Goal: Task Accomplishment & Management: Manage account settings

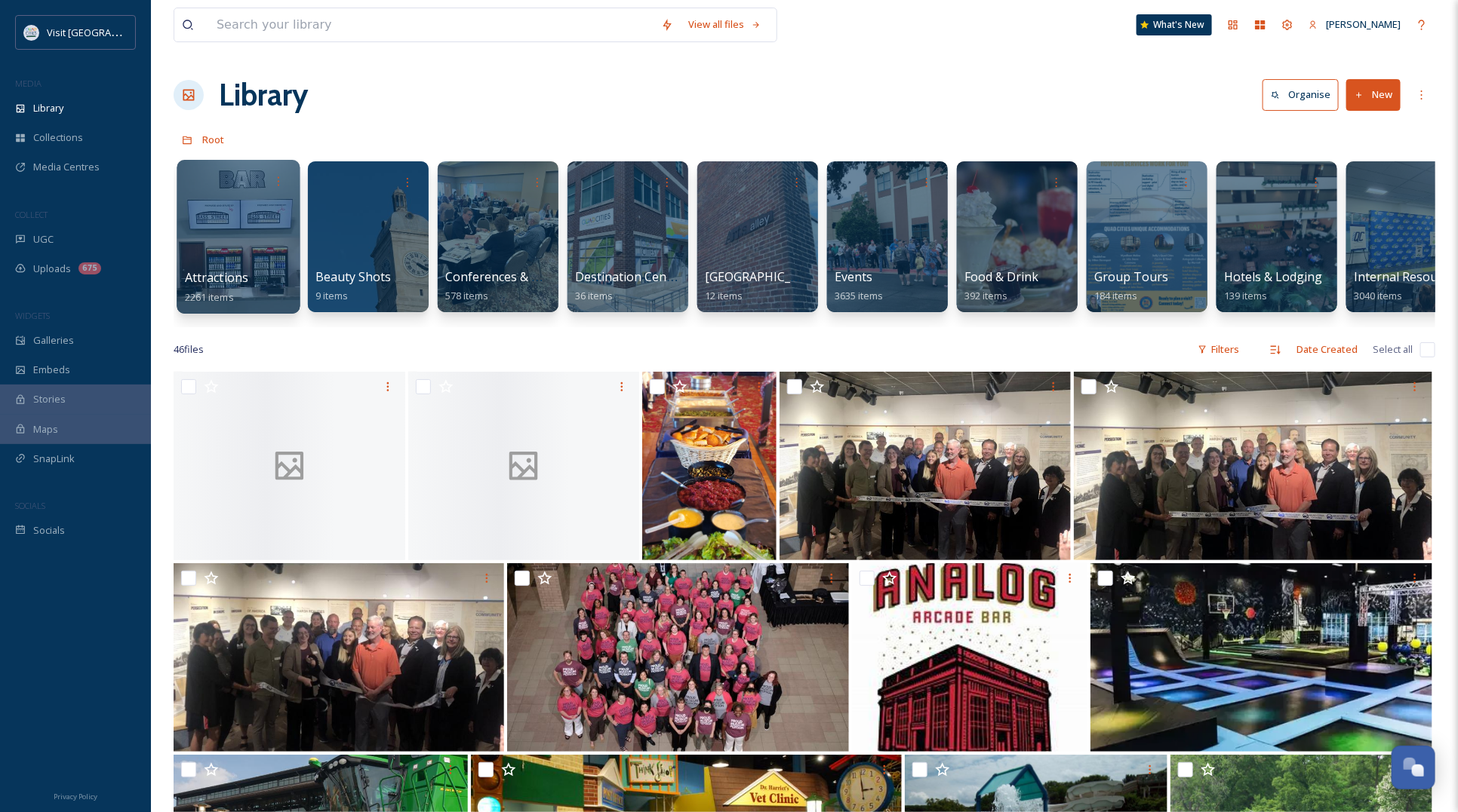
click at [245, 268] on div at bounding box center [238, 236] width 123 height 154
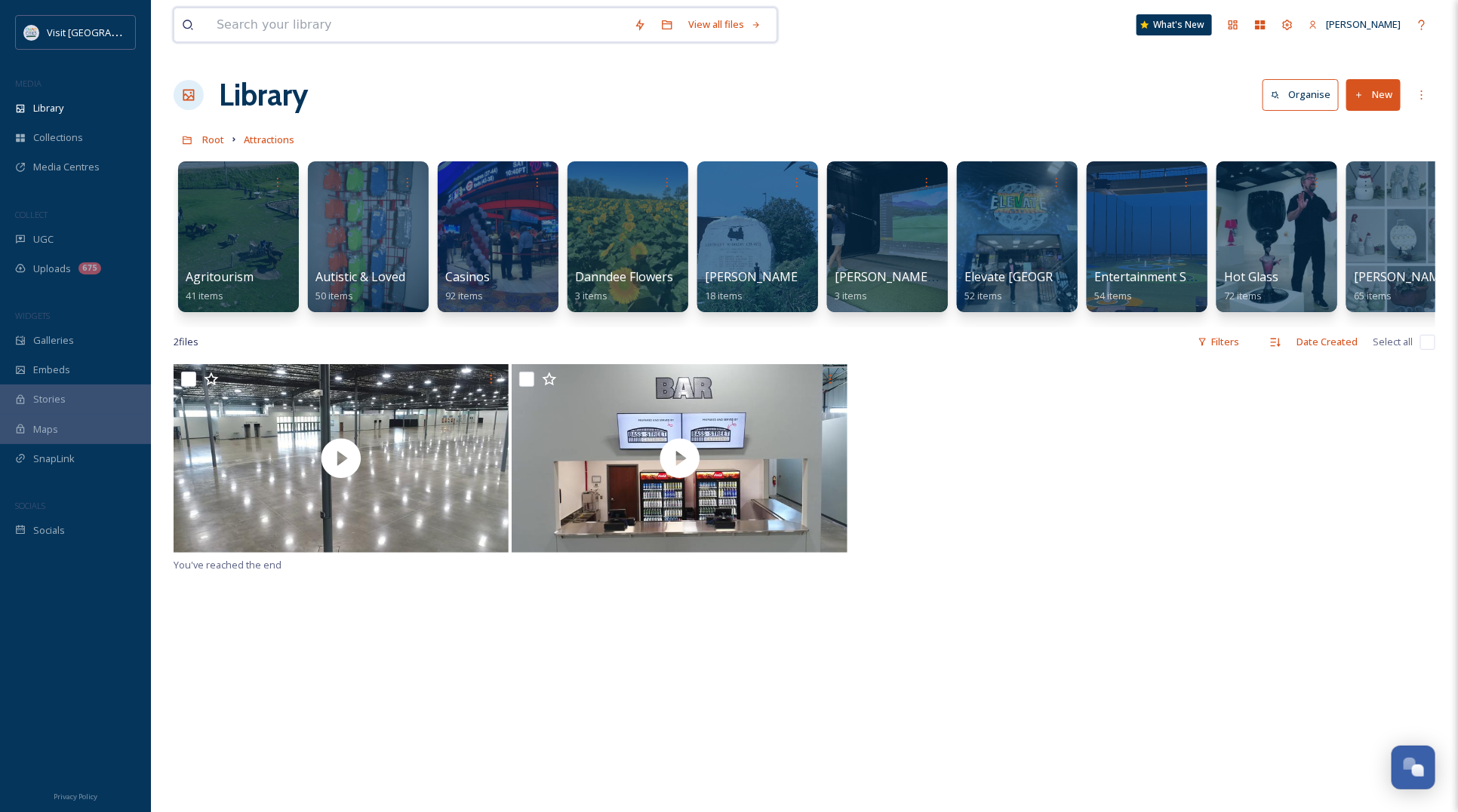
click at [361, 32] on input at bounding box center [417, 24] width 417 height 33
type input "h"
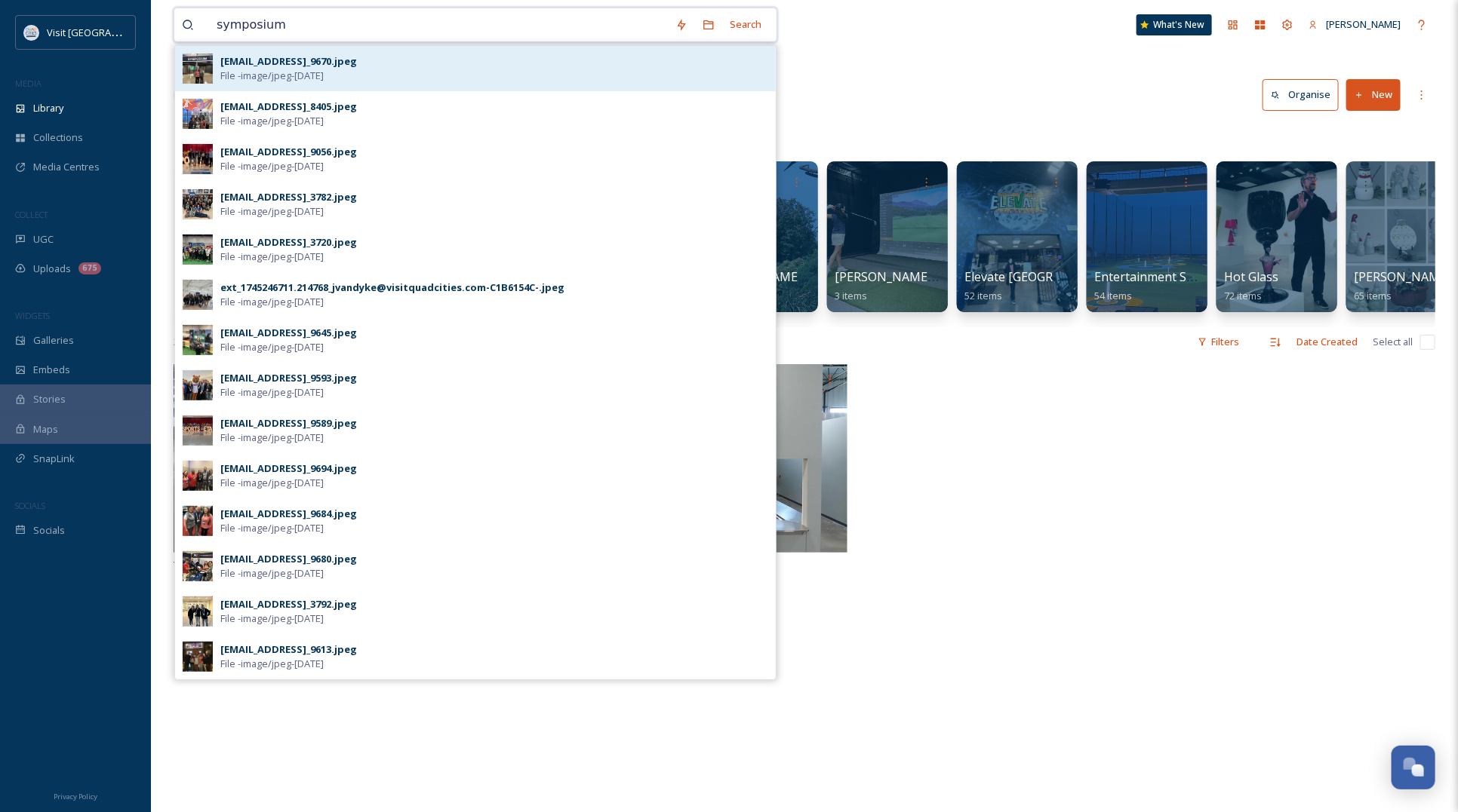
type input "symposium"
click at [409, 80] on div "[EMAIL_ADDRESS]_9670.jpeg File - image/jpeg - [DATE]" at bounding box center [494, 68] width 548 height 29
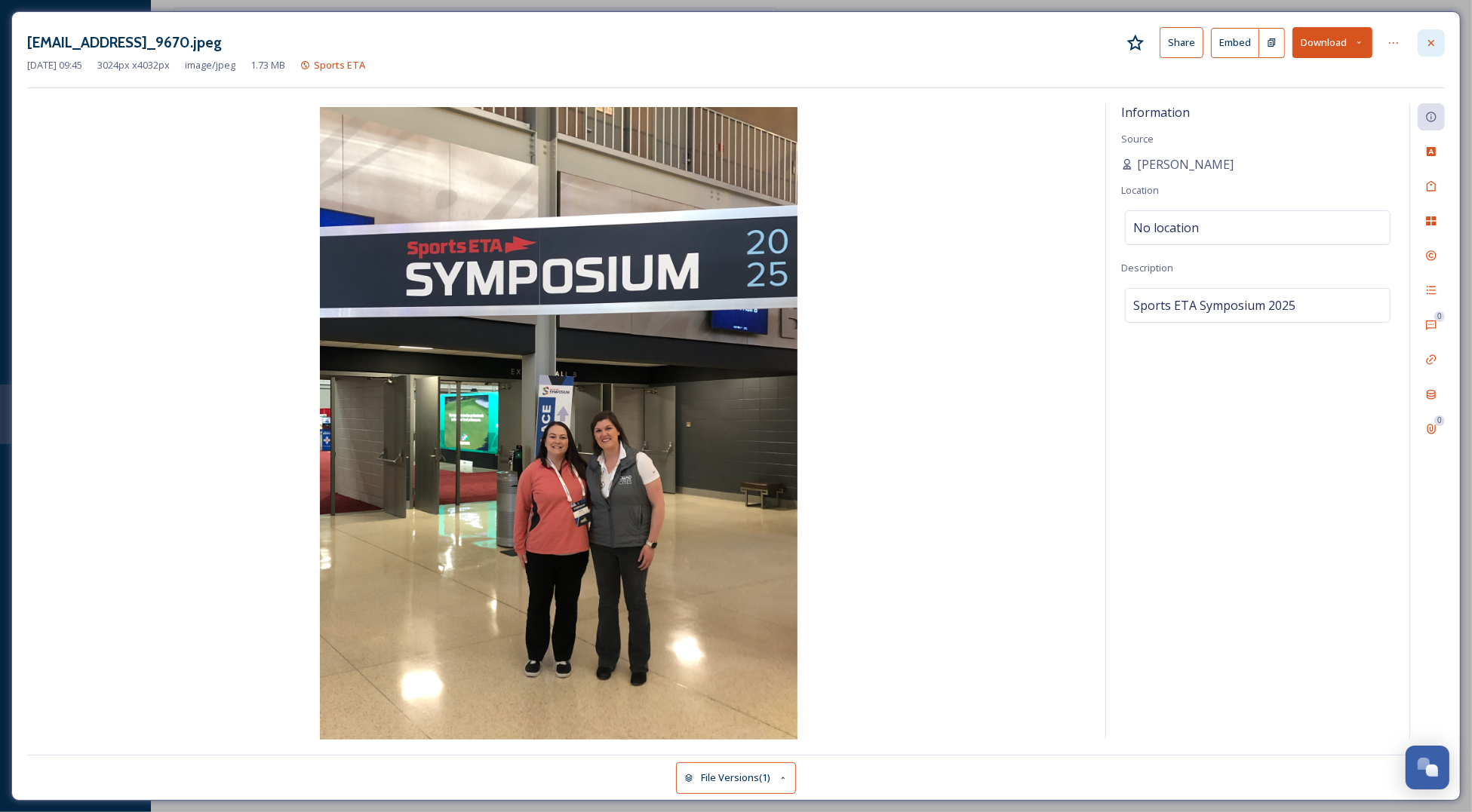
click at [1441, 40] on div at bounding box center [1431, 43] width 27 height 27
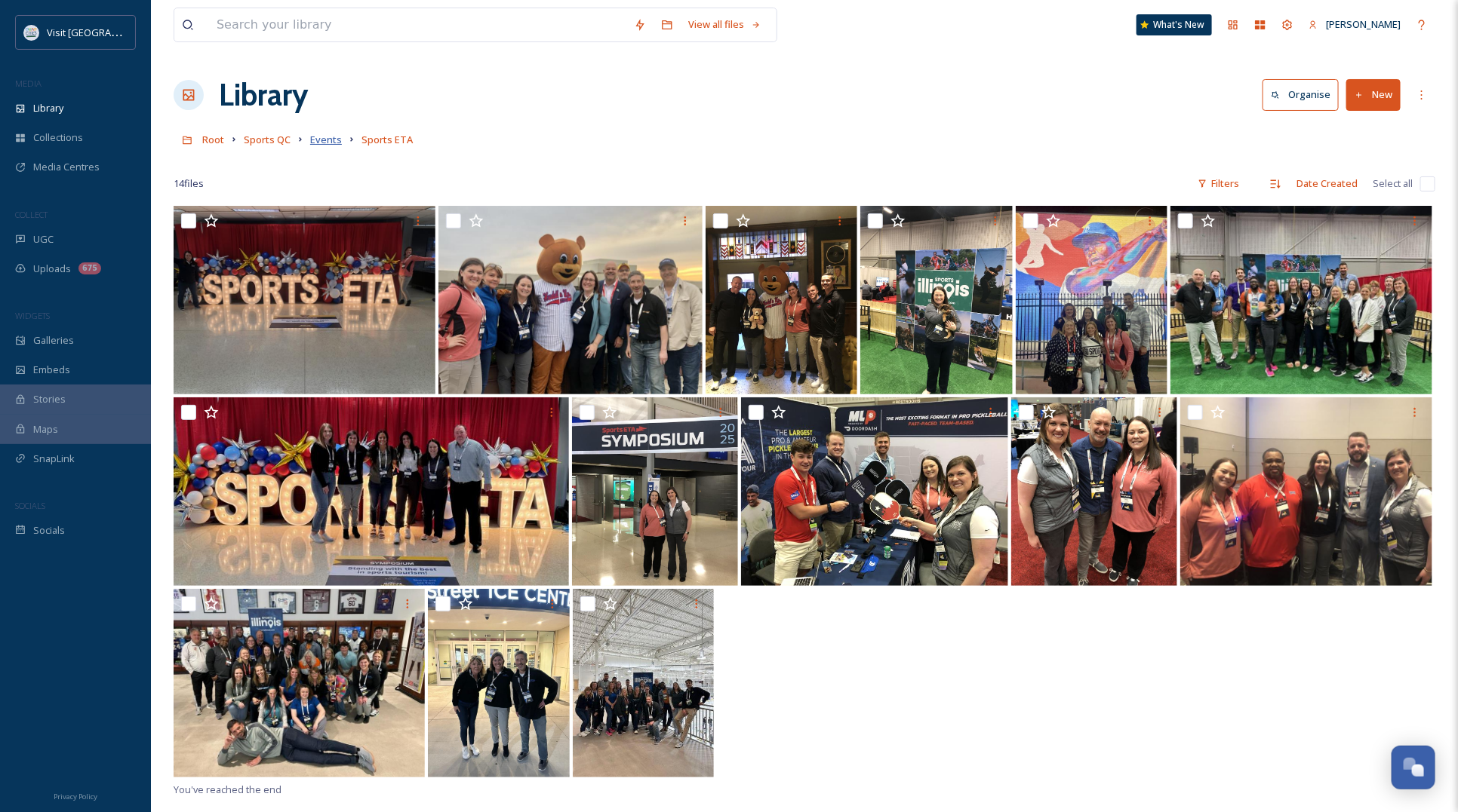
click at [313, 141] on span "Events" at bounding box center [326, 139] width 32 height 14
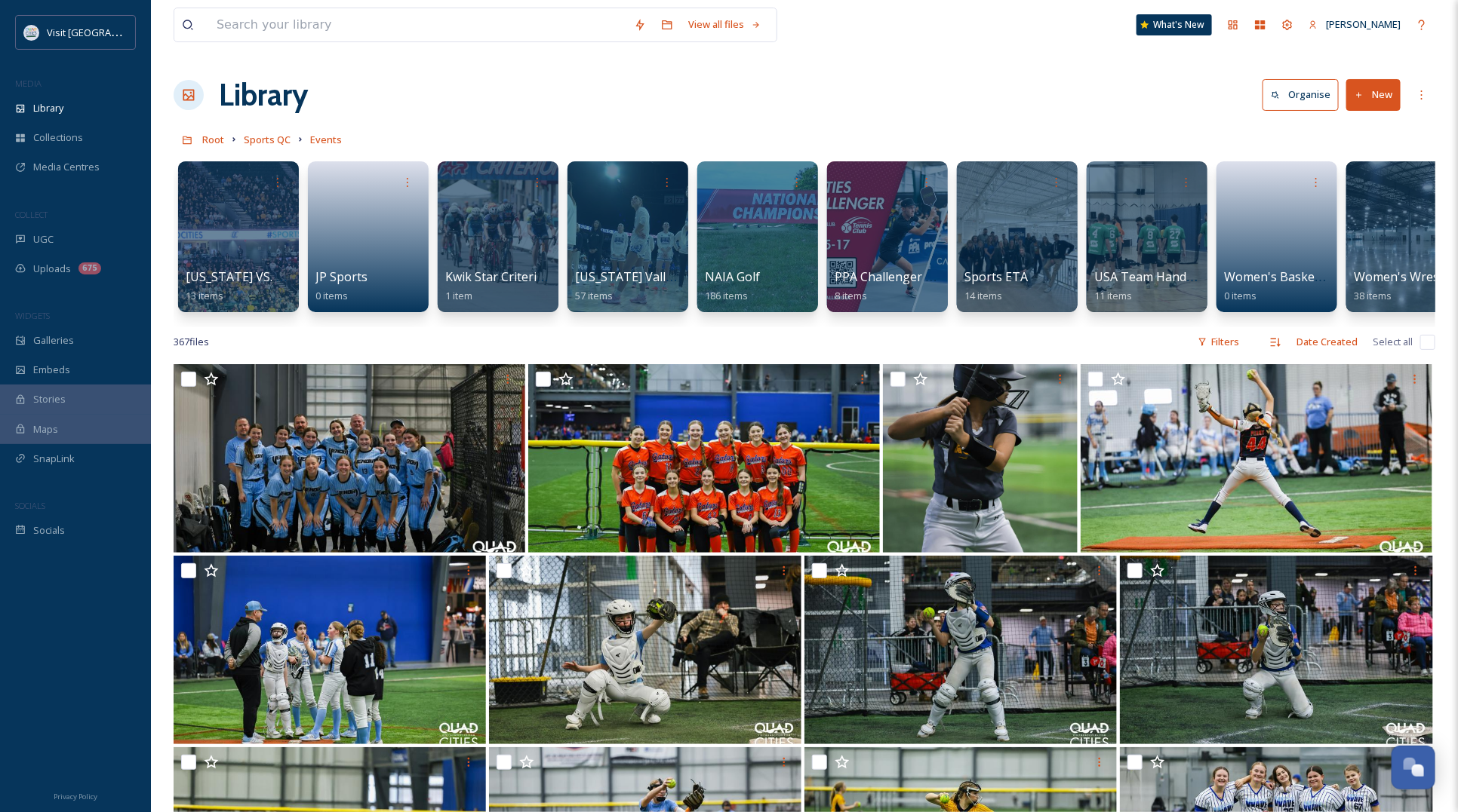
drag, startPoint x: 314, startPoint y: 325, endPoint x: 449, endPoint y: 337, distance: 135.5
click at [449, 327] on div "[US_STATE] VS. [US_STATE] State Basketball game 13 items JP Sports 0 items Kwik…" at bounding box center [804, 241] width 1261 height 174
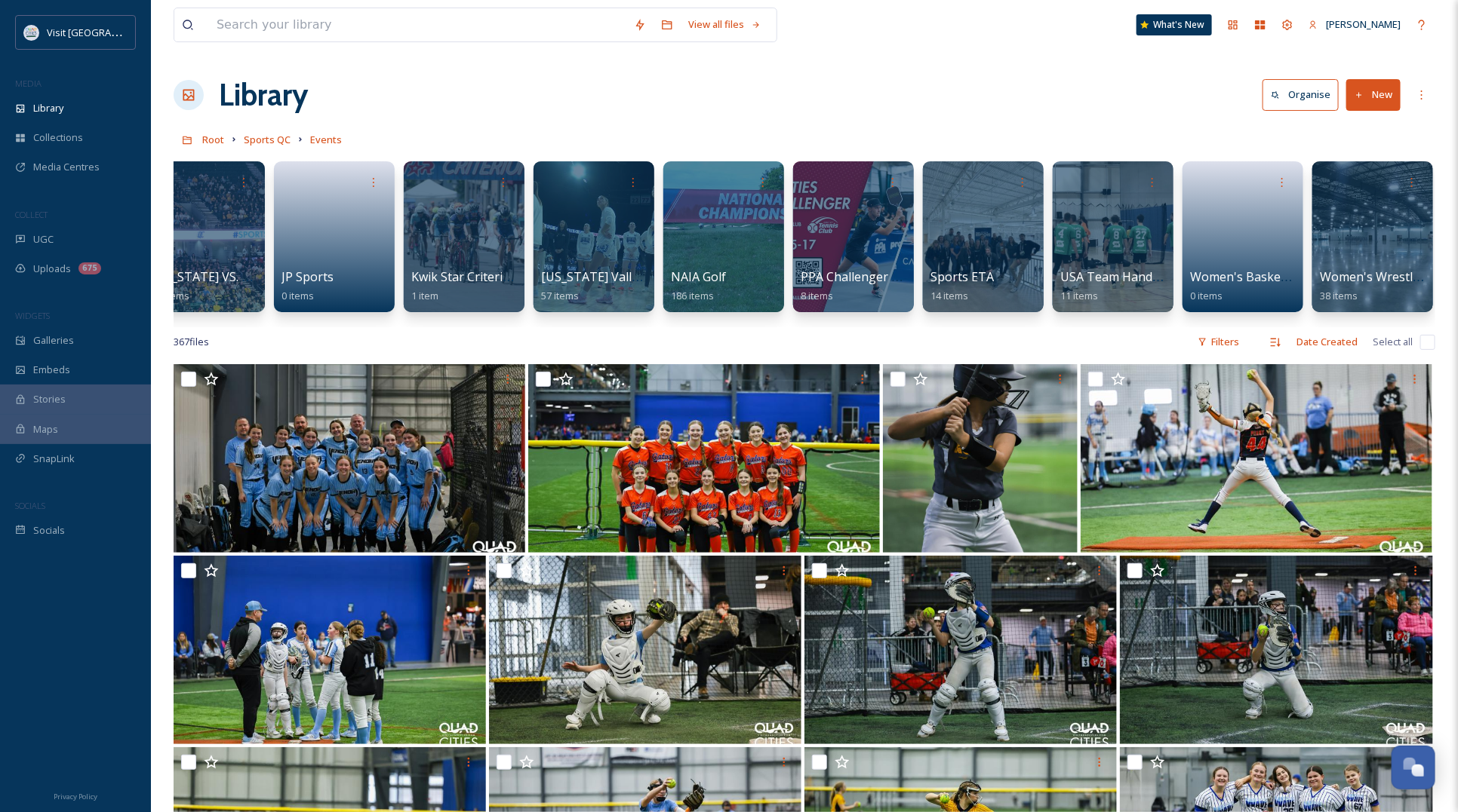
scroll to position [0, 27]
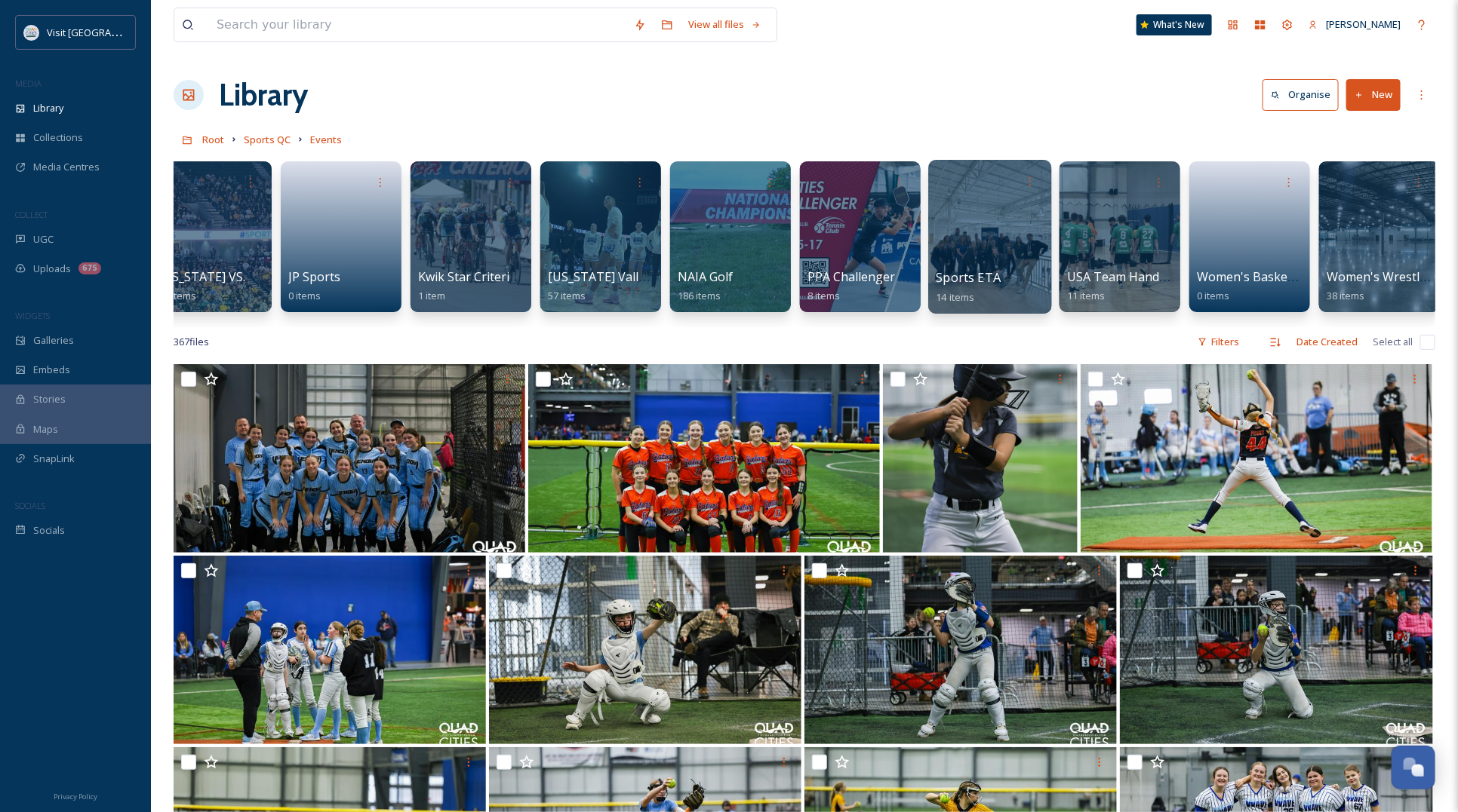
click at [951, 243] on div at bounding box center [989, 236] width 123 height 154
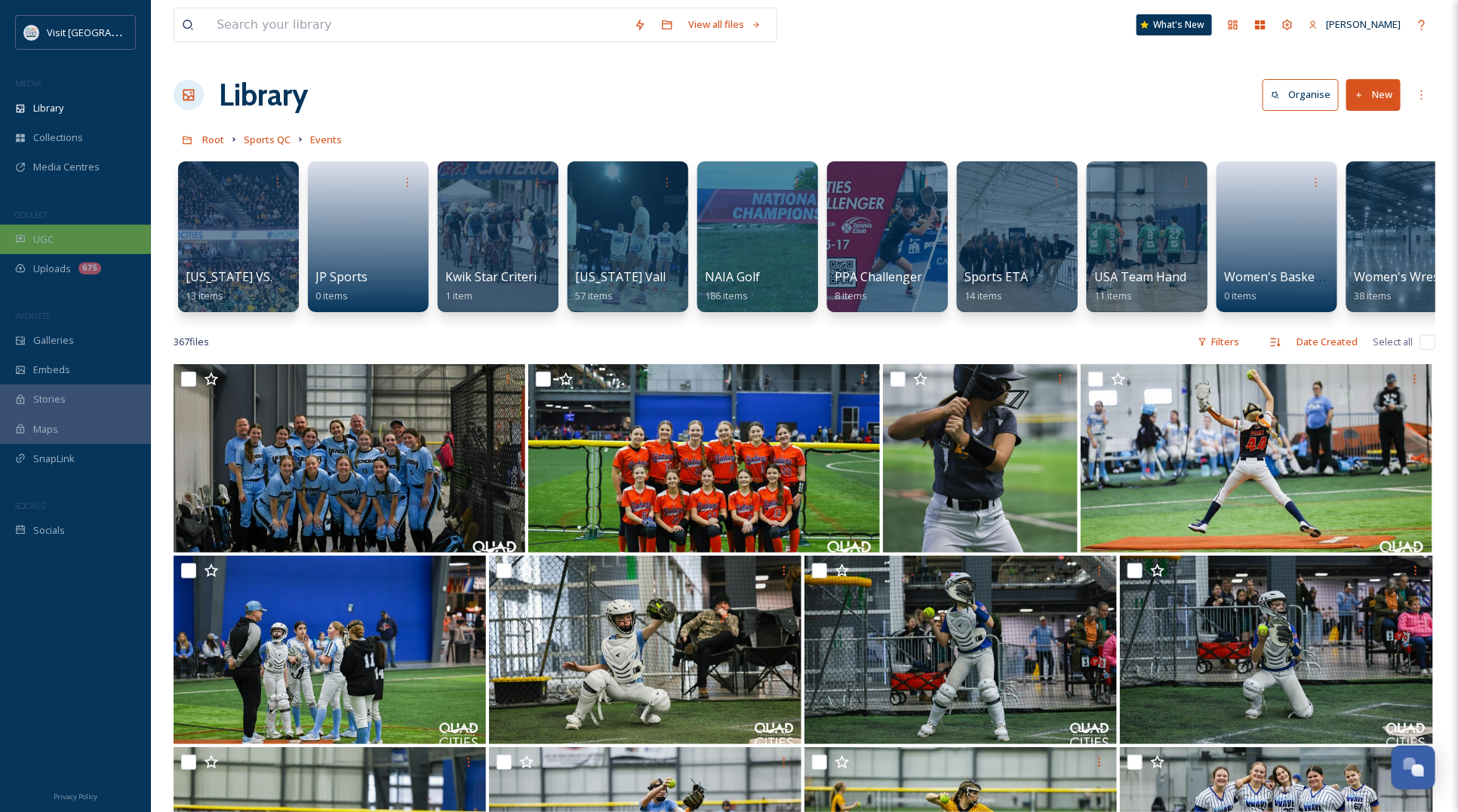
click at [46, 231] on div "UGC" at bounding box center [75, 239] width 151 height 30
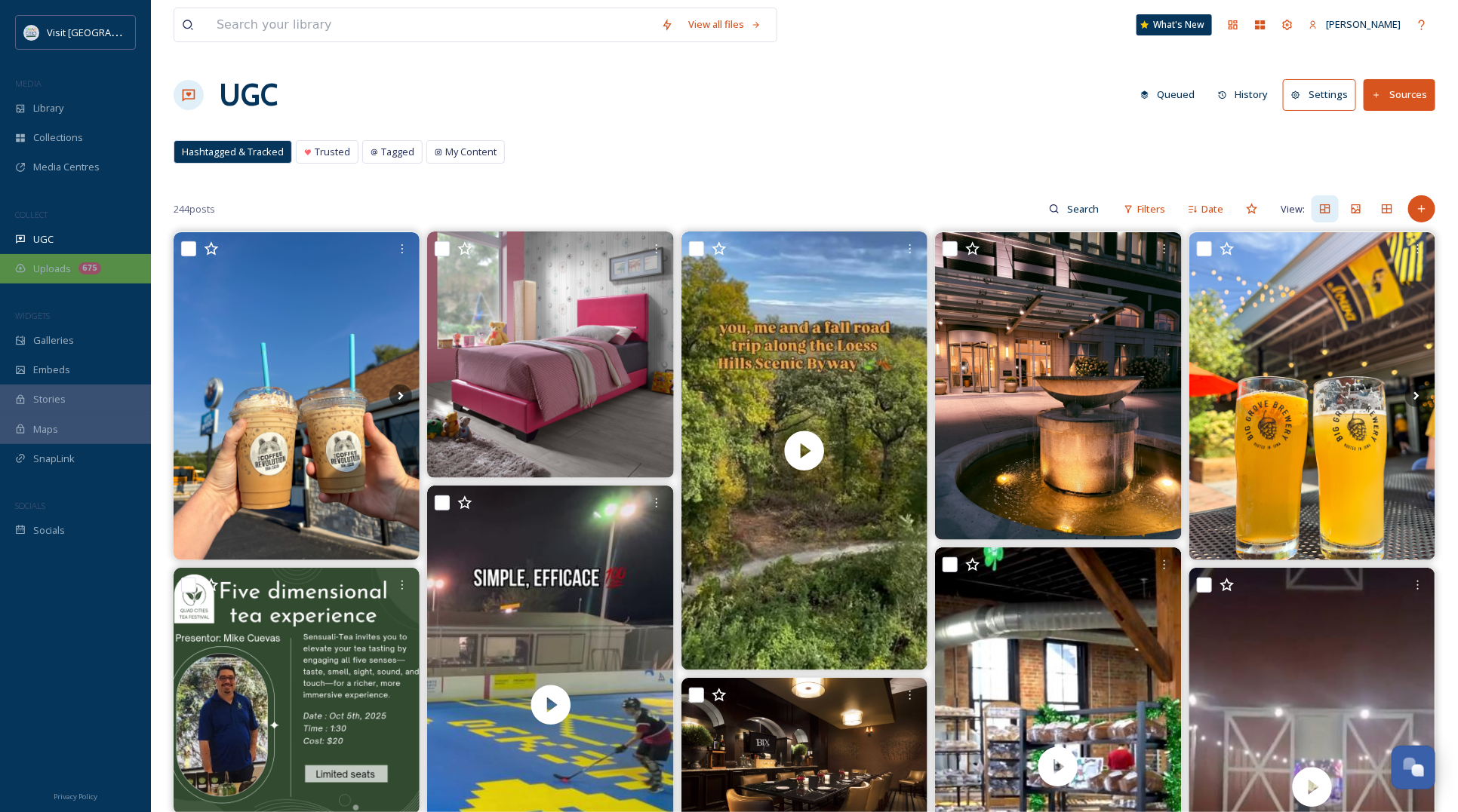
click at [50, 265] on span "Uploads" at bounding box center [52, 269] width 38 height 14
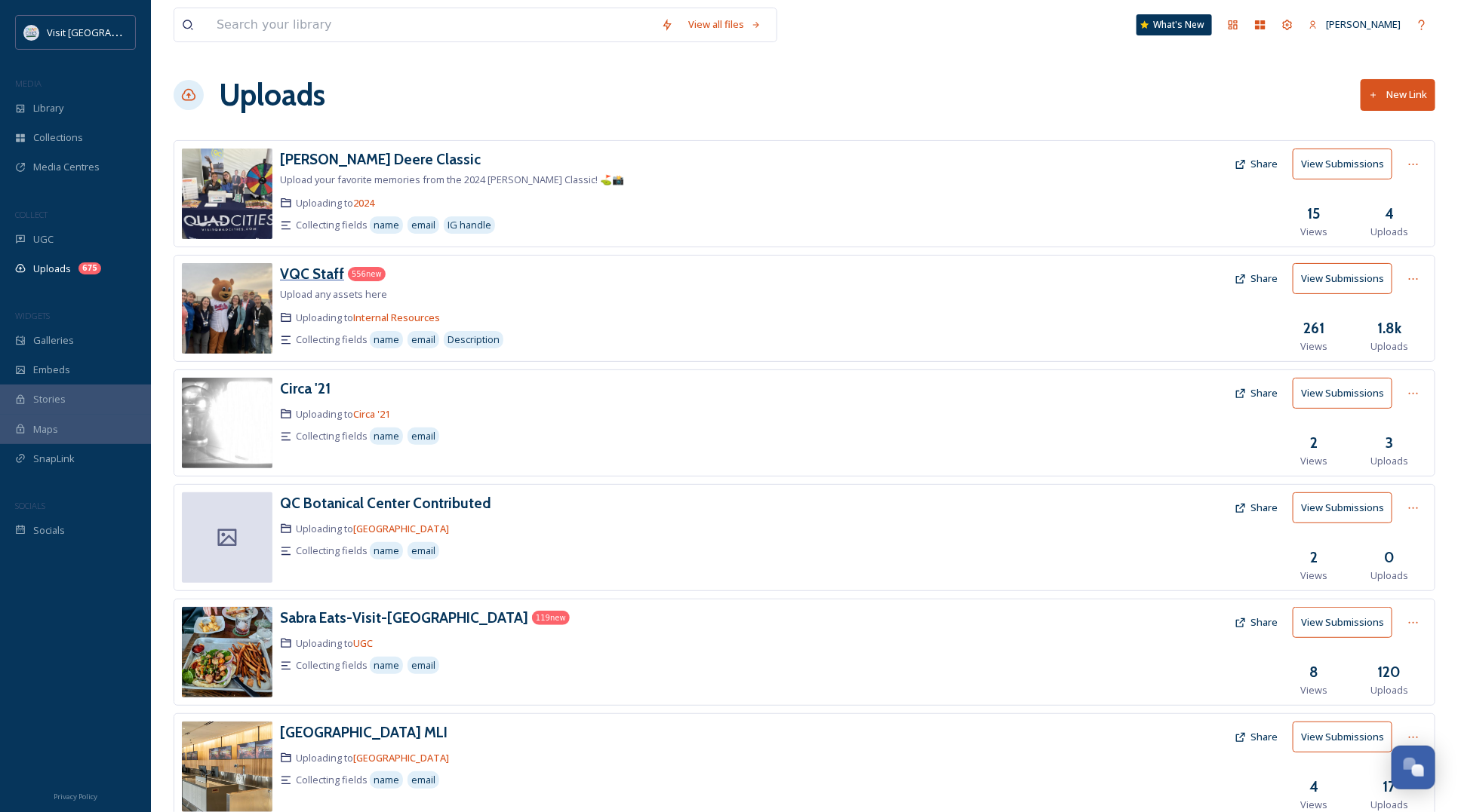
click at [315, 275] on h3 "VQC Staff" at bounding box center [312, 274] width 64 height 18
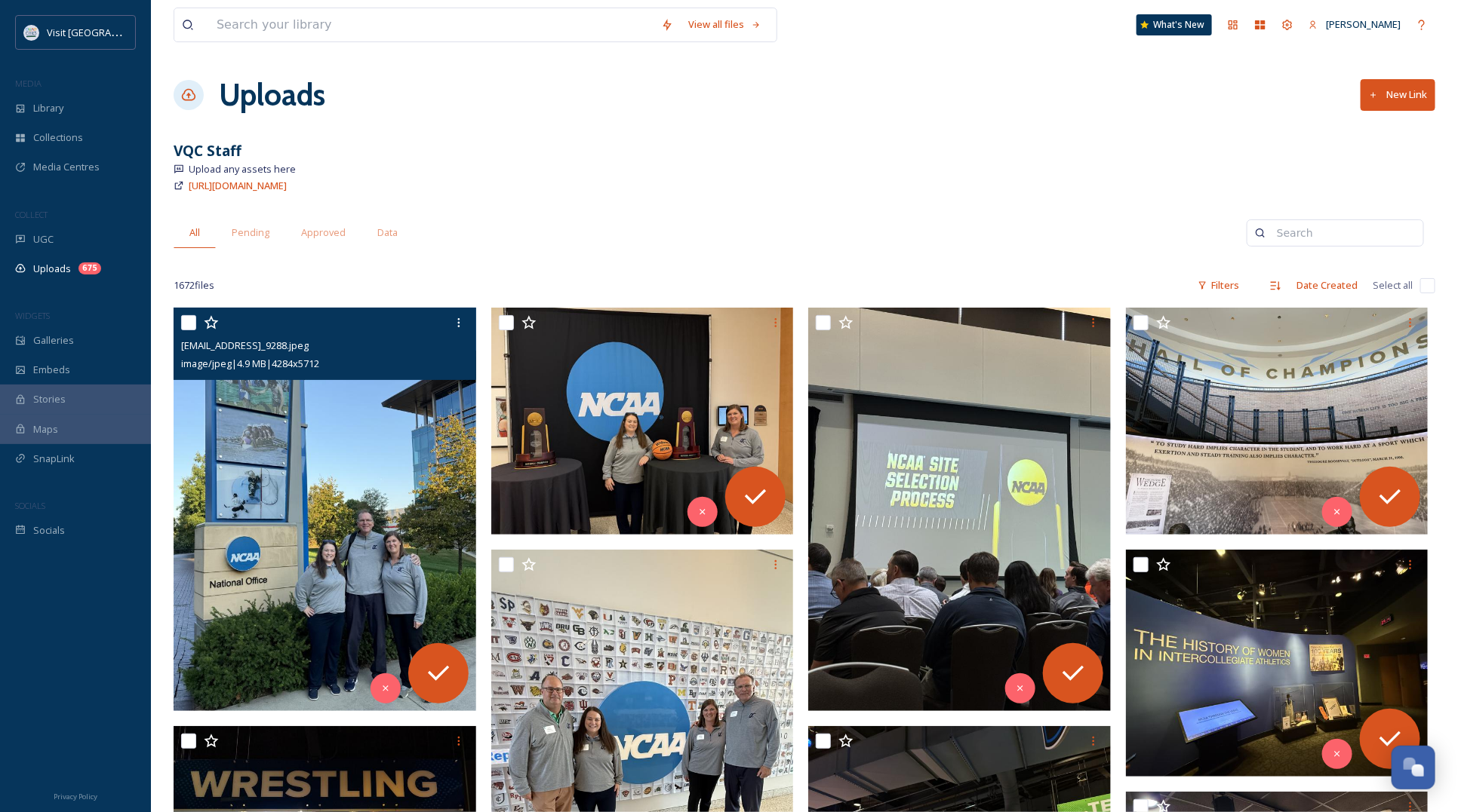
click at [186, 322] on input "checkbox" at bounding box center [188, 323] width 15 height 15
checkbox input "true"
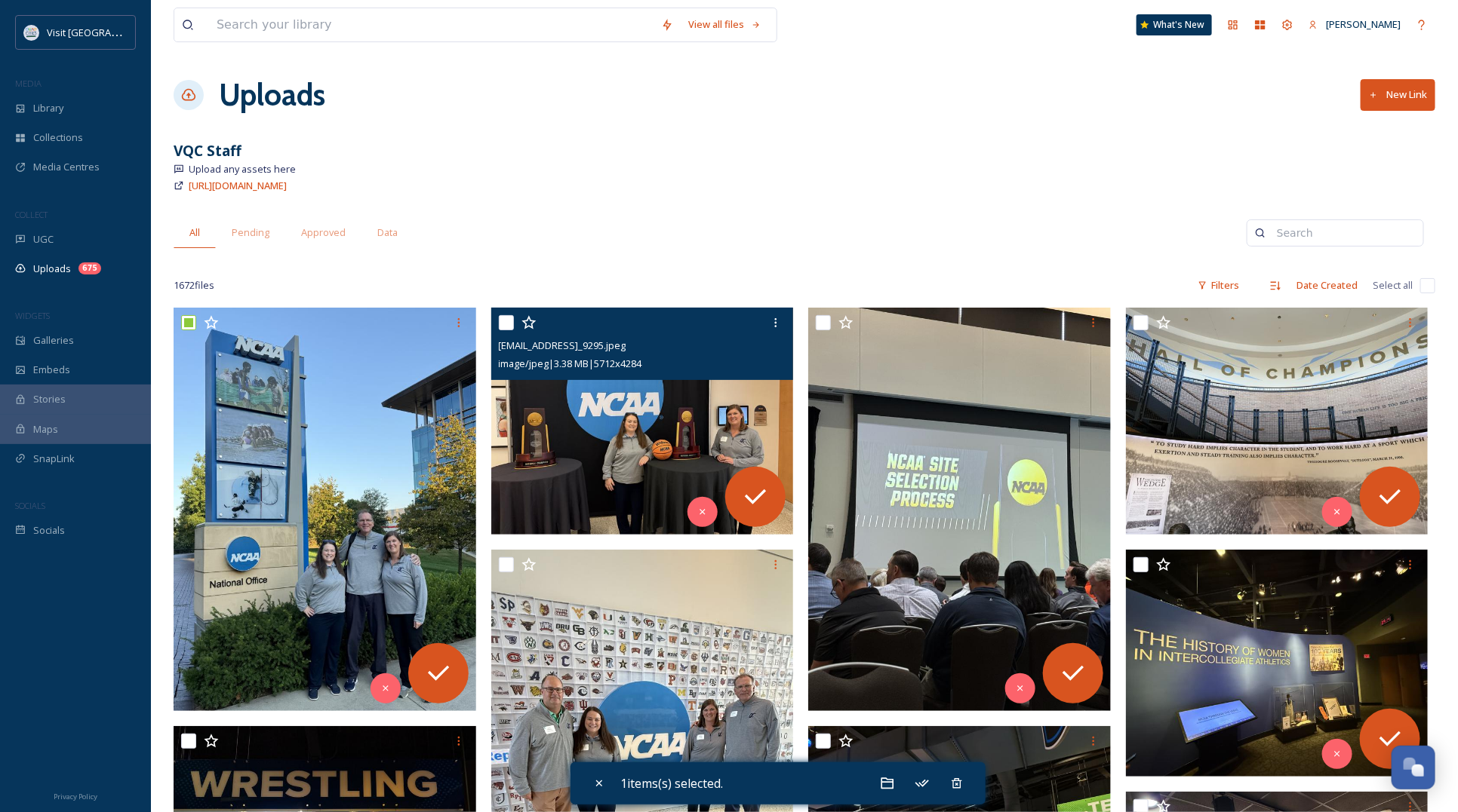
click at [508, 318] on input "checkbox" at bounding box center [506, 323] width 15 height 15
checkbox input "true"
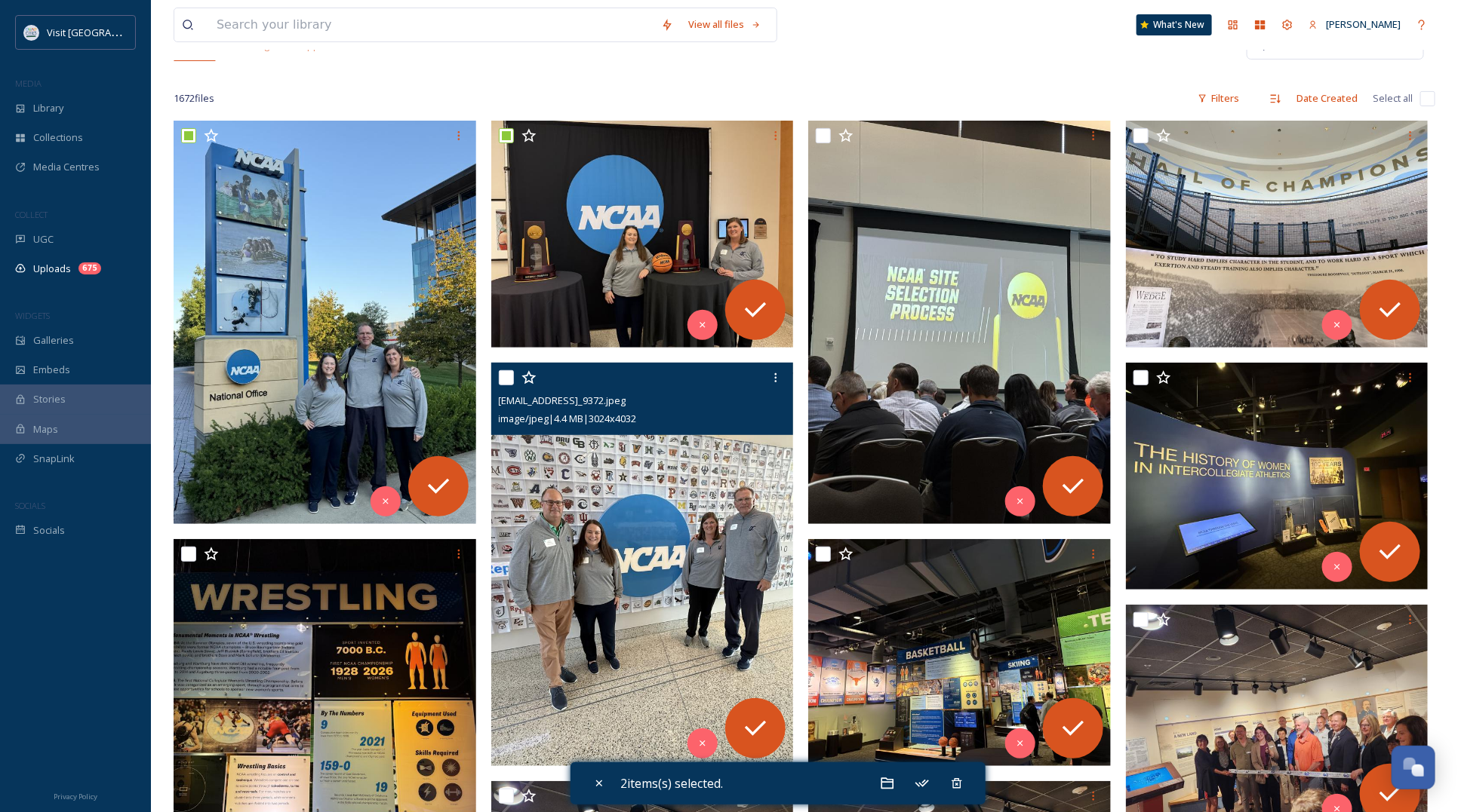
scroll to position [188, 0]
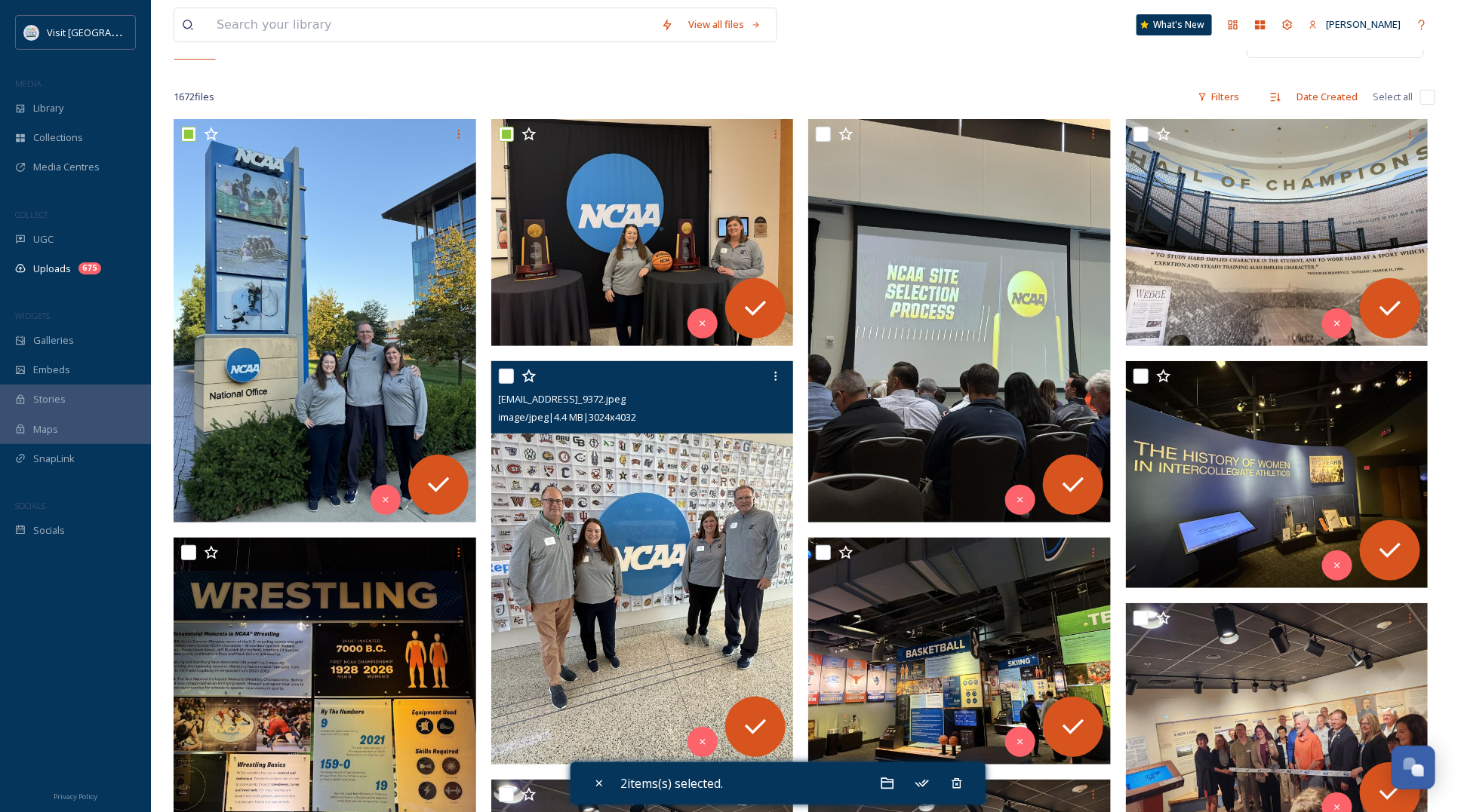
click at [504, 372] on input "checkbox" at bounding box center [506, 376] width 15 height 15
checkbox input "true"
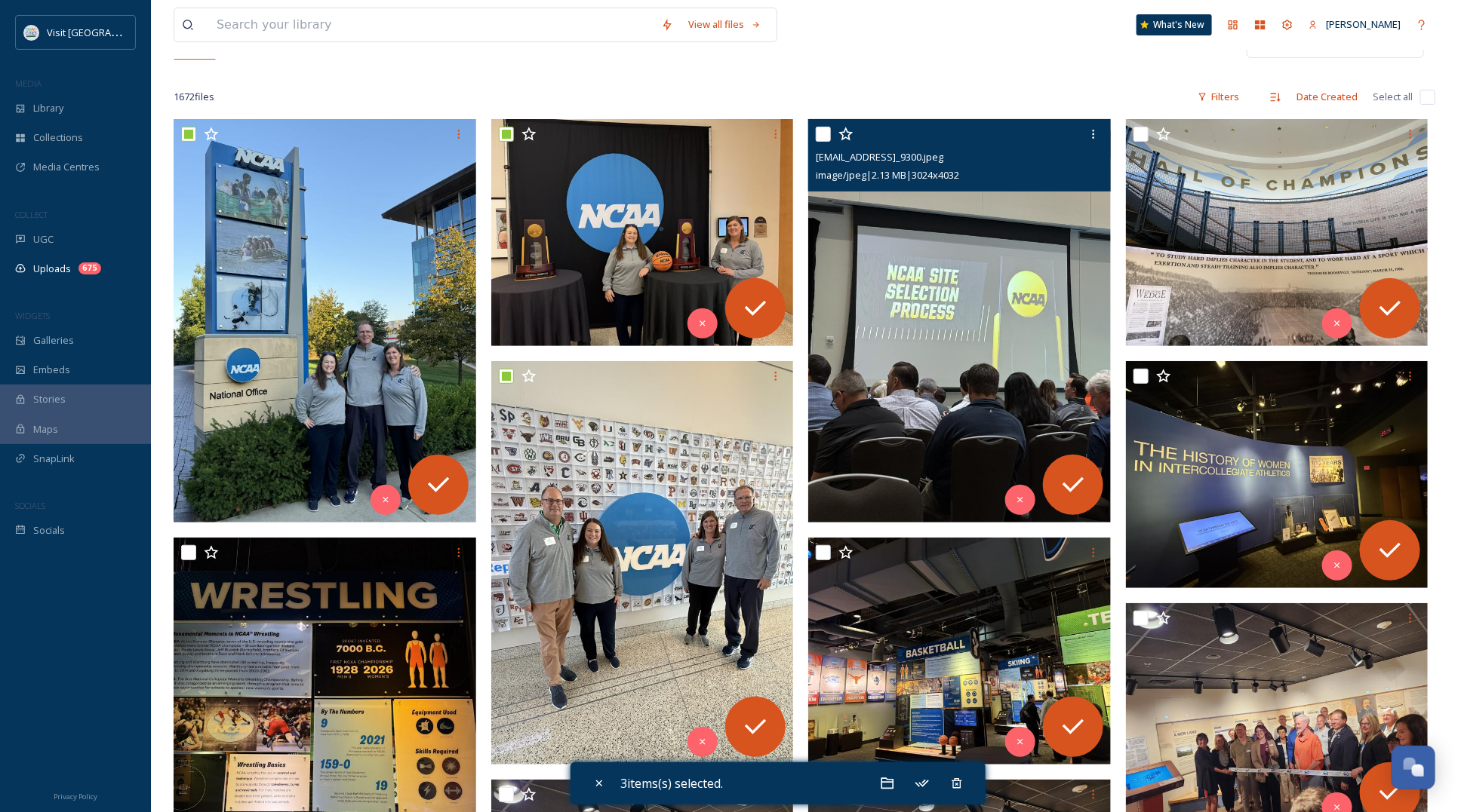
scroll to position [95, 0]
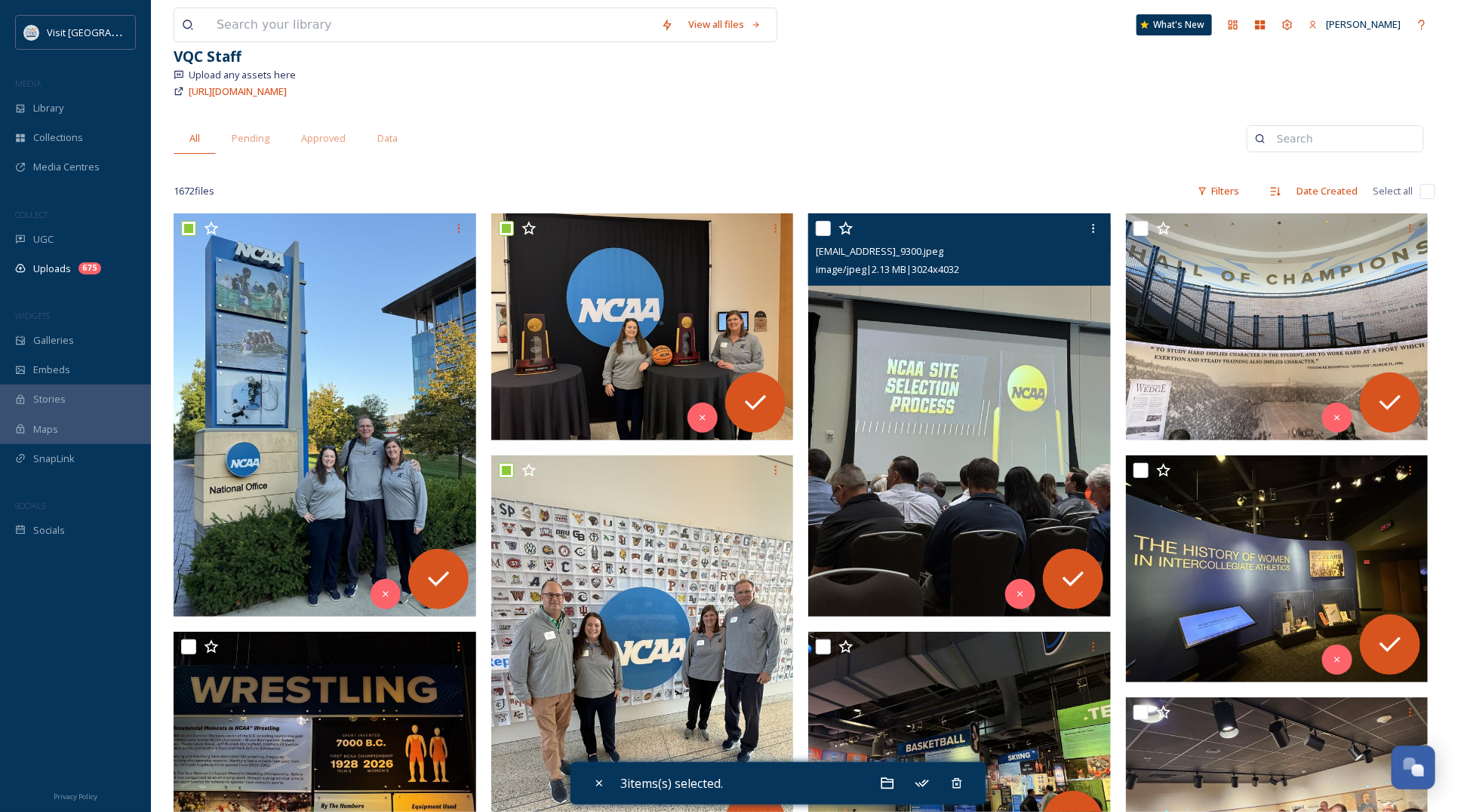
click at [821, 234] on input "checkbox" at bounding box center [823, 228] width 15 height 15
checkbox input "true"
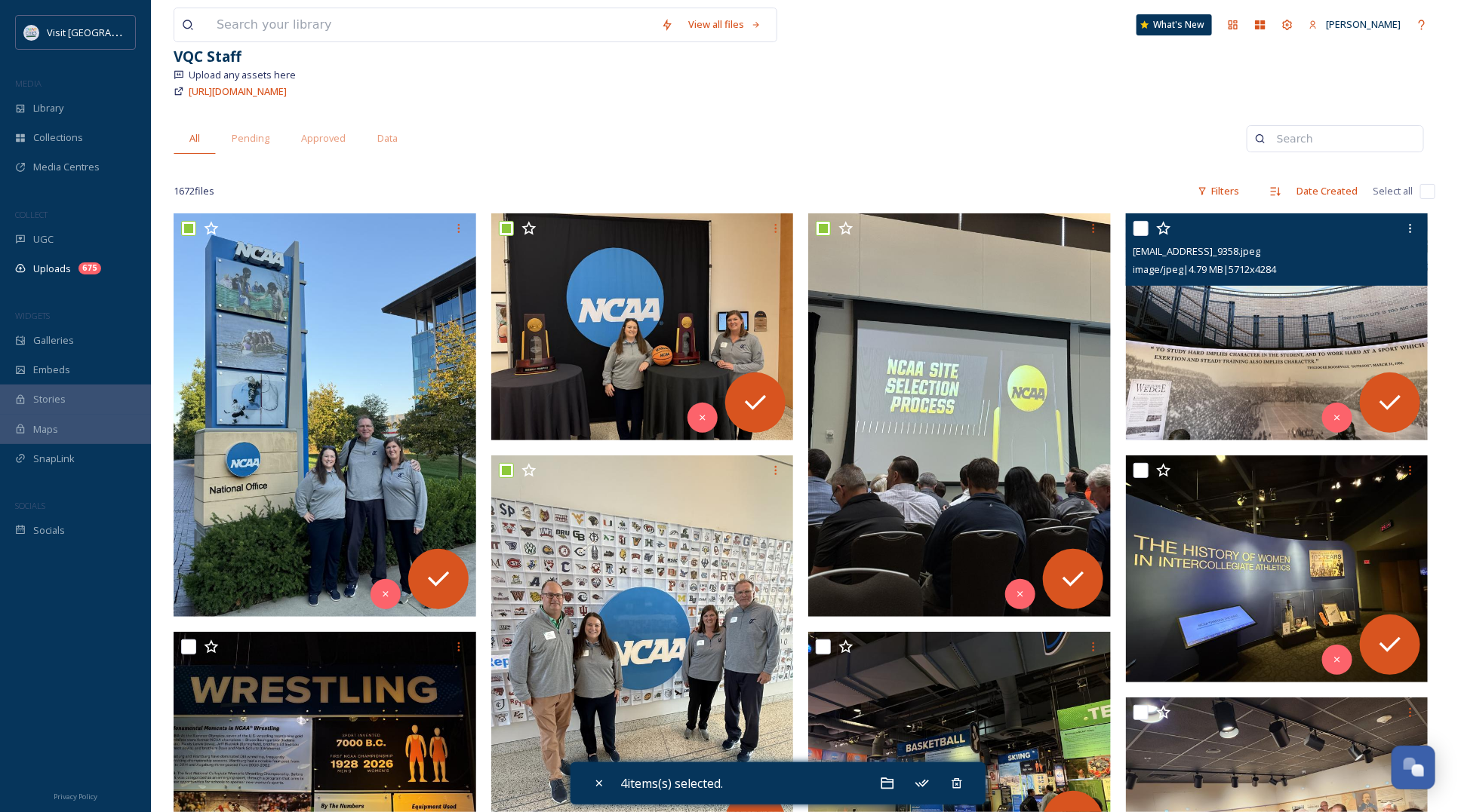
click at [1138, 224] on input "checkbox" at bounding box center [1141, 228] width 15 height 15
checkbox input "true"
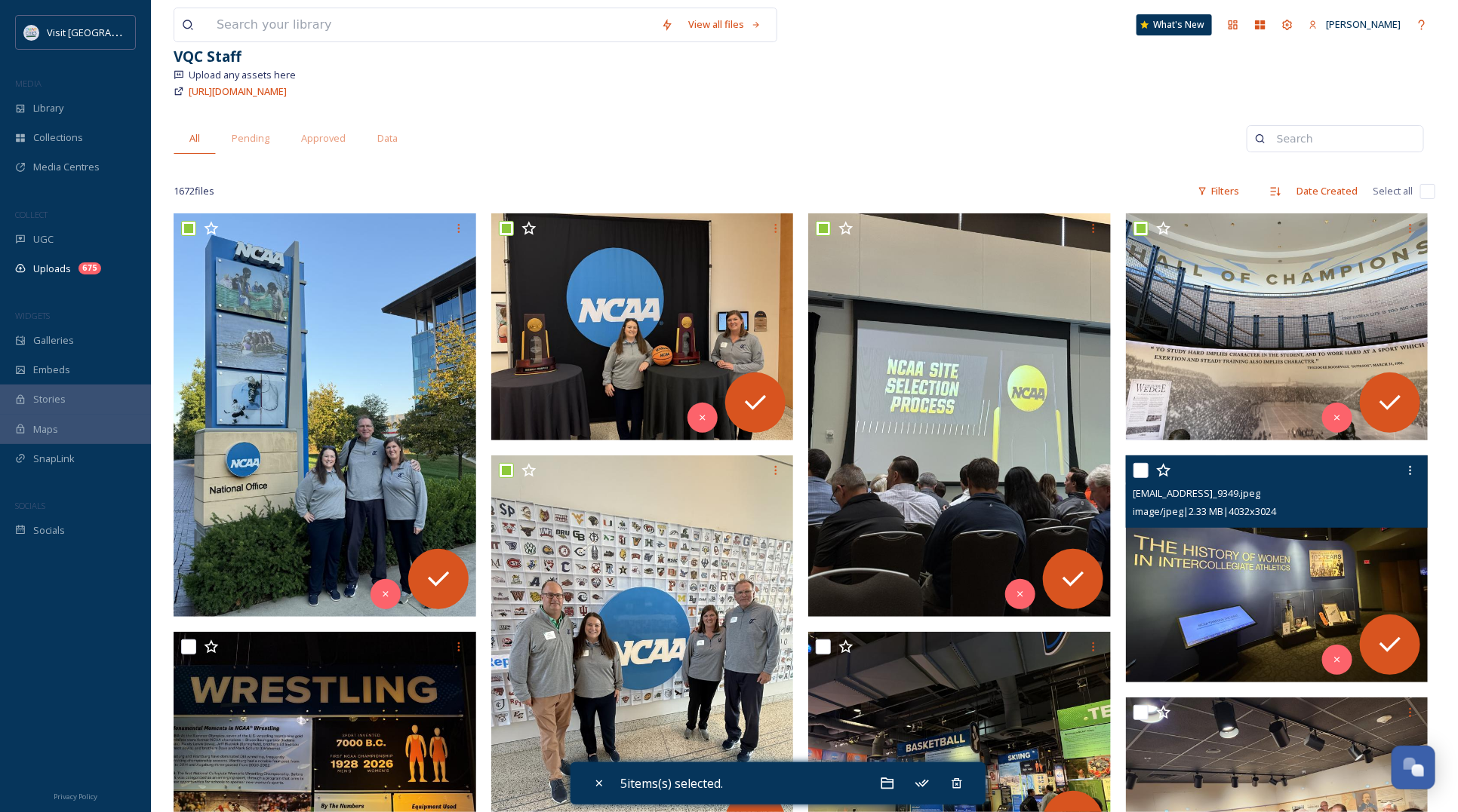
click at [1140, 471] on input "checkbox" at bounding box center [1141, 470] width 15 height 15
checkbox input "true"
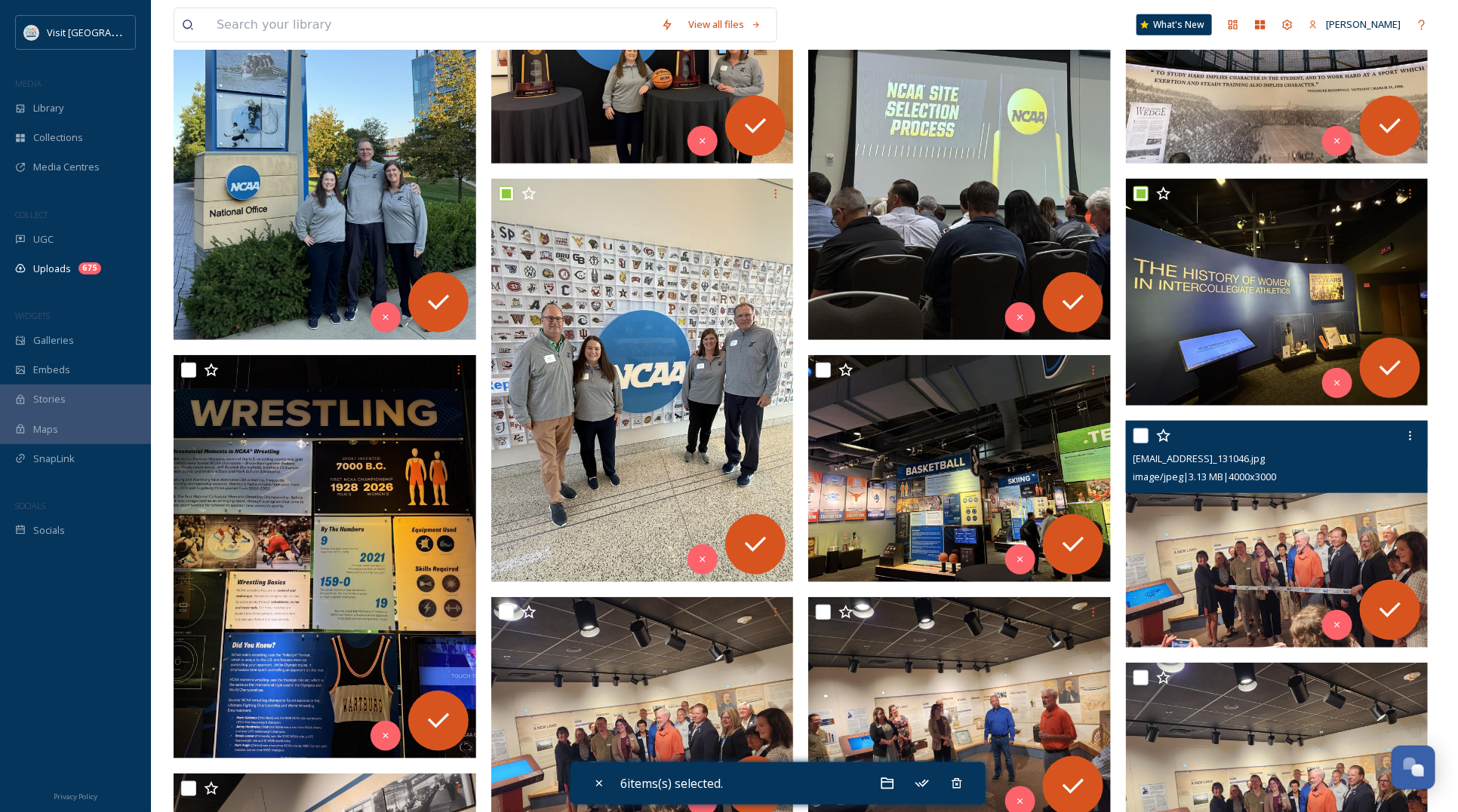
scroll to position [377, 0]
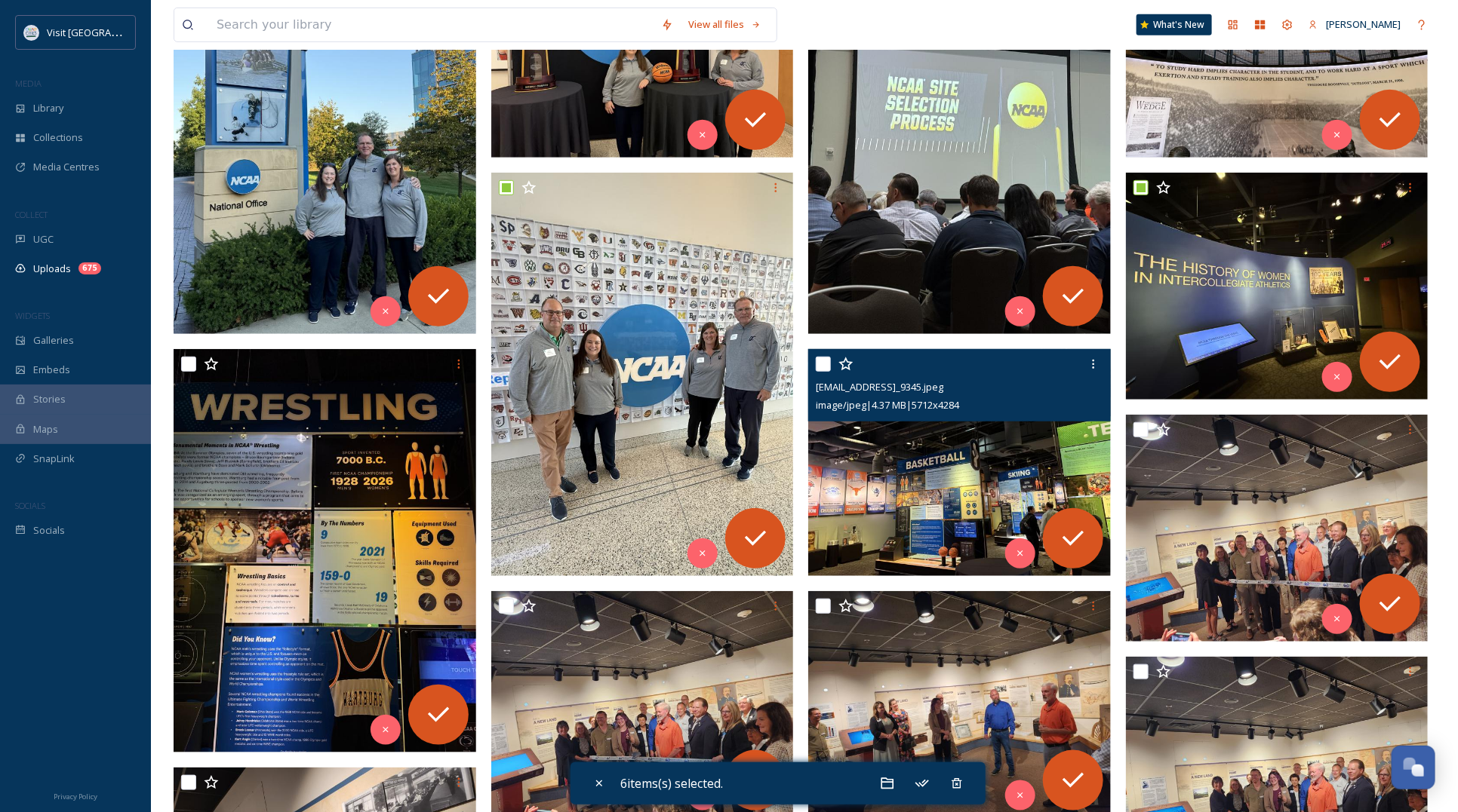
click at [834, 363] on div at bounding box center [961, 364] width 291 height 27
click at [823, 363] on input "checkbox" at bounding box center [823, 364] width 15 height 15
checkbox input "true"
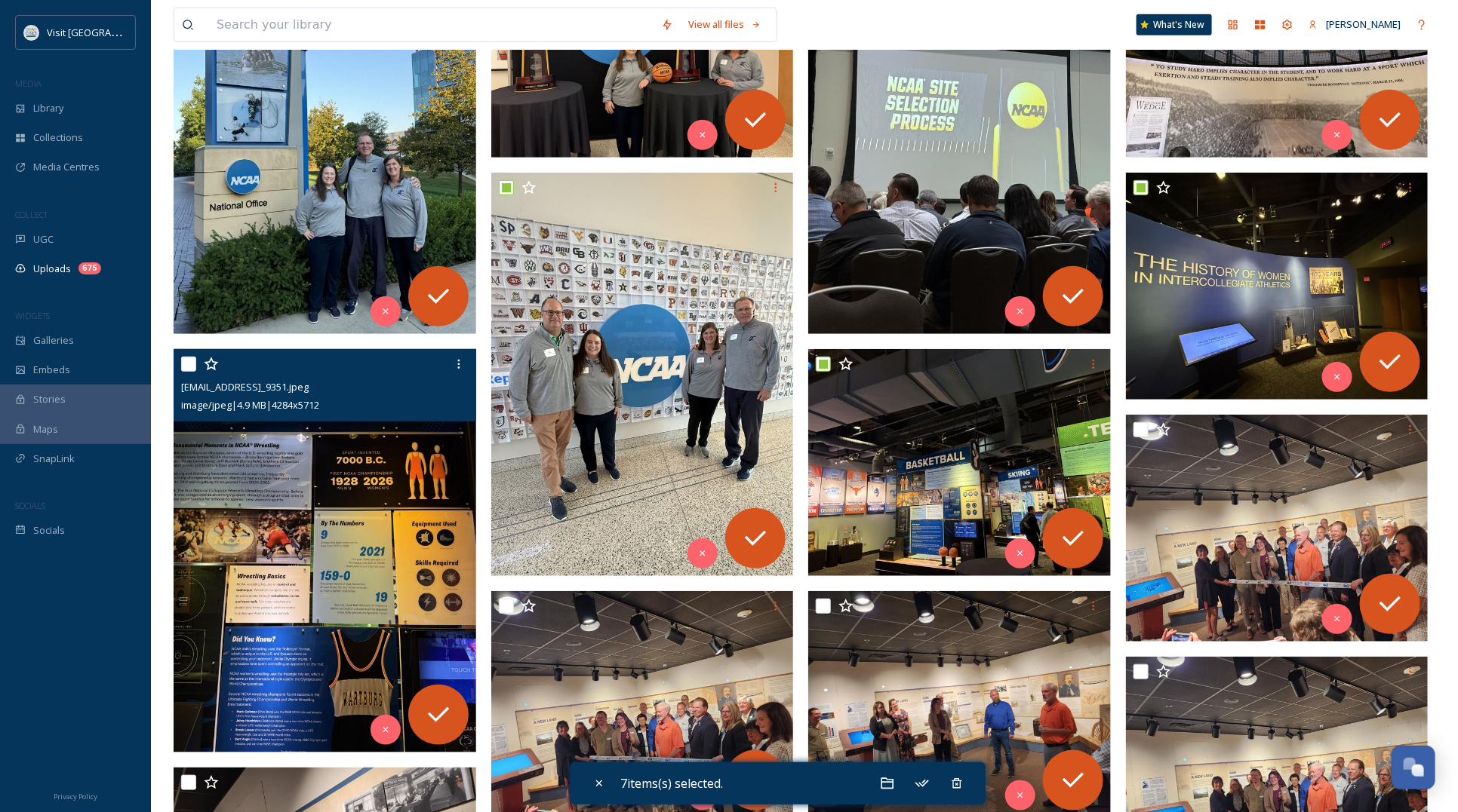
click at [190, 367] on input "checkbox" at bounding box center [188, 364] width 15 height 15
checkbox input "true"
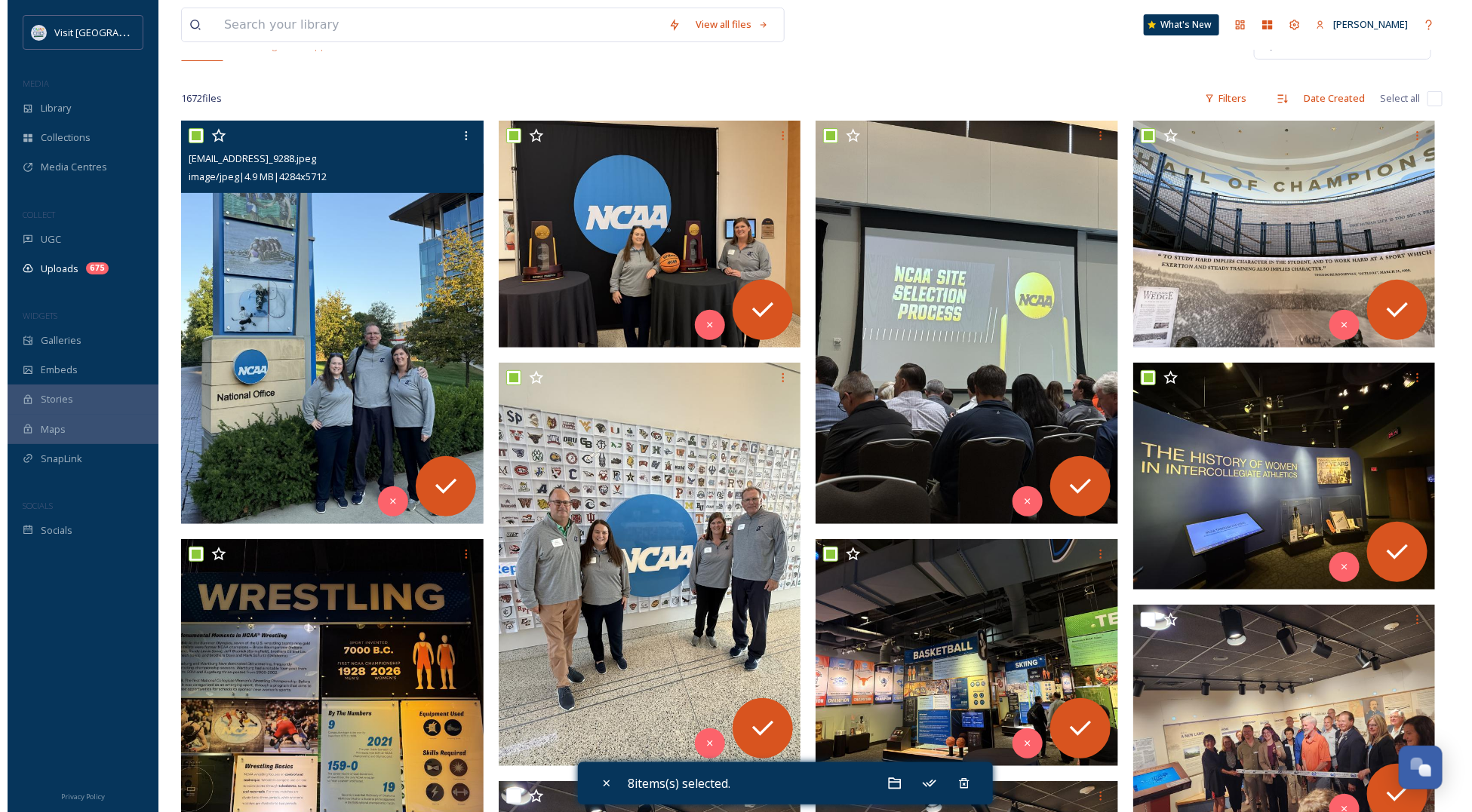
scroll to position [188, 0]
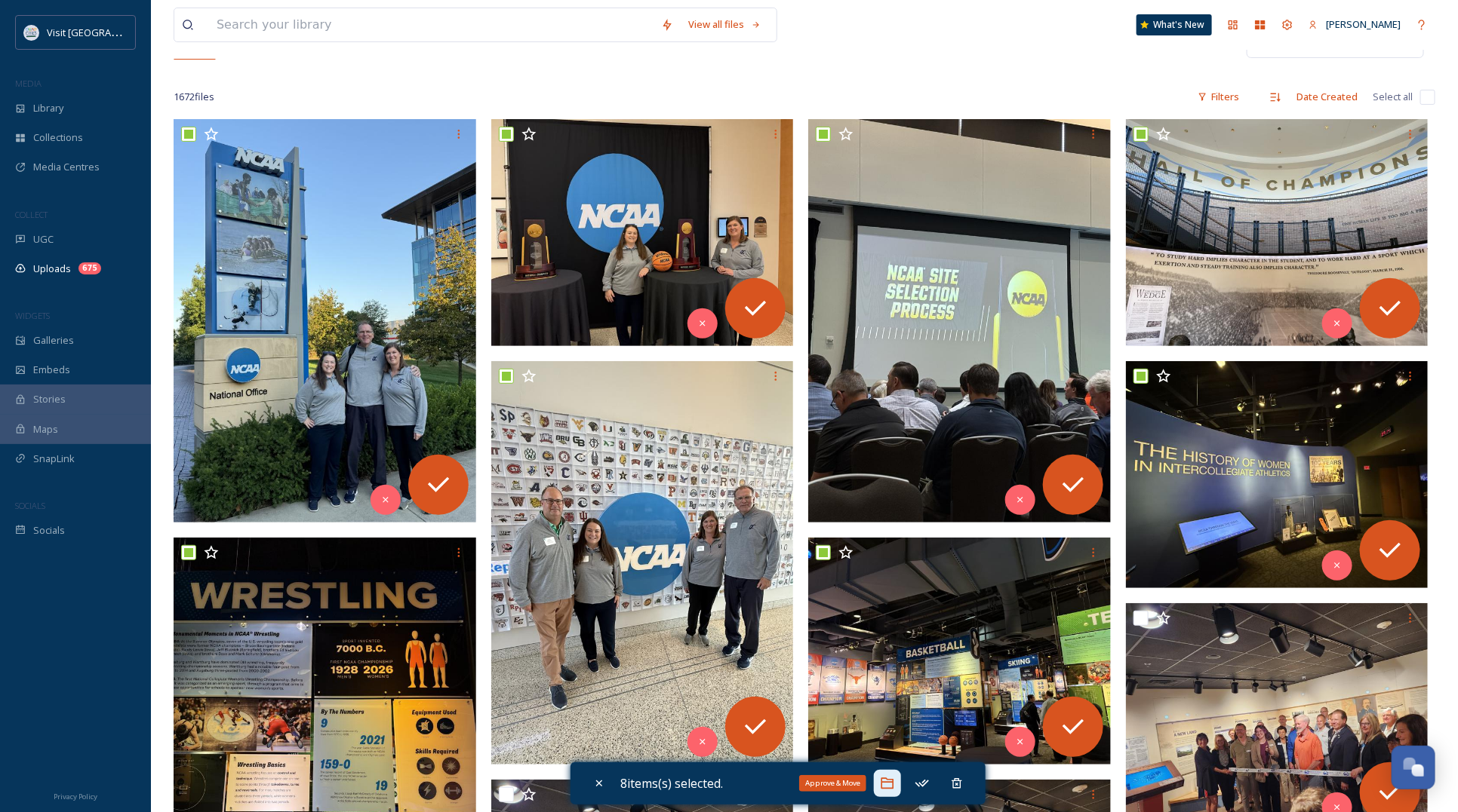
click at [891, 783] on icon at bounding box center [887, 783] width 15 height 15
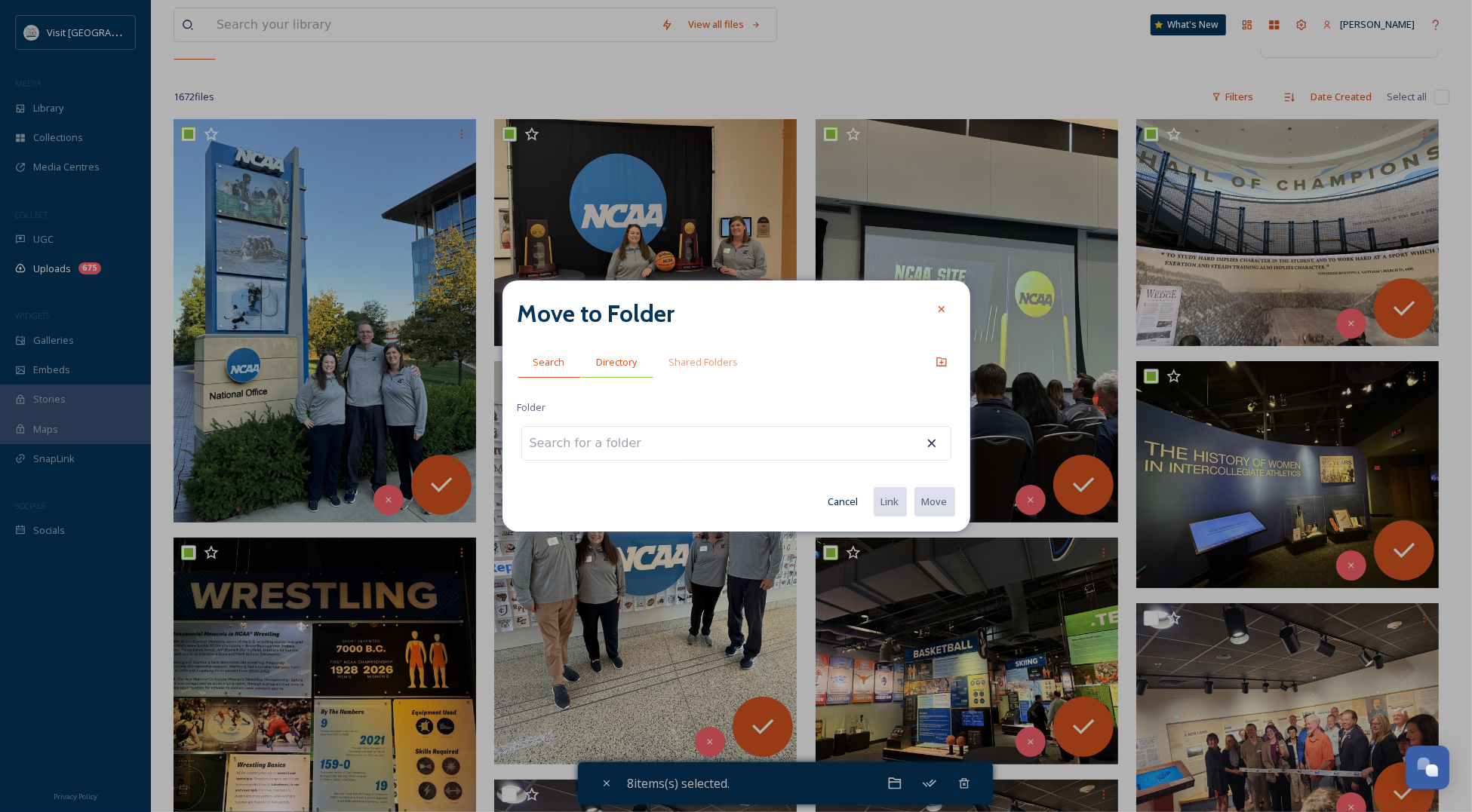
click at [616, 359] on span "Directory" at bounding box center [617, 362] width 41 height 14
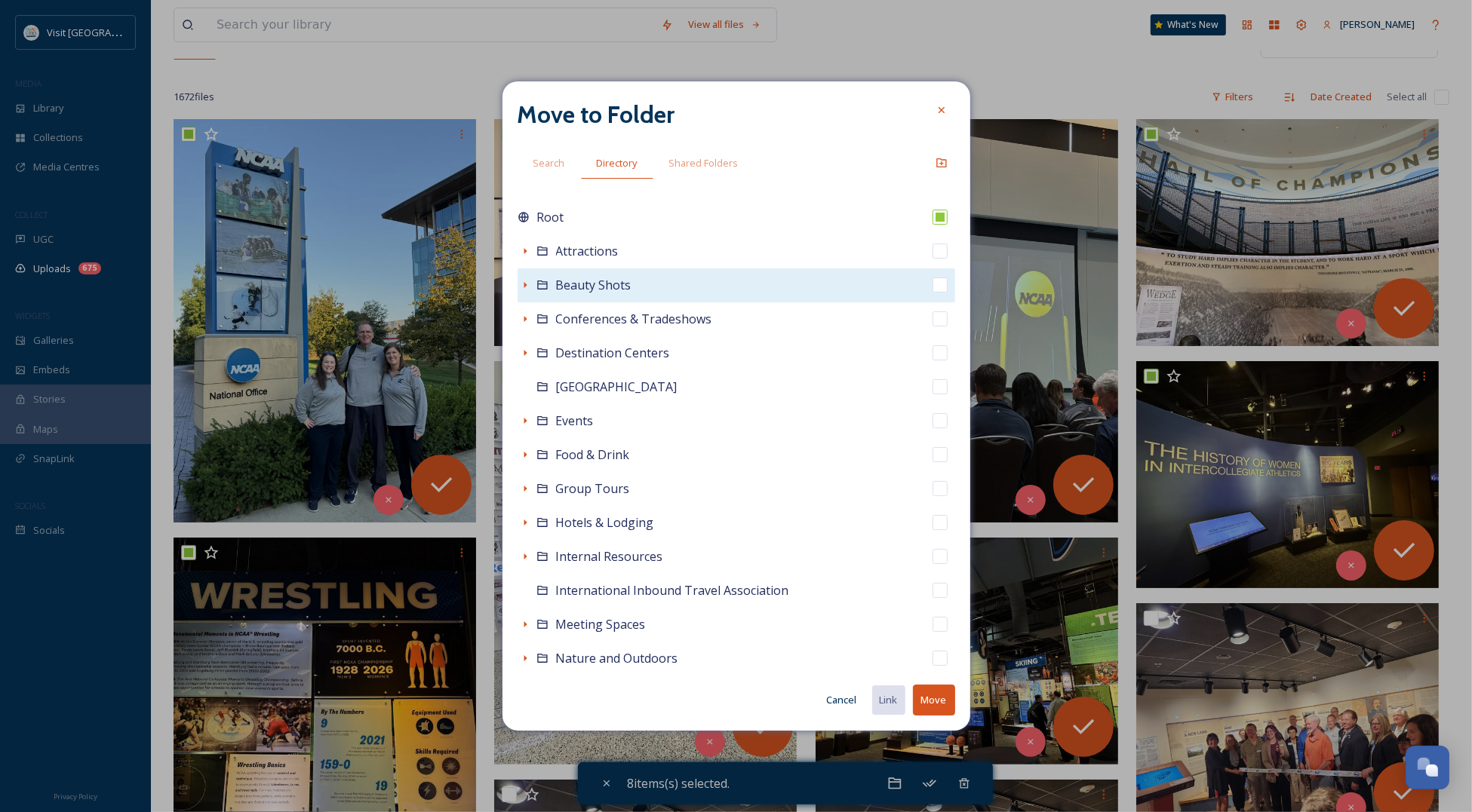
scroll to position [0, 0]
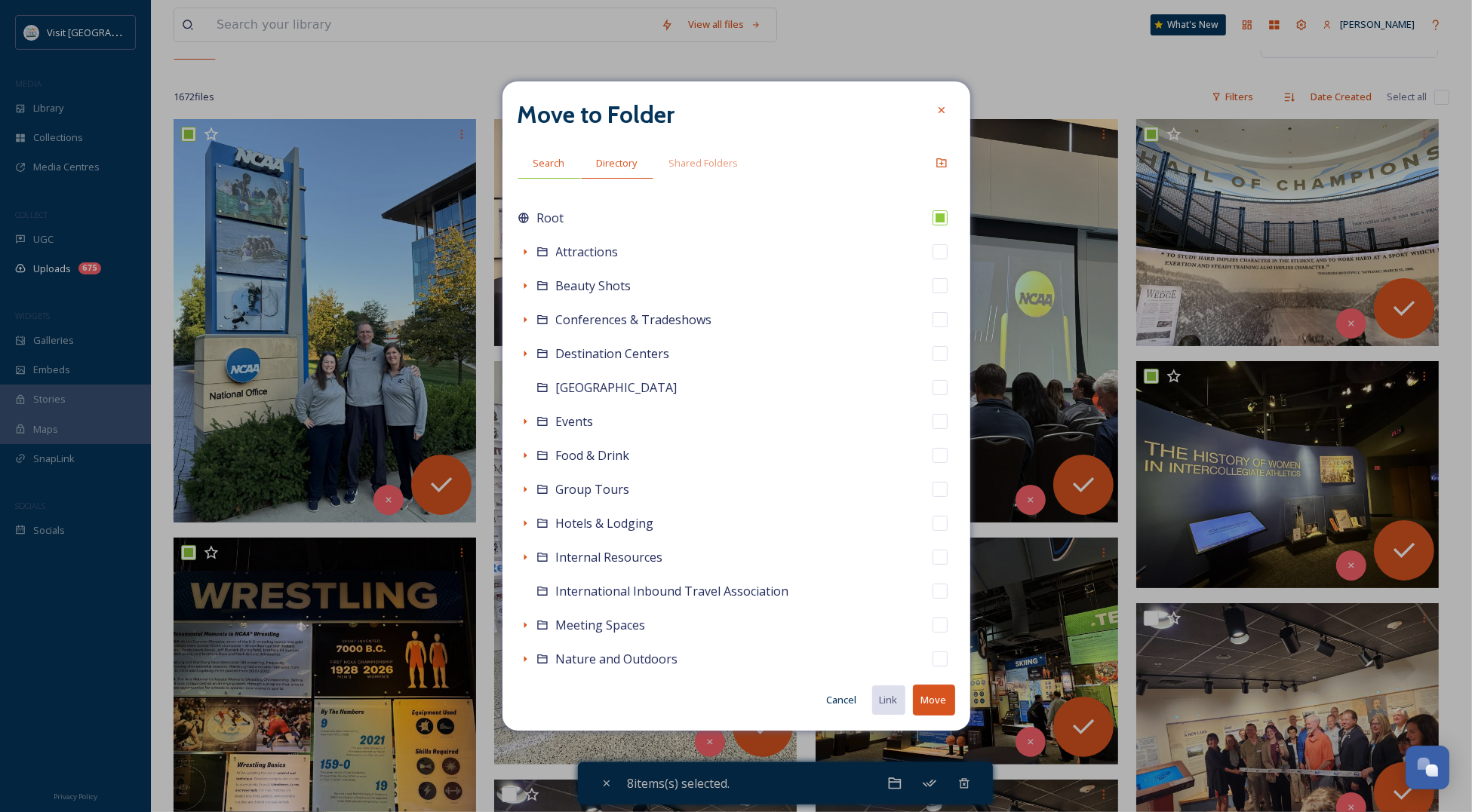
click at [544, 171] on div "Search" at bounding box center [549, 163] width 63 height 31
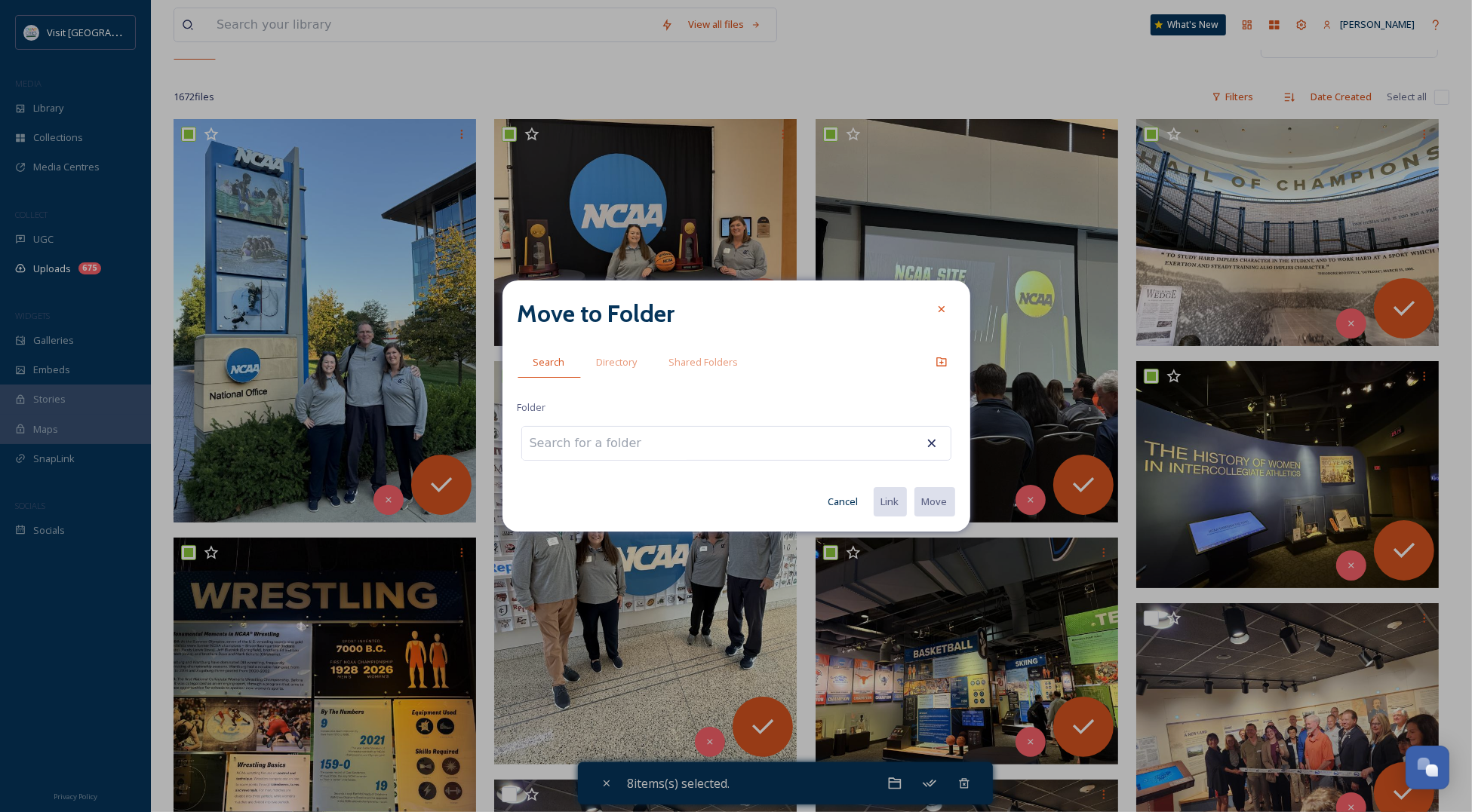
click at [609, 450] on input at bounding box center [605, 443] width 166 height 33
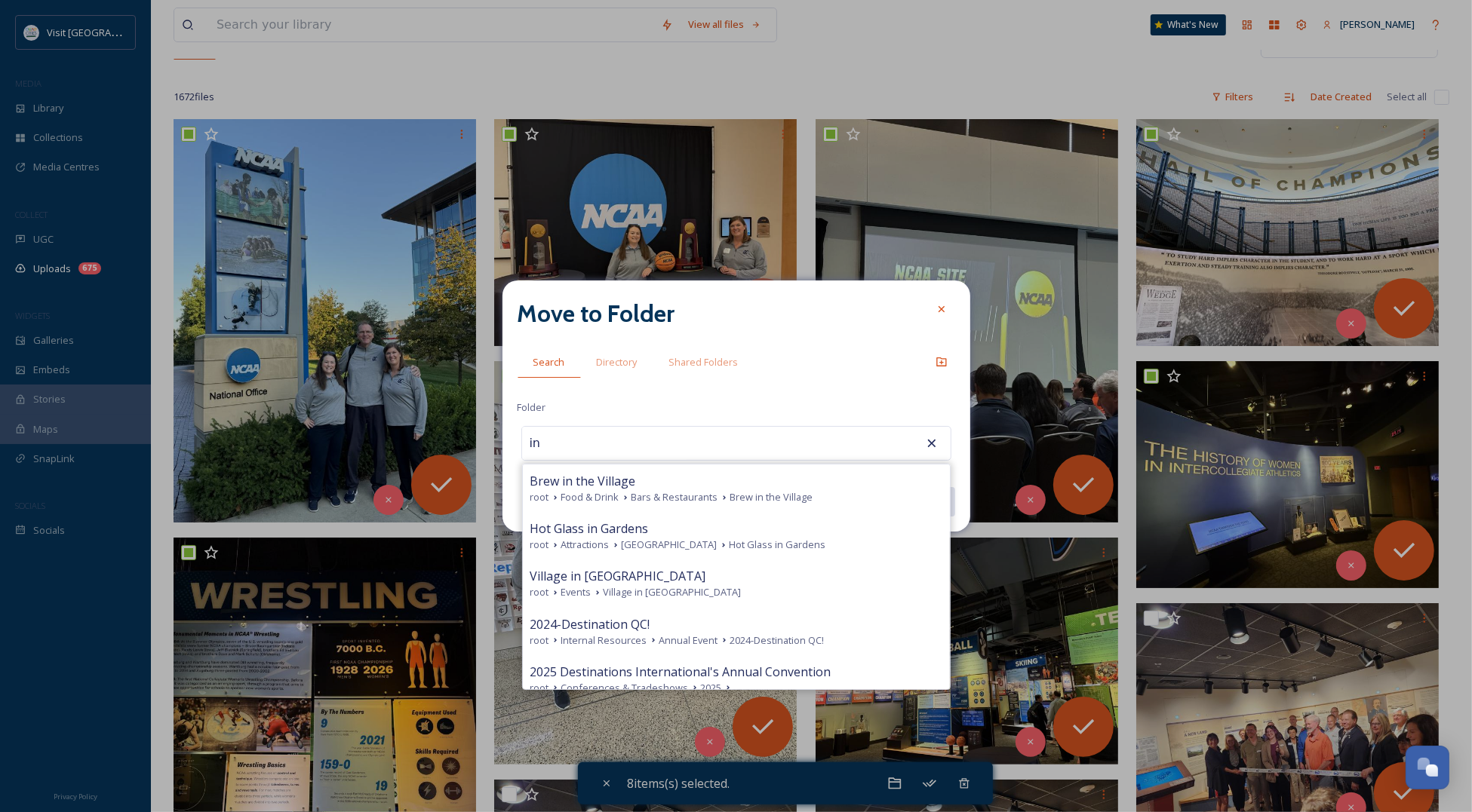
type input "in"
click at [626, 397] on div "Move to Folder Search Directory Shared Folders Folder in [GEOGRAPHIC_DATA] in t…" at bounding box center [736, 406] width 468 height 252
click at [612, 360] on span "Directory" at bounding box center [617, 362] width 41 height 14
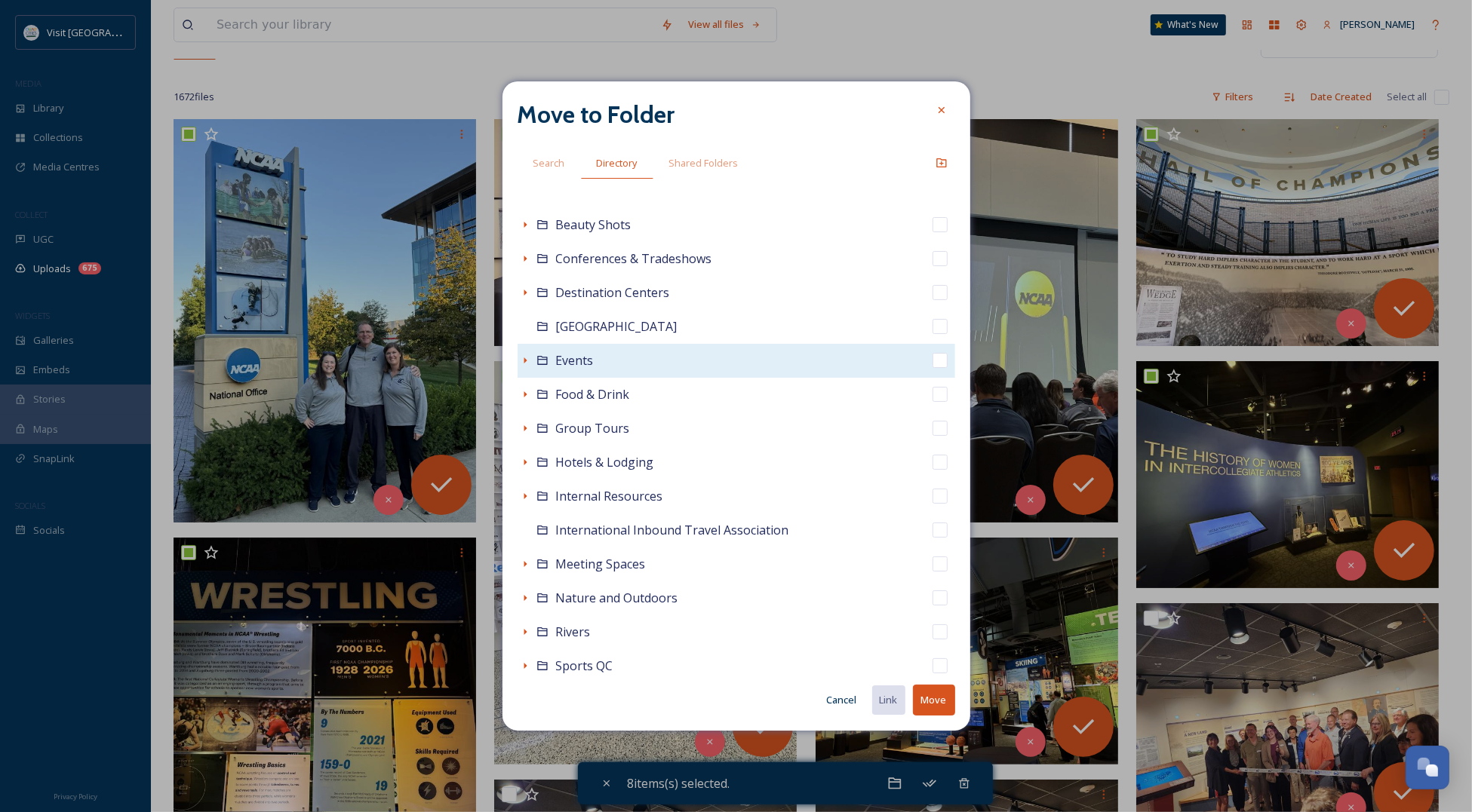
scroll to position [95, 0]
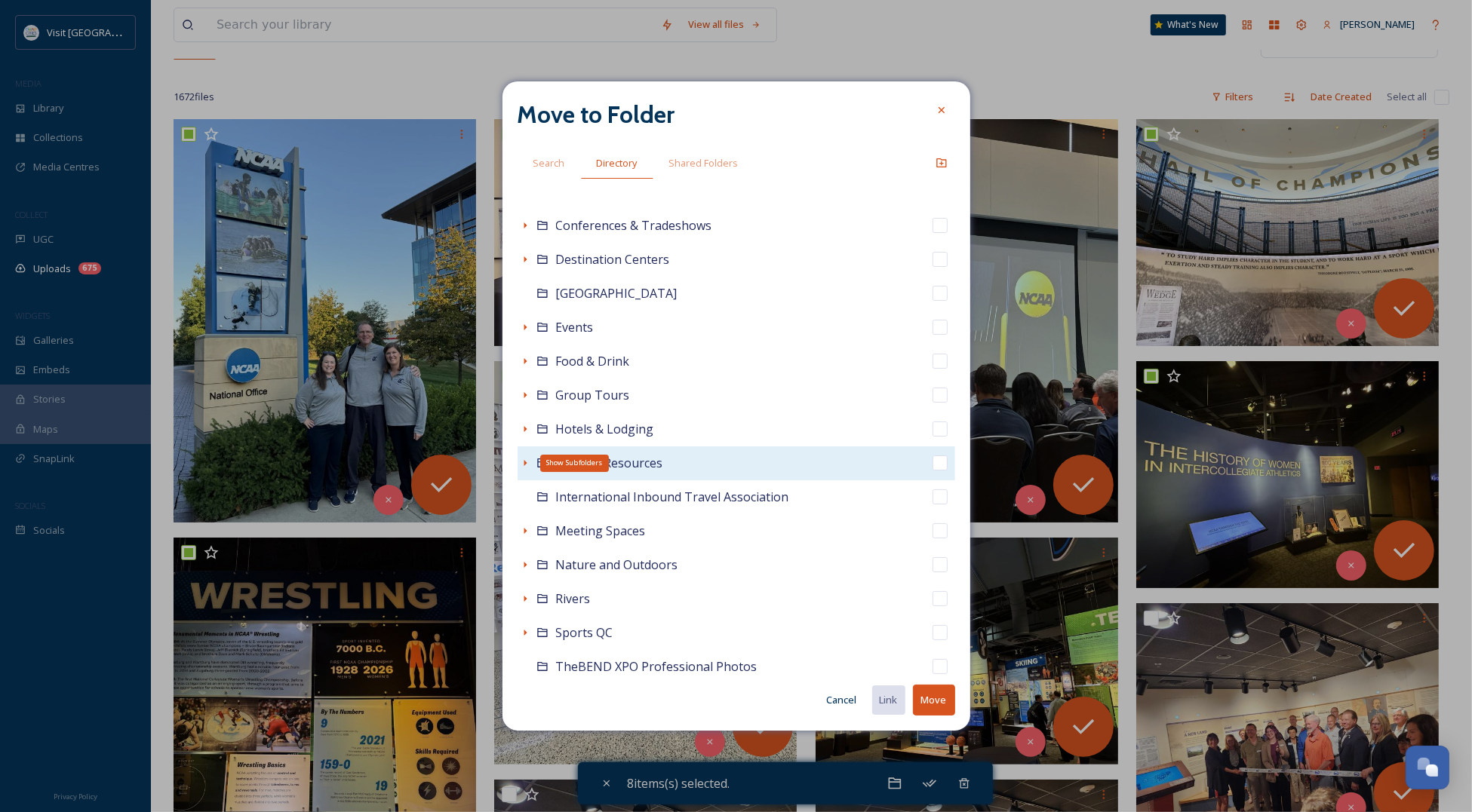
click at [522, 465] on icon at bounding box center [525, 462] width 12 height 12
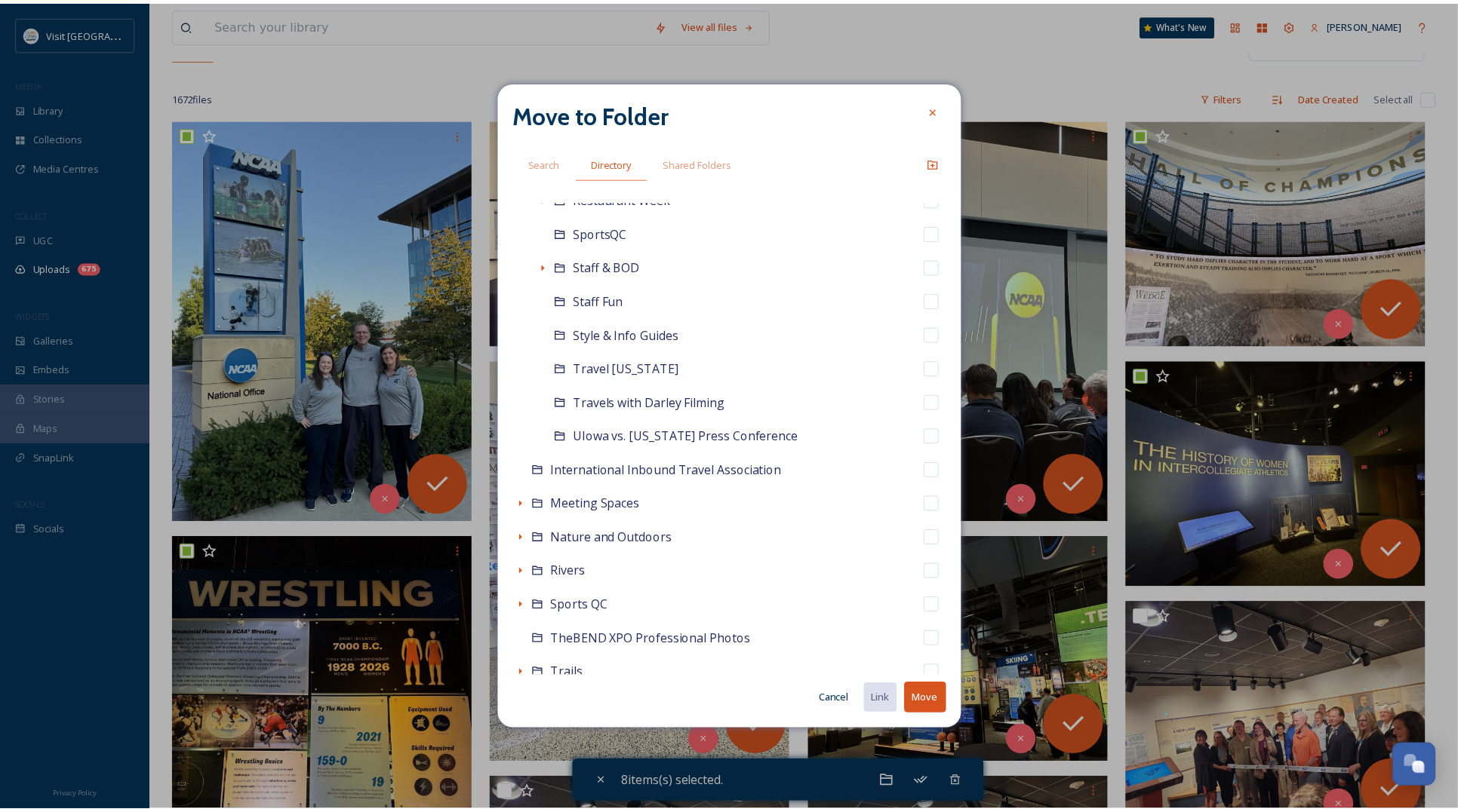
scroll to position [1122, 0]
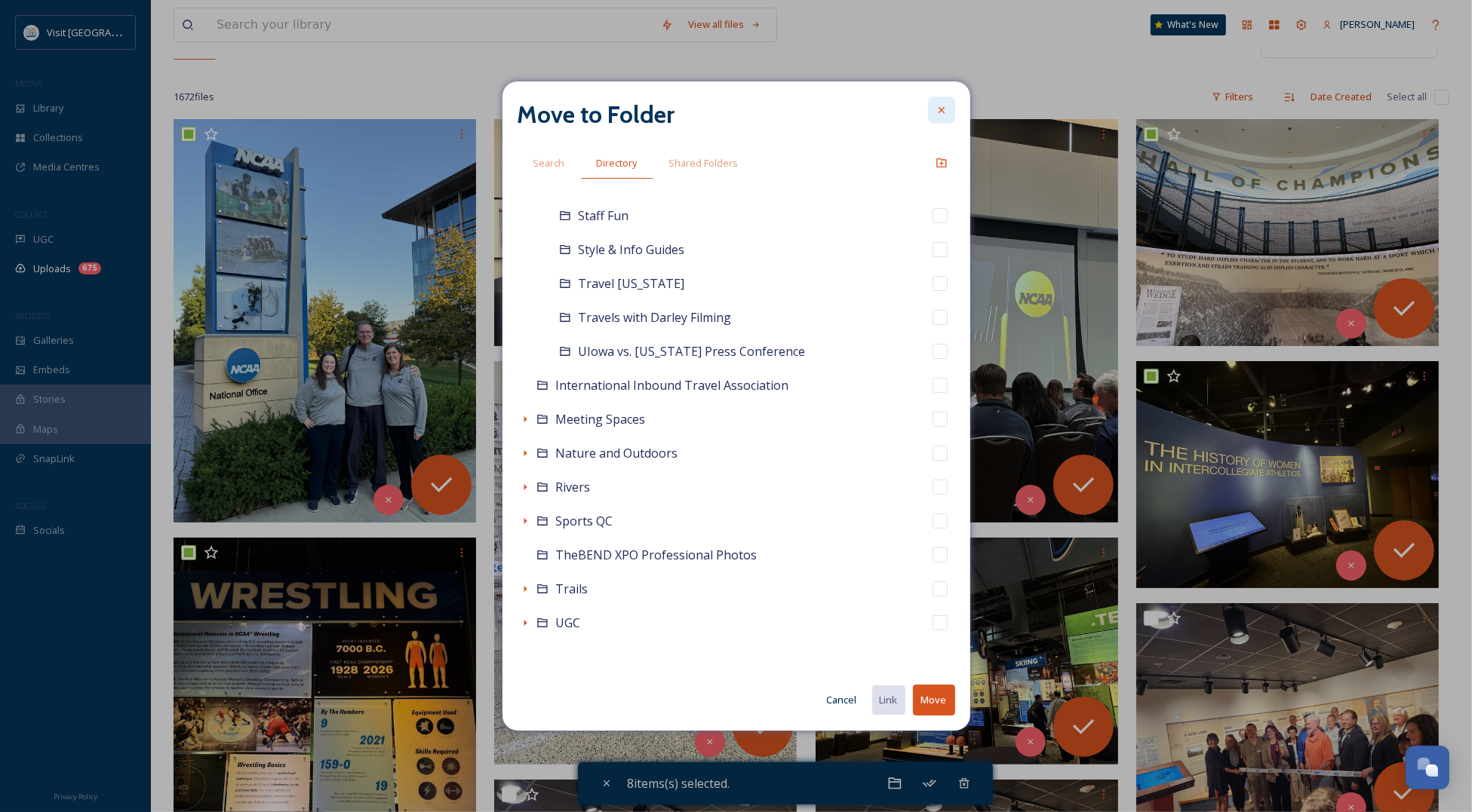
click at [937, 108] on icon at bounding box center [941, 110] width 12 height 12
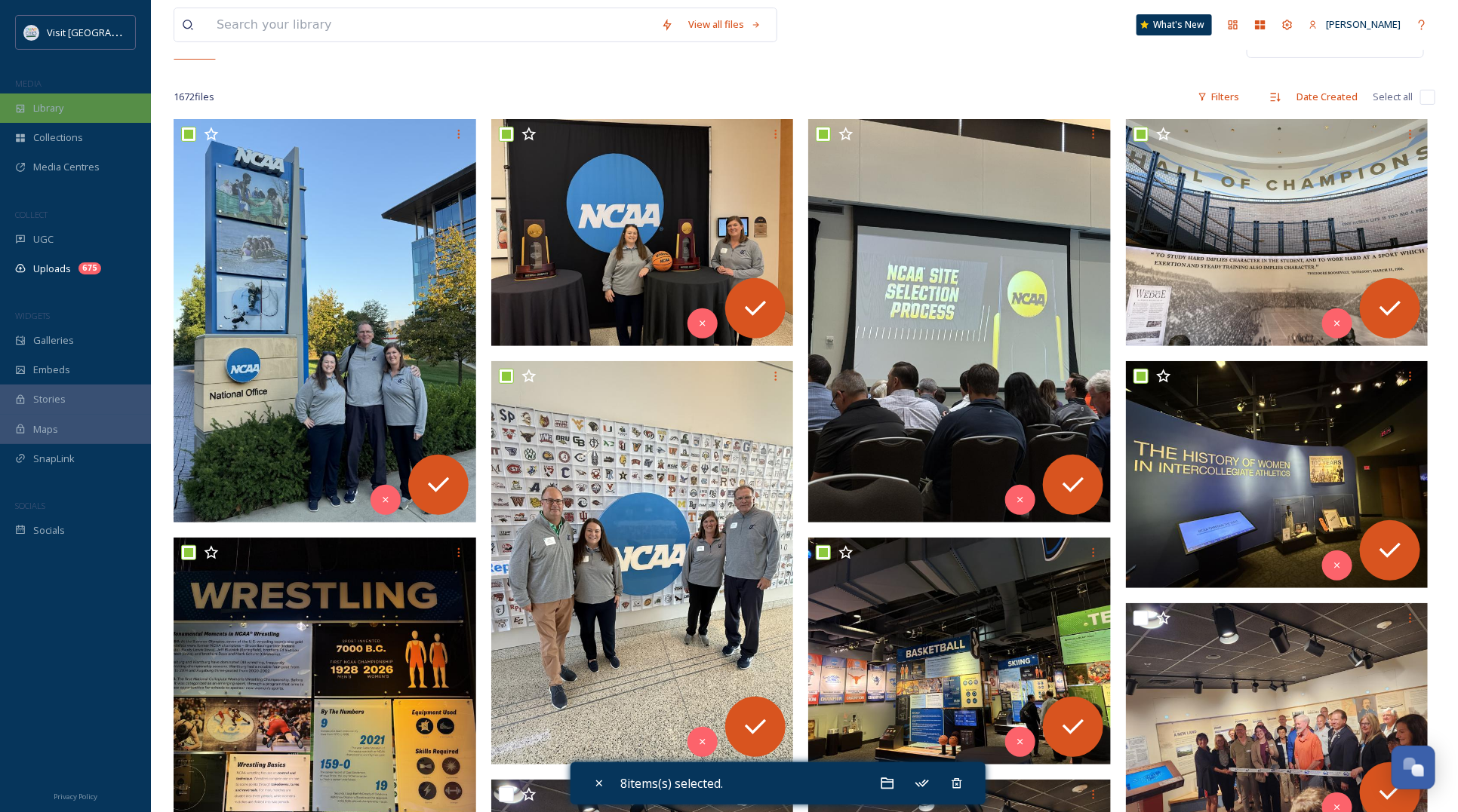
click at [49, 114] on span "Library" at bounding box center [48, 108] width 30 height 14
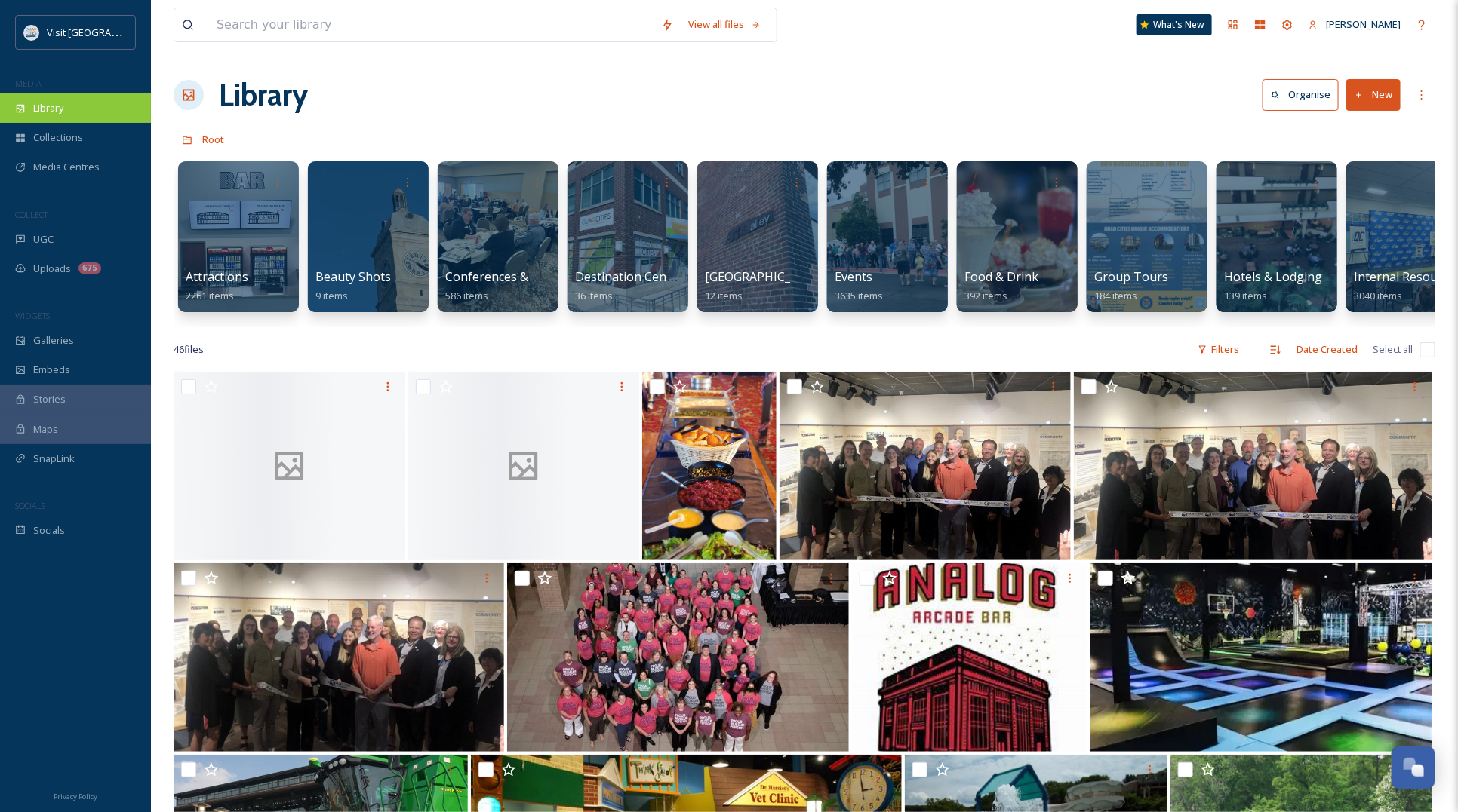
click at [65, 110] on div "Library" at bounding box center [75, 108] width 151 height 30
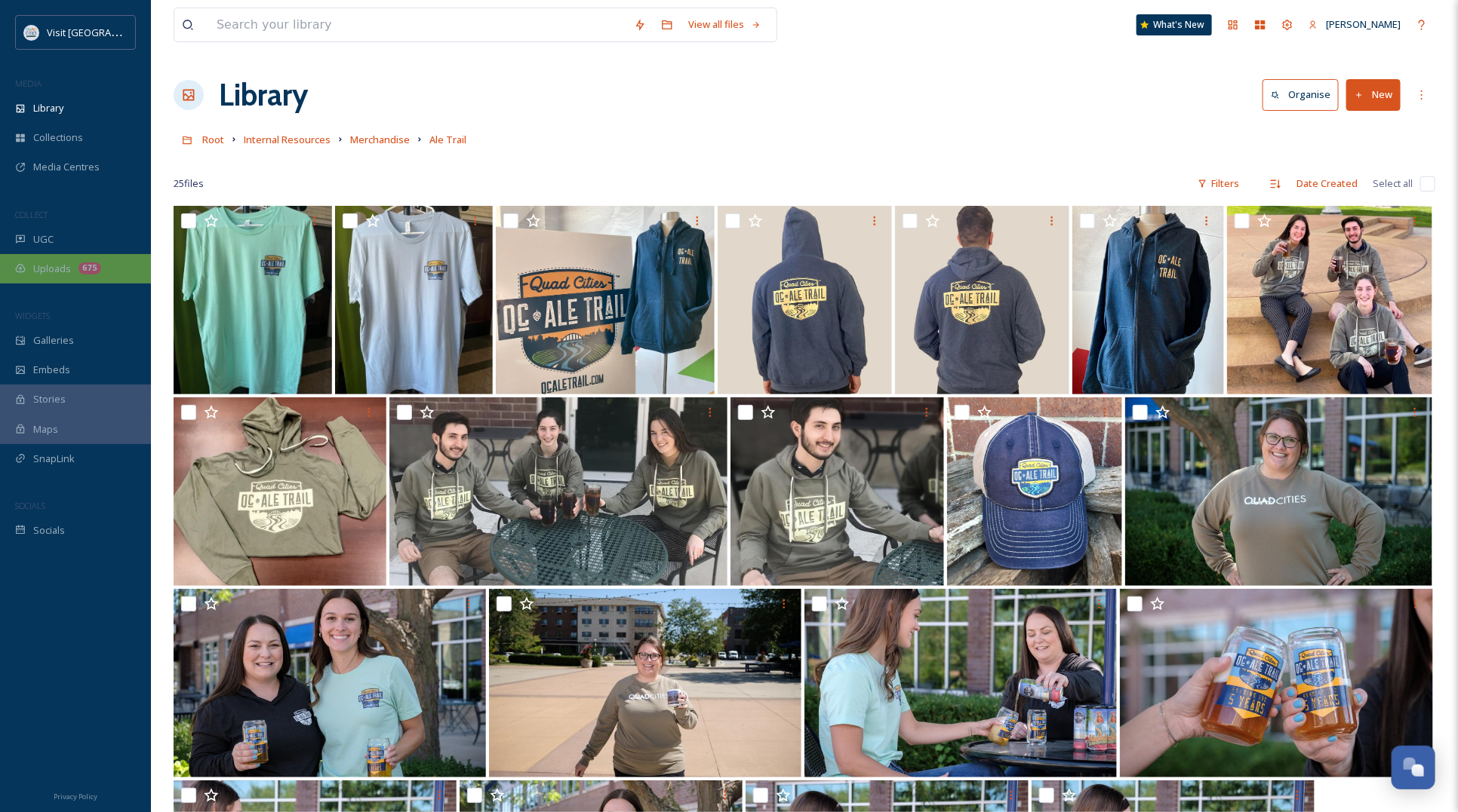
click at [36, 277] on div "Uploads 675" at bounding box center [75, 269] width 151 height 30
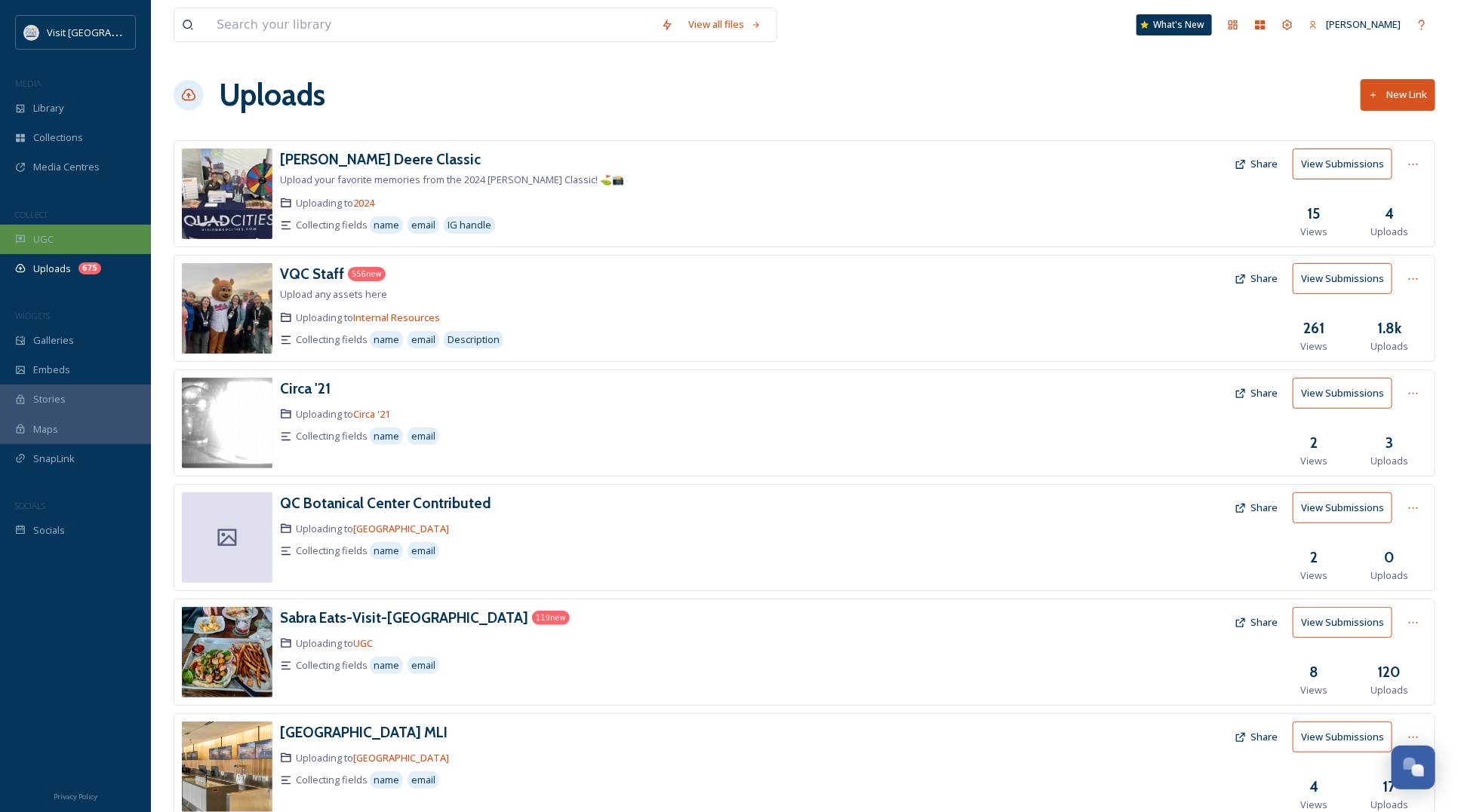
click at [35, 243] on span "UGC" at bounding box center [43, 240] width 21 height 14
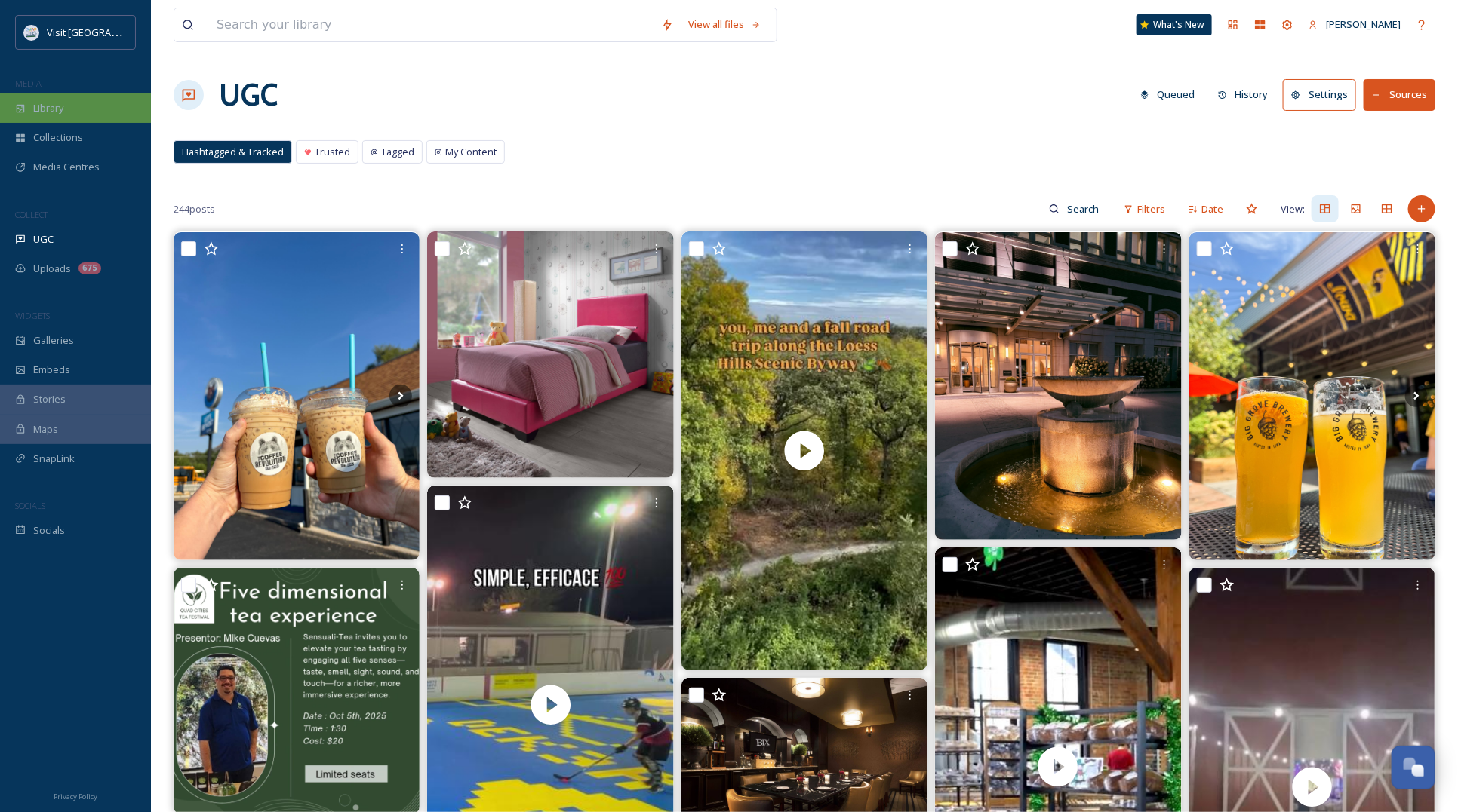
click at [76, 114] on div "Library" at bounding box center [75, 108] width 151 height 30
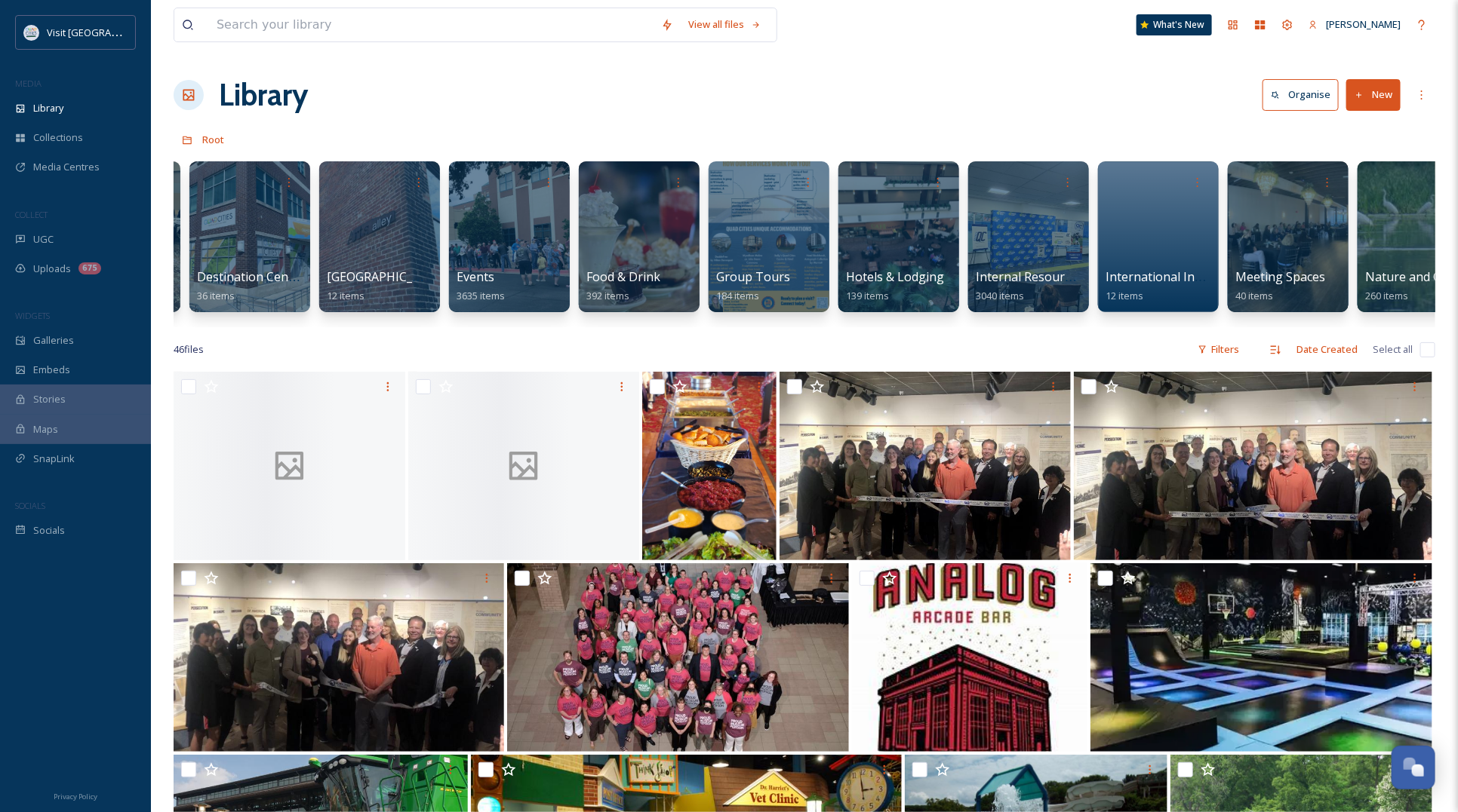
scroll to position [0, 409]
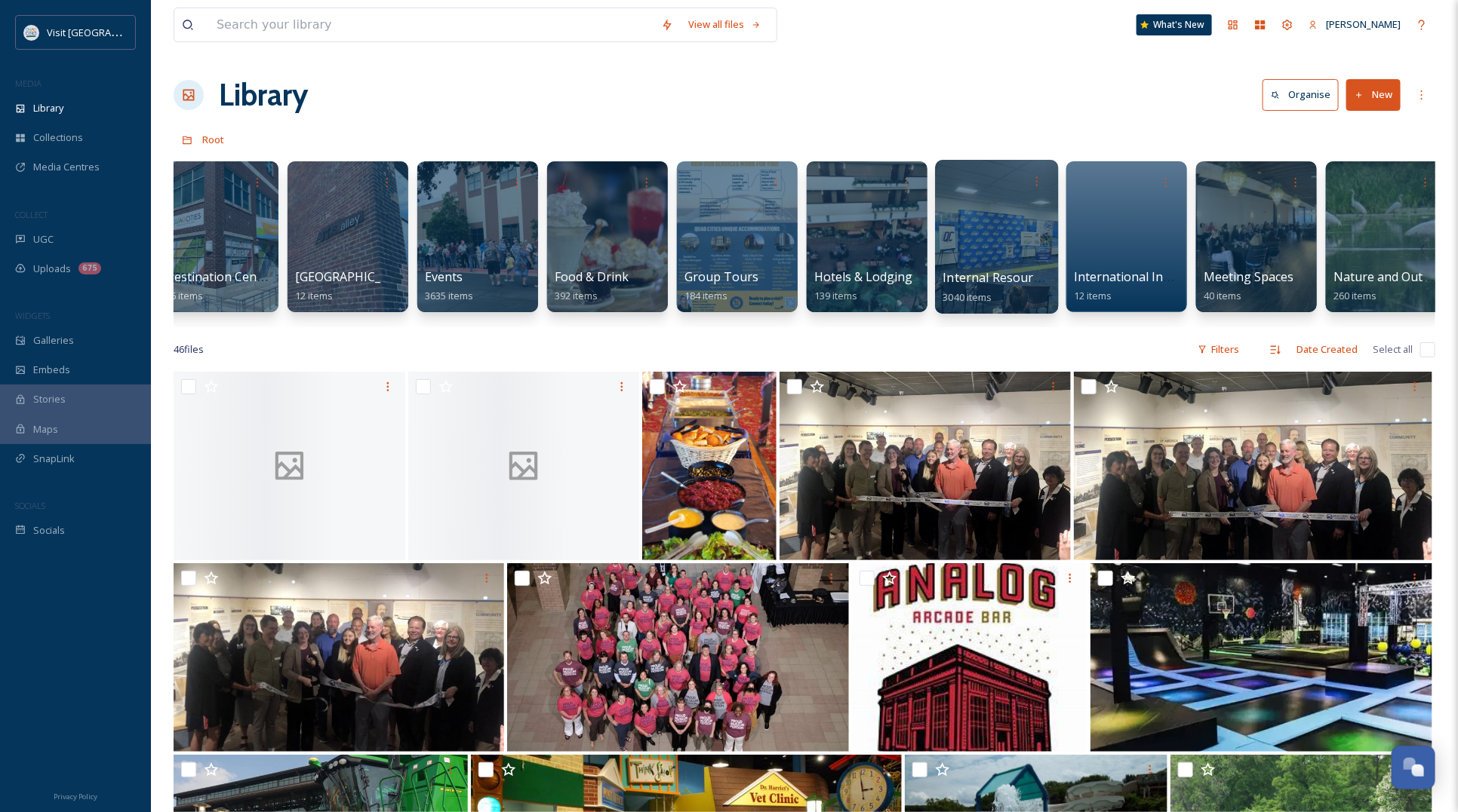
click at [986, 219] on div at bounding box center [996, 236] width 123 height 154
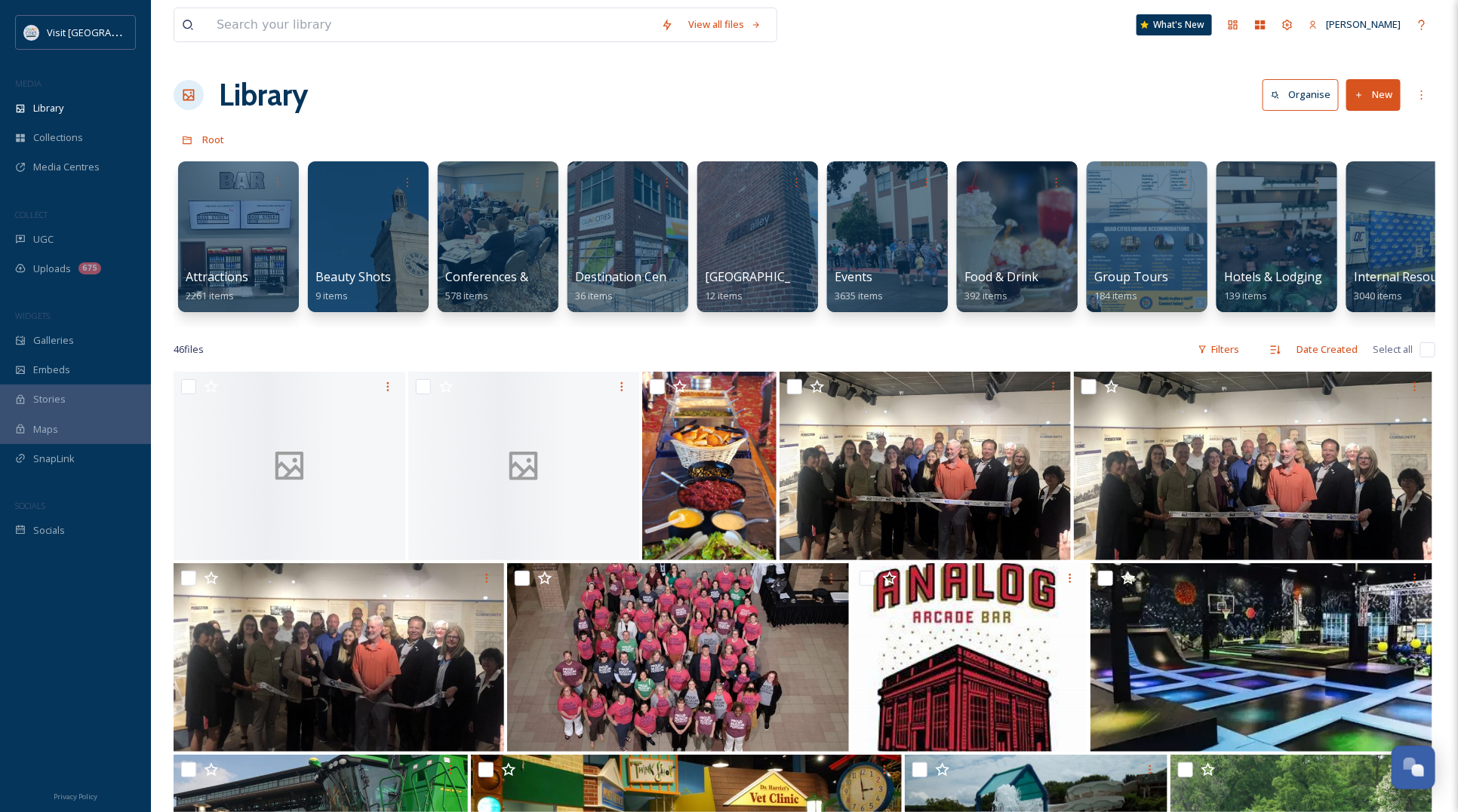
scroll to position [0, 70]
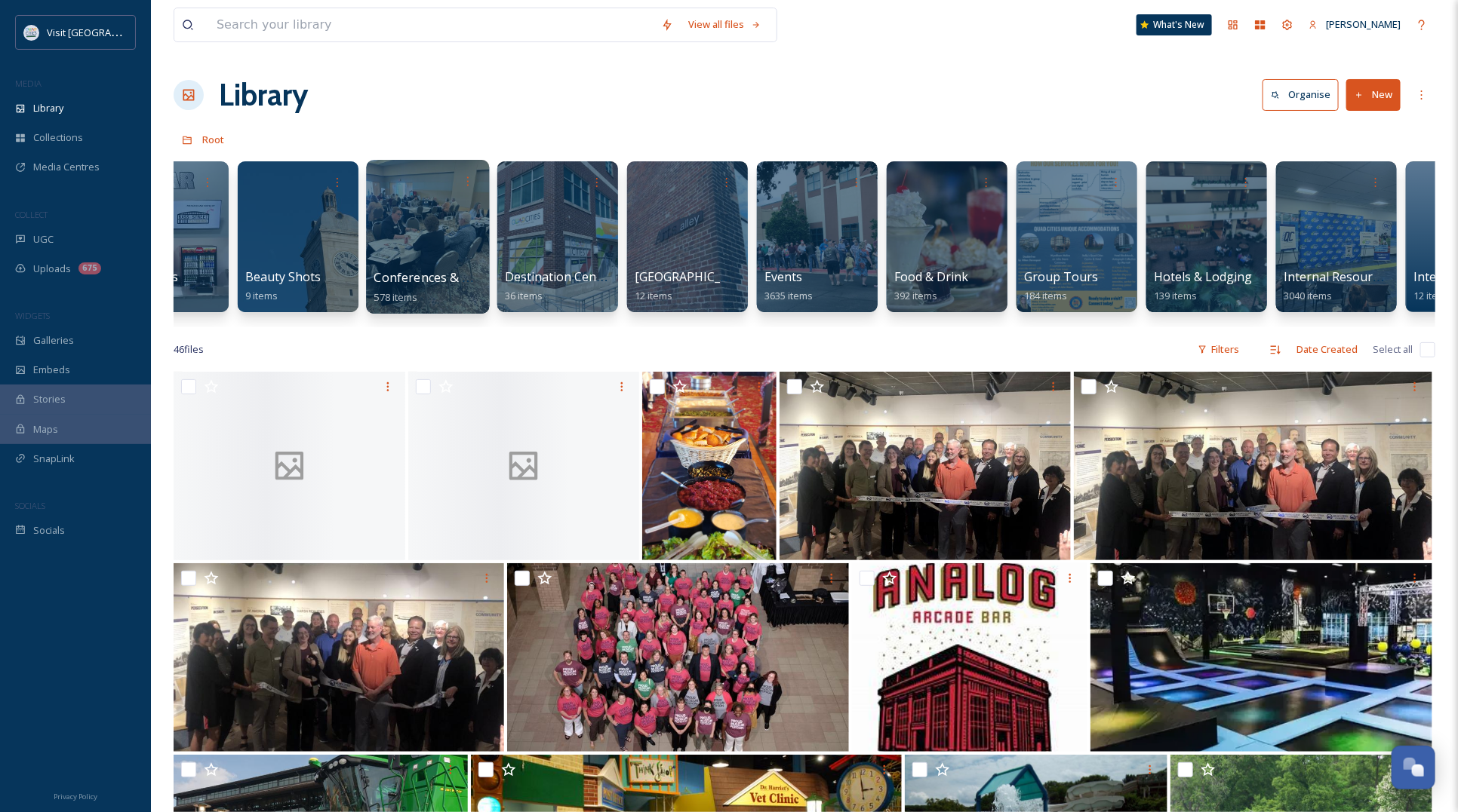
click at [432, 242] on div at bounding box center [427, 236] width 123 height 154
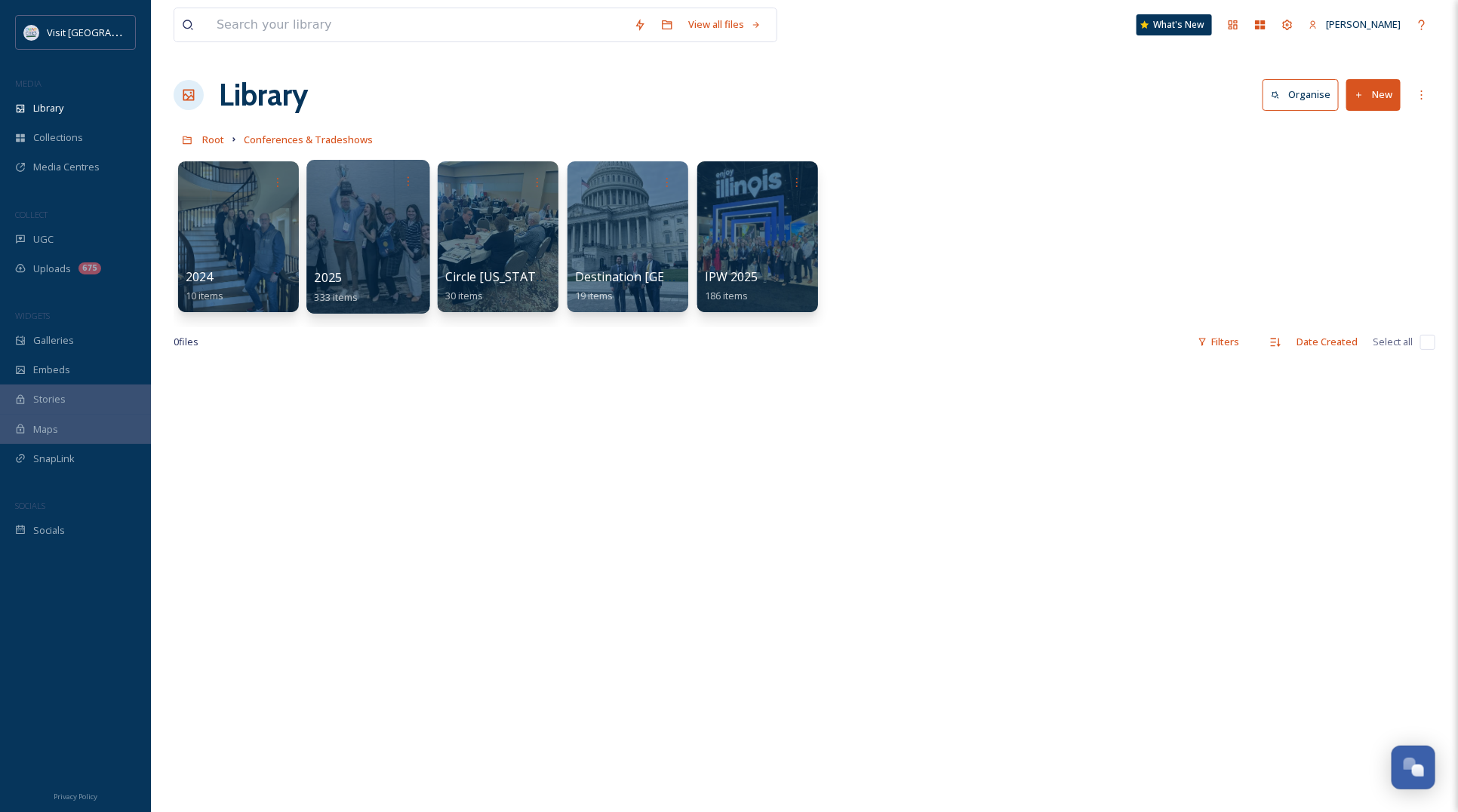
click at [389, 232] on div at bounding box center [368, 236] width 123 height 154
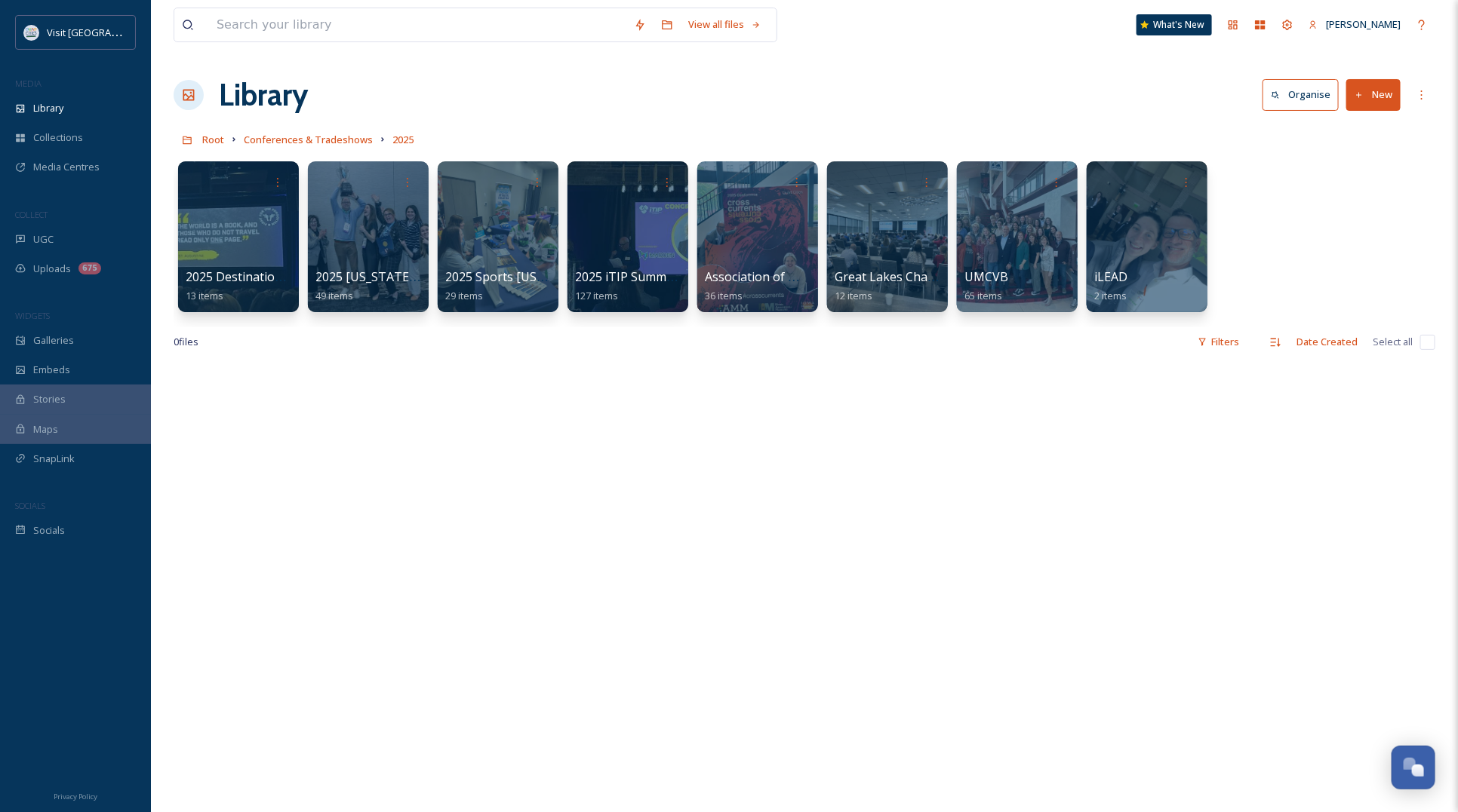
click at [1380, 100] on button "New" at bounding box center [1373, 95] width 54 height 31
click at [1350, 187] on span "Folder" at bounding box center [1356, 189] width 29 height 14
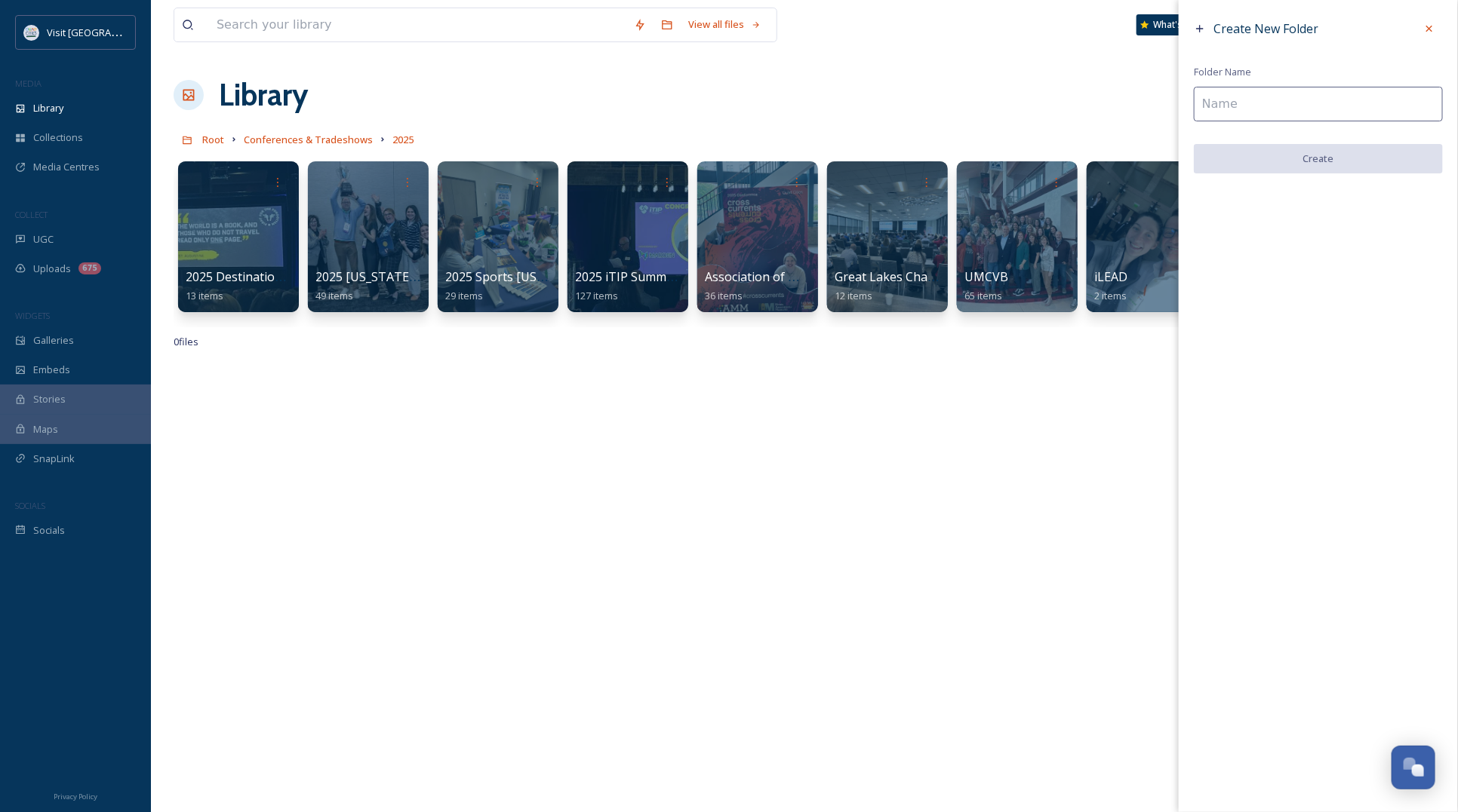
click at [1258, 111] on input at bounding box center [1318, 104] width 249 height 35
type input "2"
click at [1251, 114] on input "NCAA" at bounding box center [1318, 104] width 249 height 35
drag, startPoint x: 1343, startPoint y: 105, endPoint x: 1242, endPoint y: 105, distance: 101.0
click at [1242, 105] on input "NCAA hOST sYMPOSIUM" at bounding box center [1318, 104] width 249 height 35
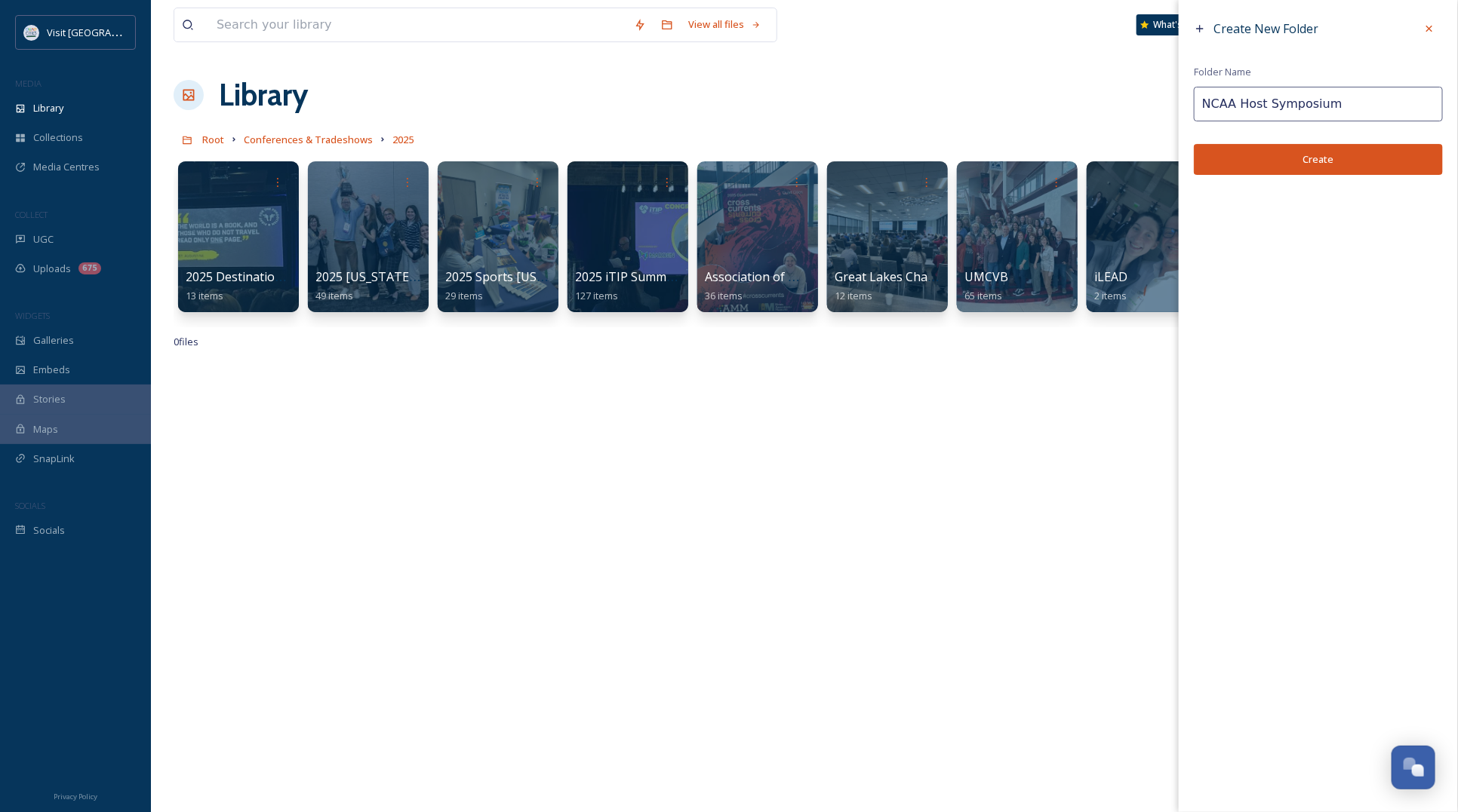
type input "NCAA Host Symposium"
click at [1280, 146] on button "Create" at bounding box center [1318, 160] width 249 height 31
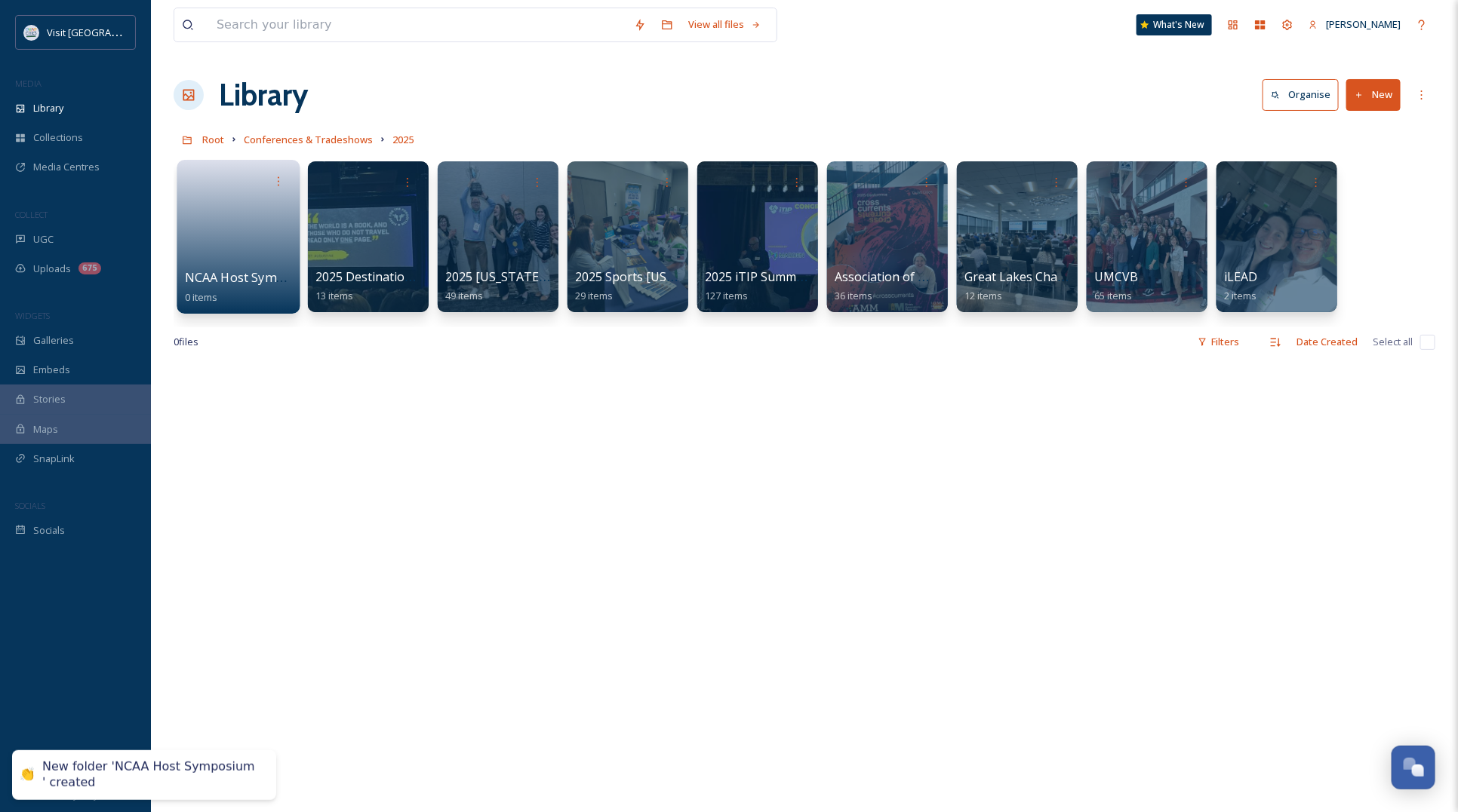
click at [257, 220] on link at bounding box center [239, 232] width 108 height 73
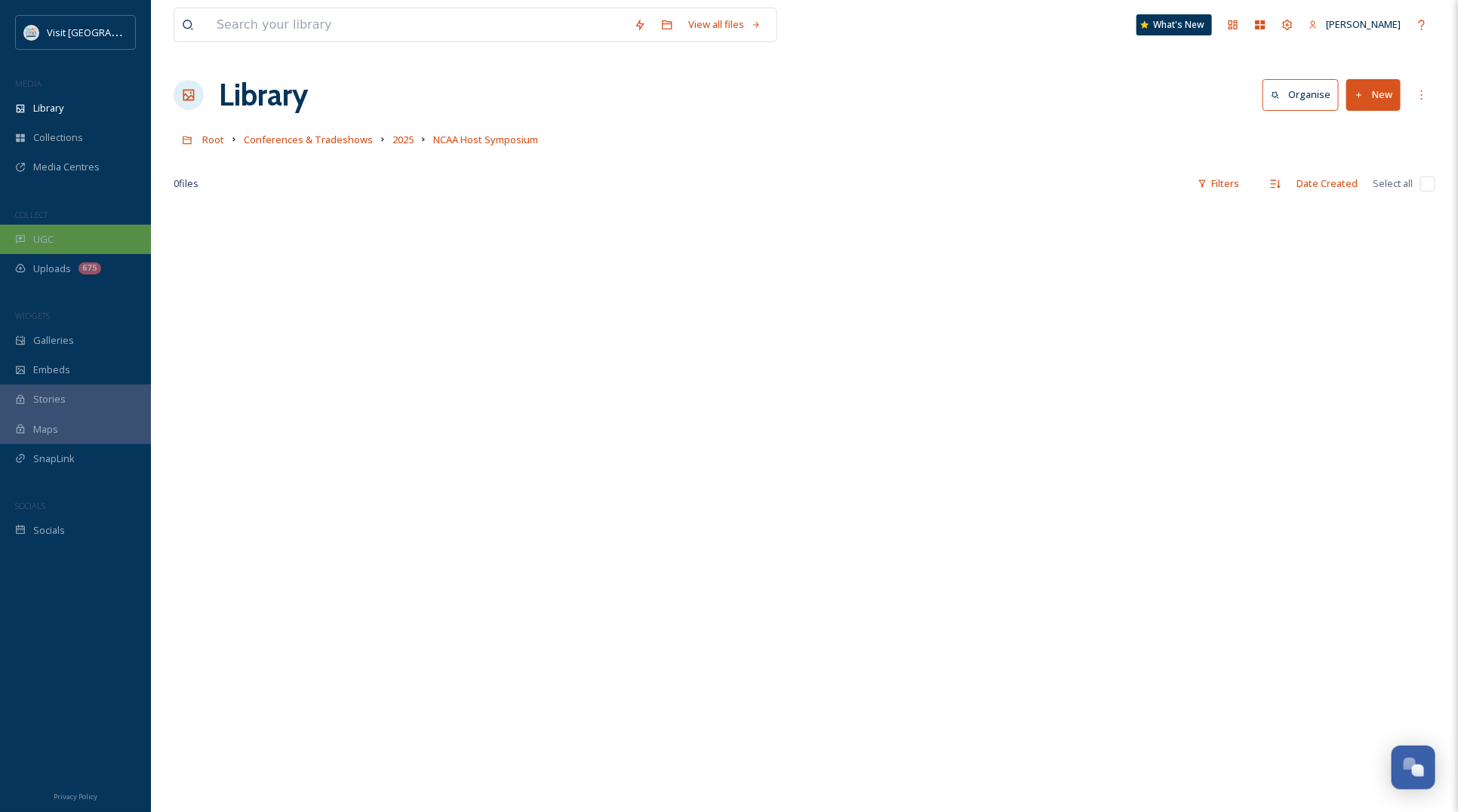
click at [58, 242] on div "UGC" at bounding box center [75, 239] width 151 height 30
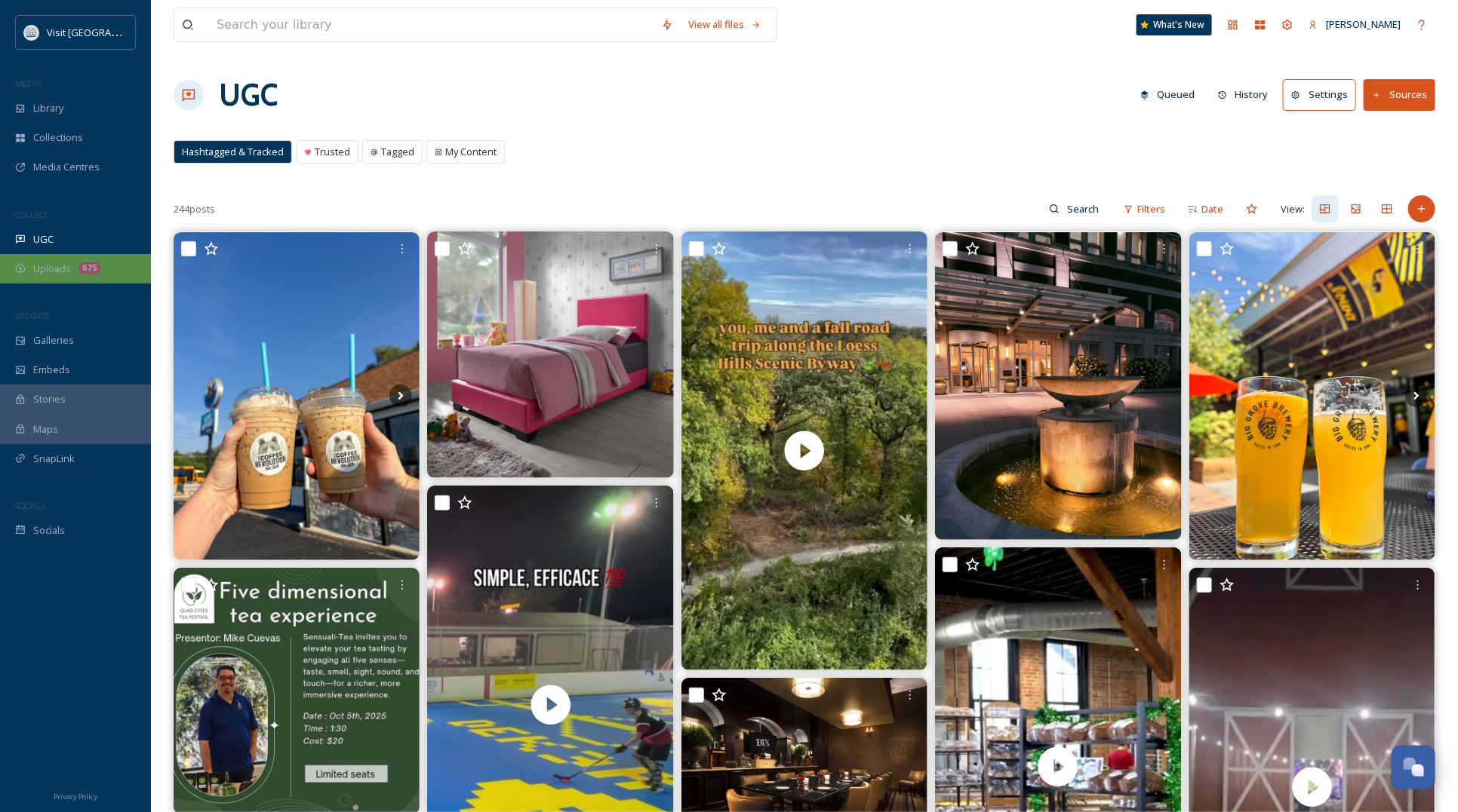
click at [40, 269] on span "Uploads" at bounding box center [52, 269] width 38 height 14
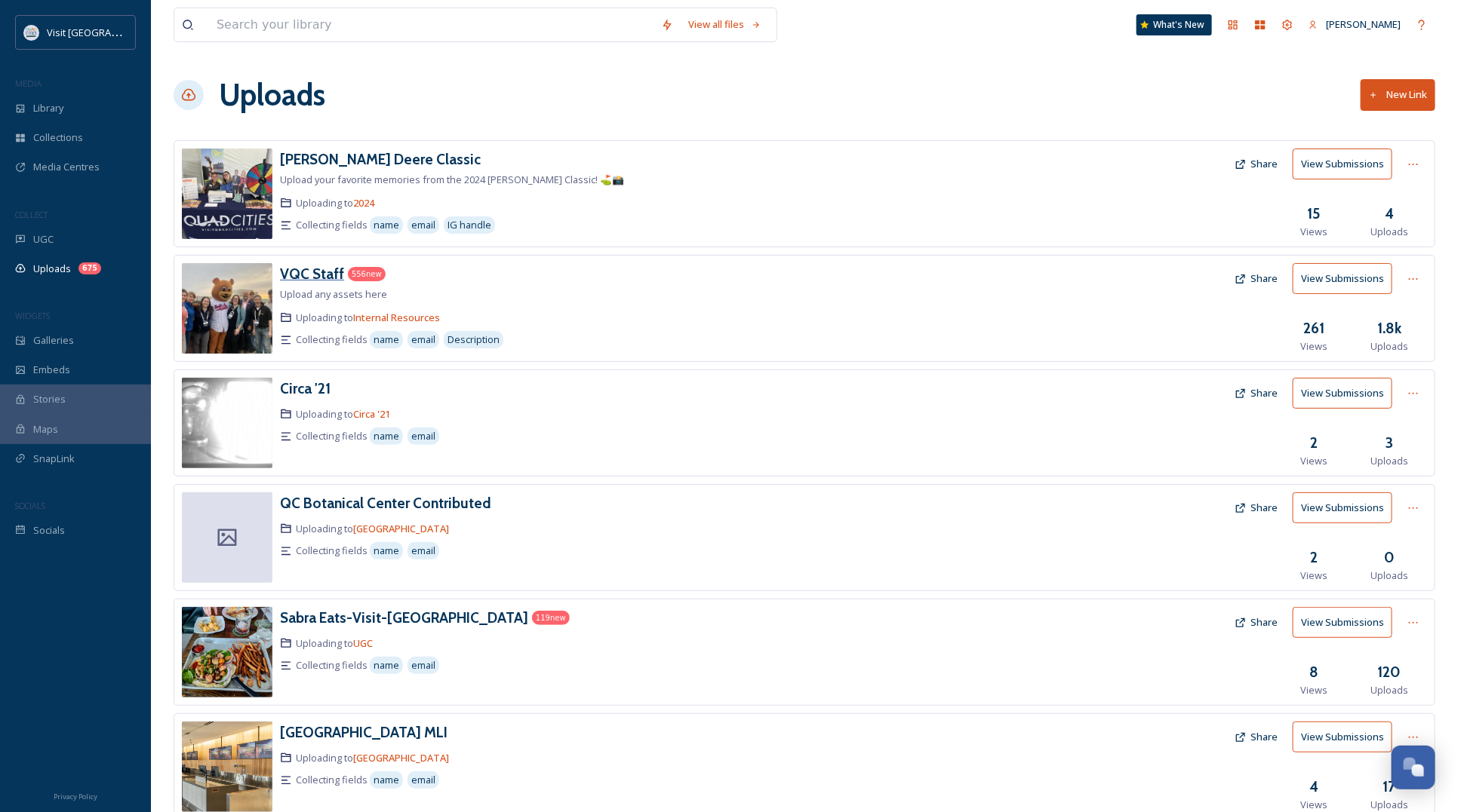
click at [311, 275] on h3 "VQC Staff" at bounding box center [312, 274] width 64 height 18
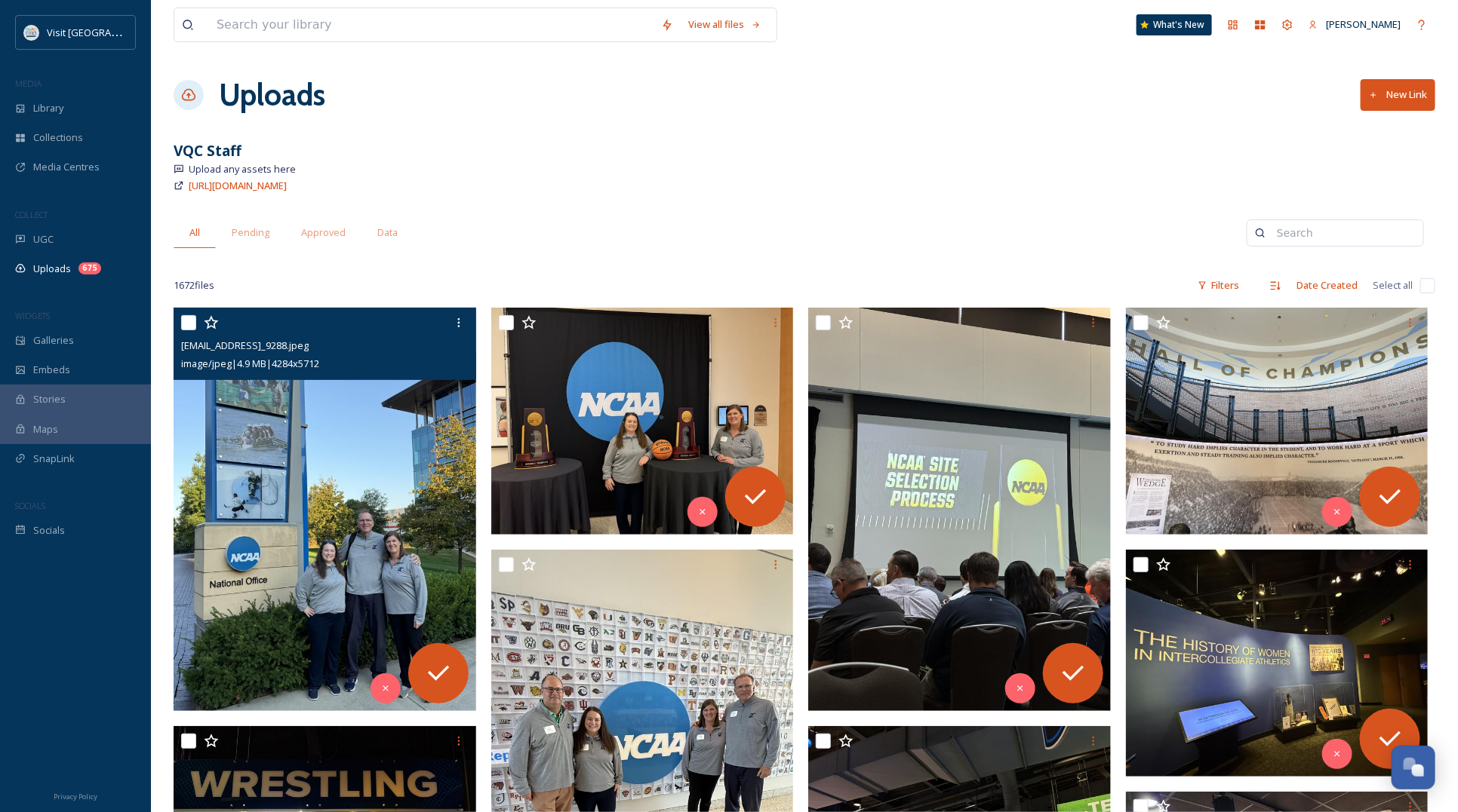
click at [188, 319] on input "checkbox" at bounding box center [188, 323] width 15 height 15
checkbox input "true"
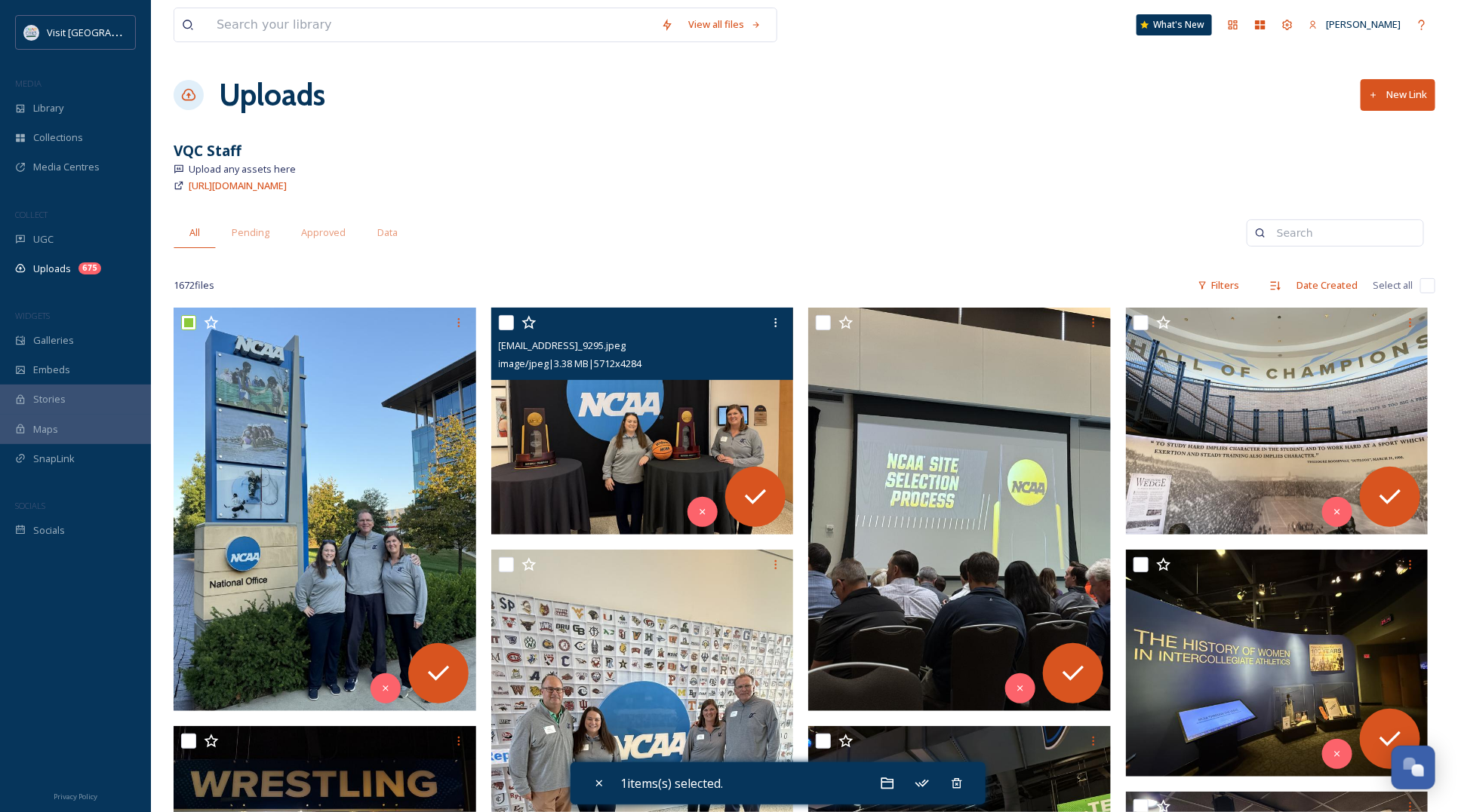
click at [507, 328] on input "checkbox" at bounding box center [506, 323] width 15 height 15
checkbox input "true"
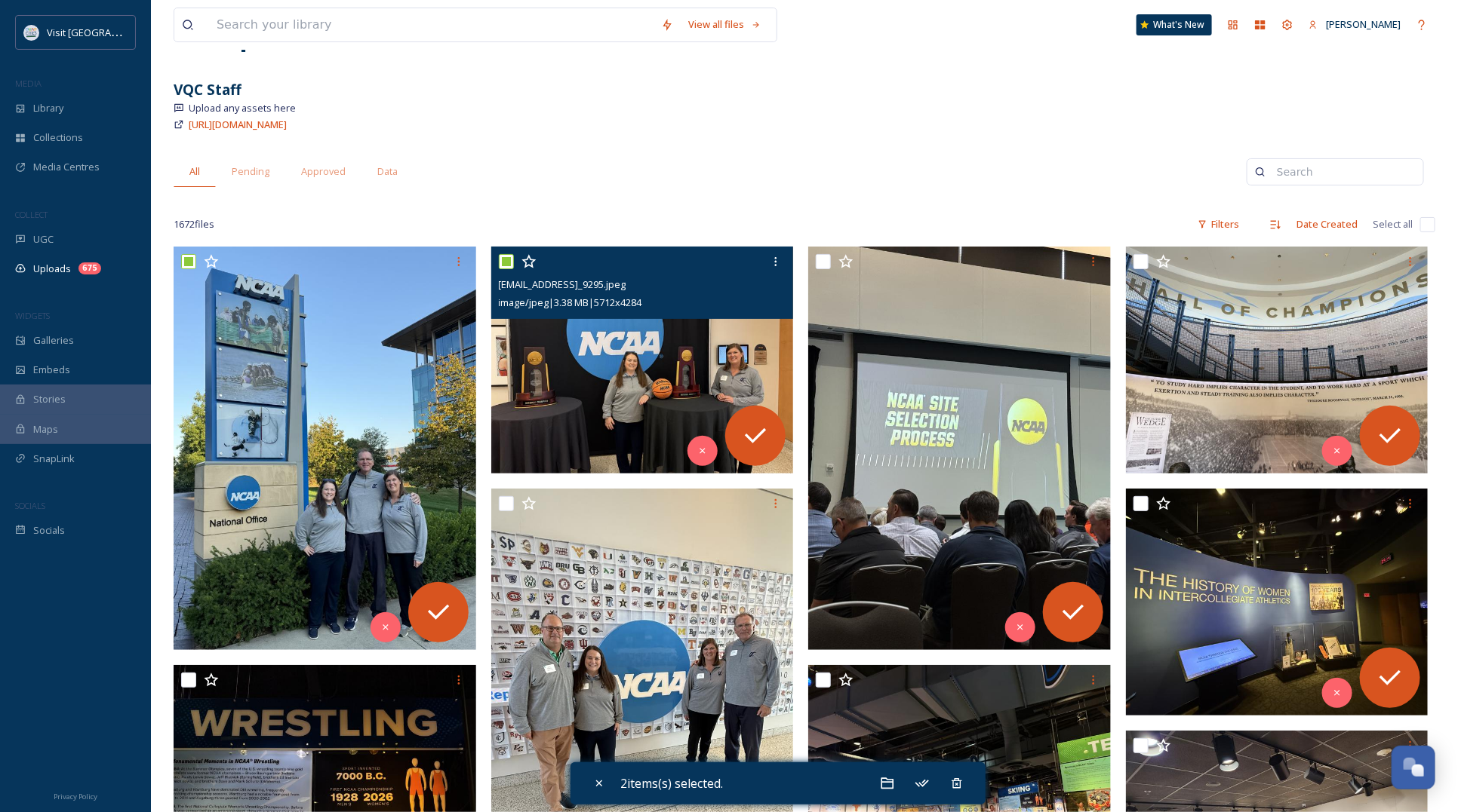
scroll to position [95, 0]
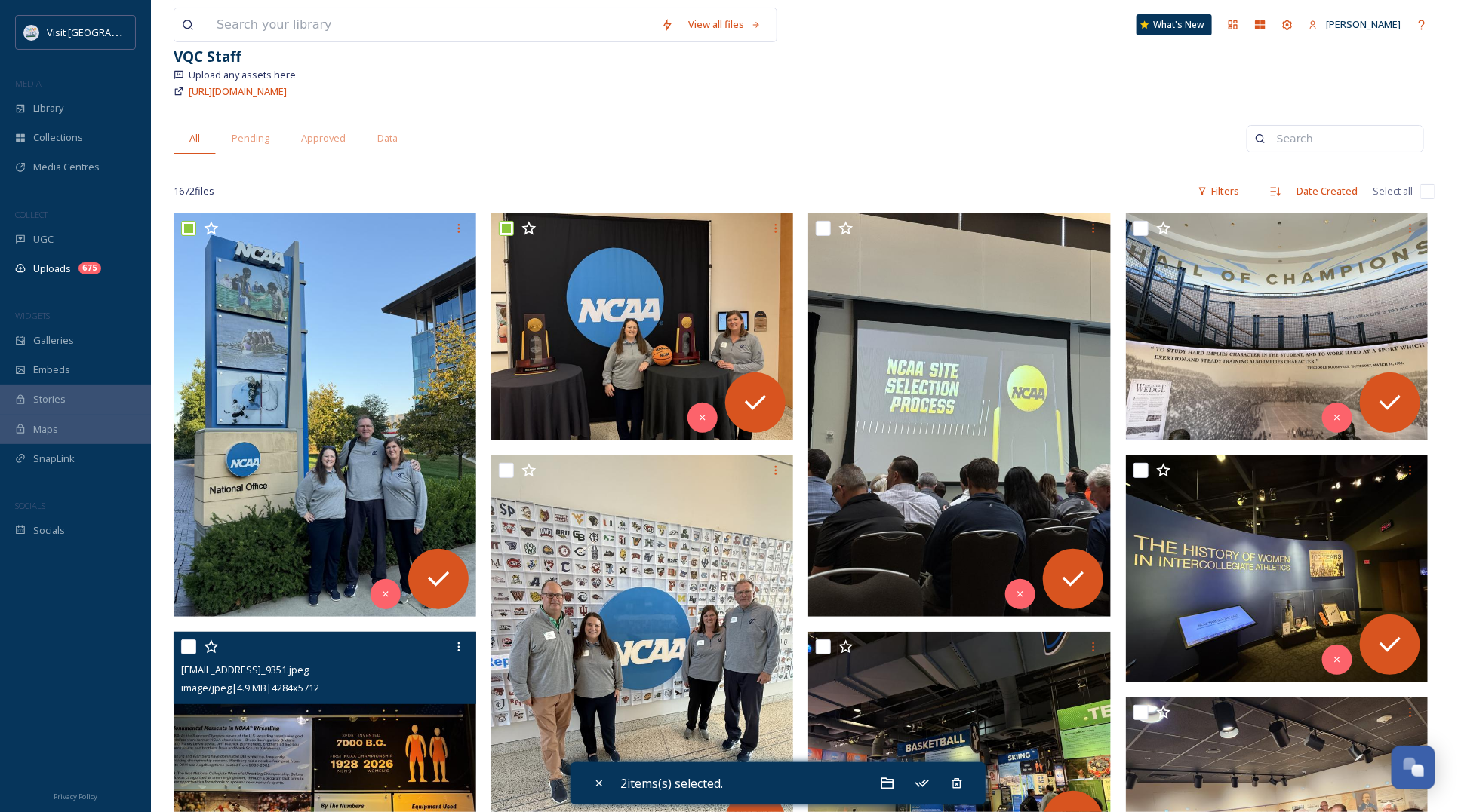
click at [185, 647] on input "checkbox" at bounding box center [188, 647] width 15 height 15
checkbox input "true"
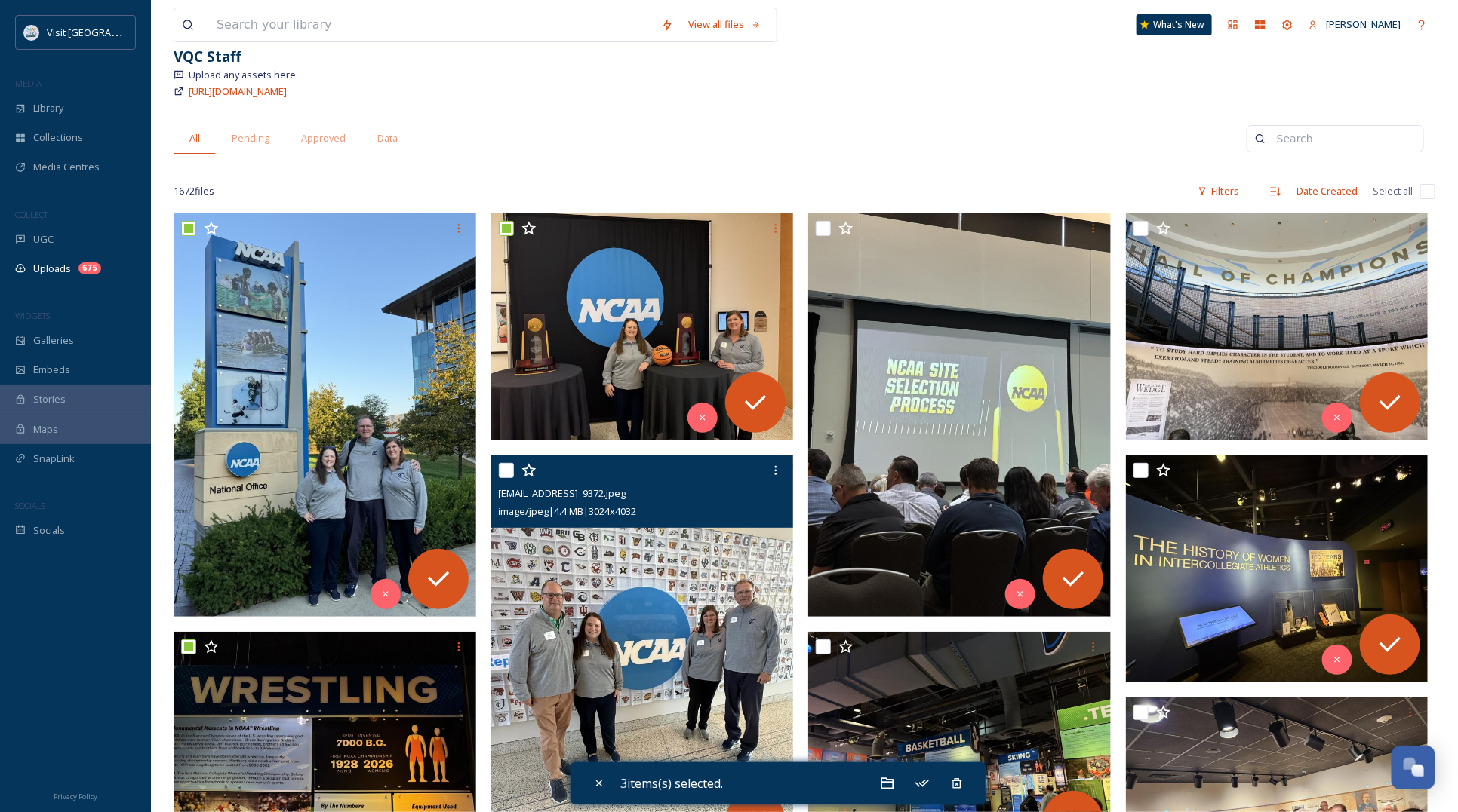
click at [506, 470] on input "checkbox" at bounding box center [506, 470] width 15 height 15
checkbox input "true"
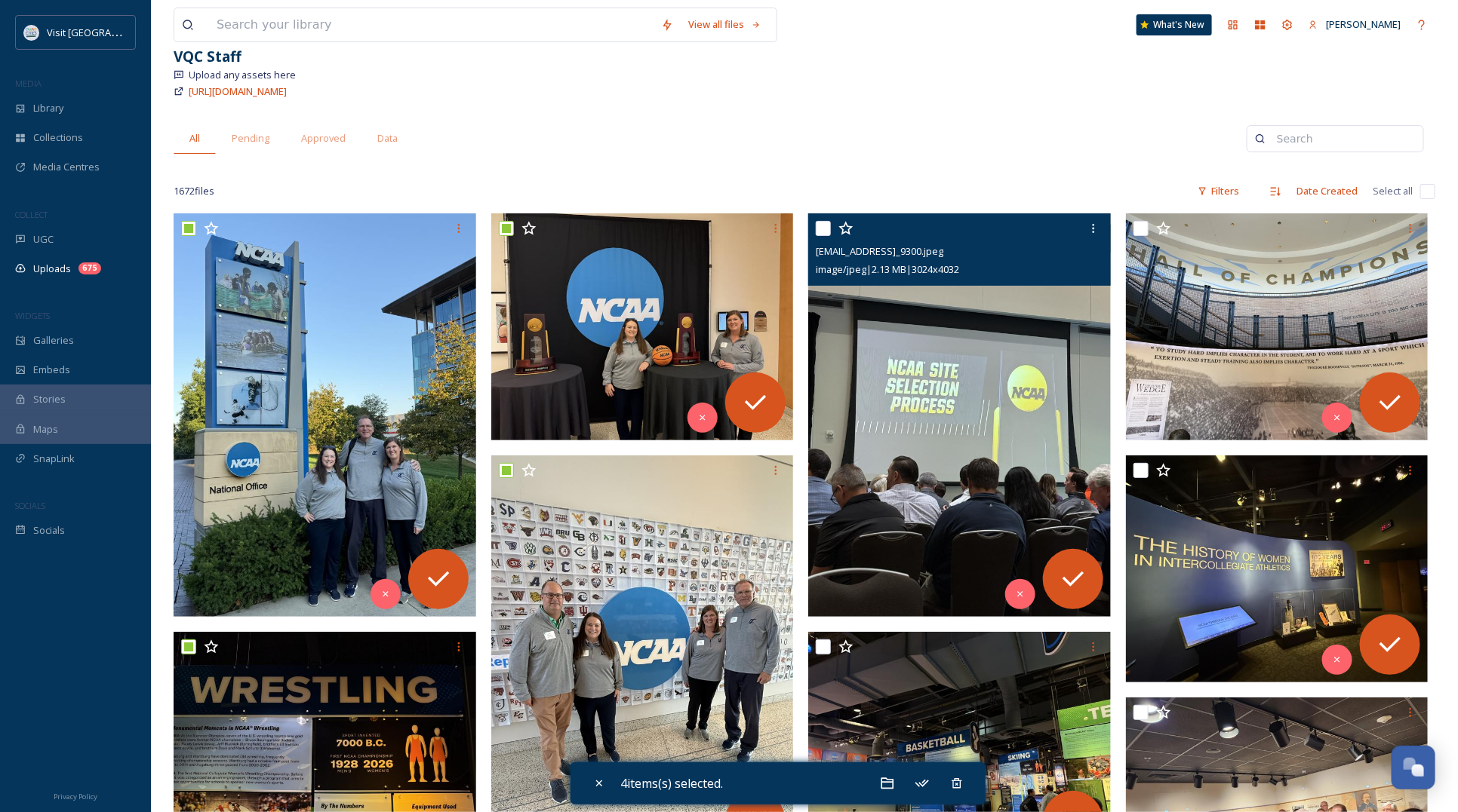
click at [816, 224] on input "checkbox" at bounding box center [823, 228] width 15 height 15
checkbox input "true"
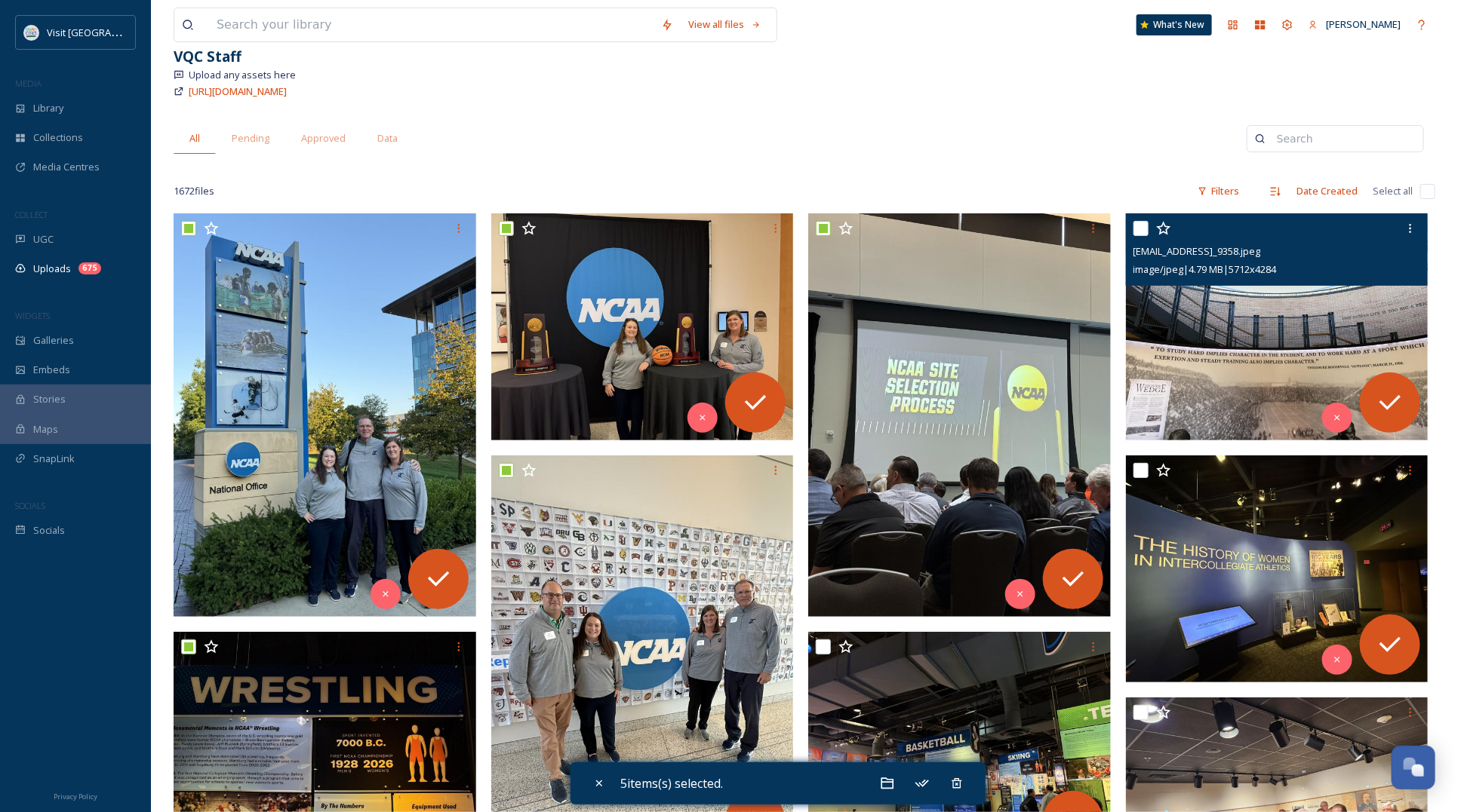
click at [1138, 226] on input "checkbox" at bounding box center [1141, 228] width 15 height 15
checkbox input "true"
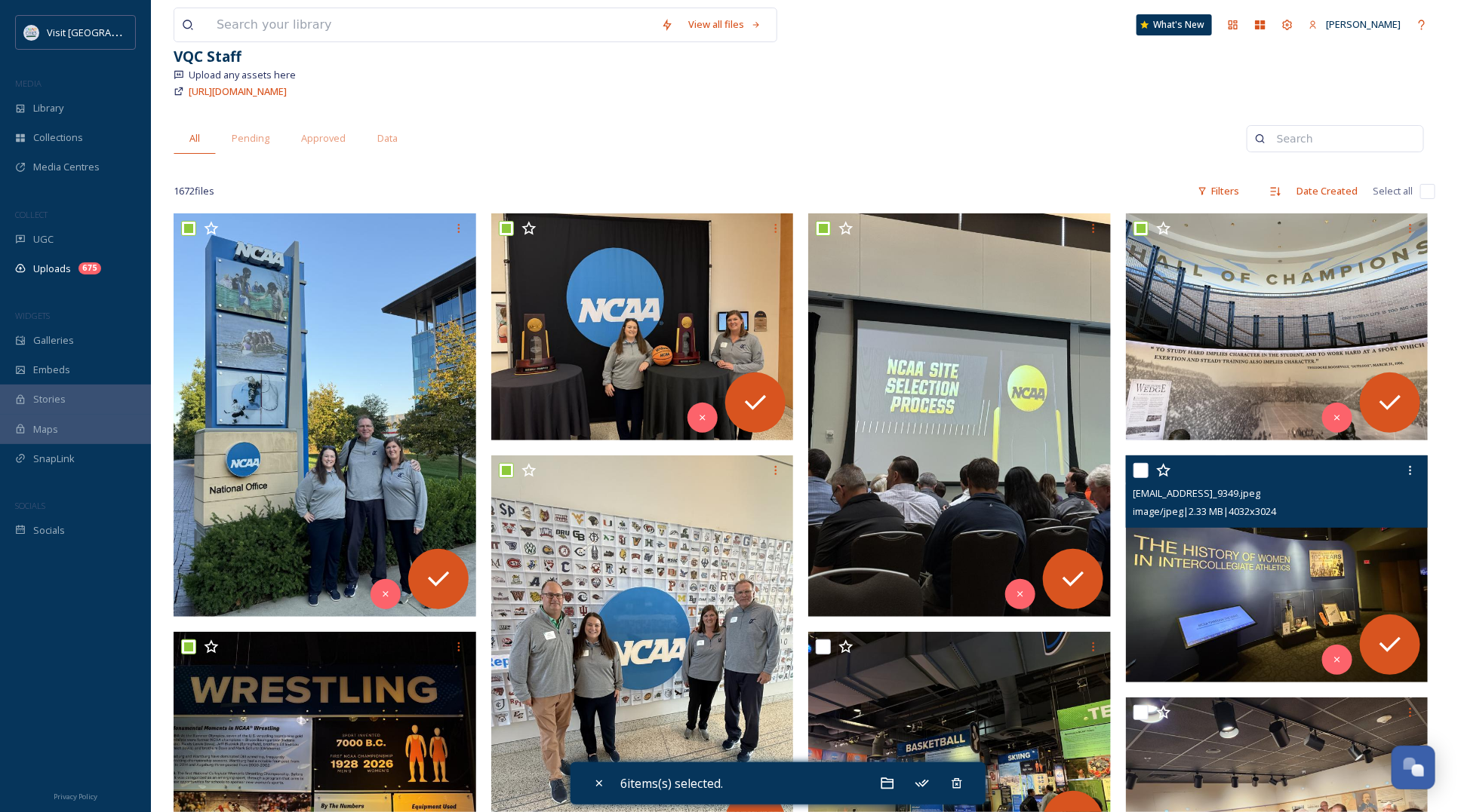
click at [1145, 469] on input "checkbox" at bounding box center [1141, 470] width 15 height 15
checkbox input "true"
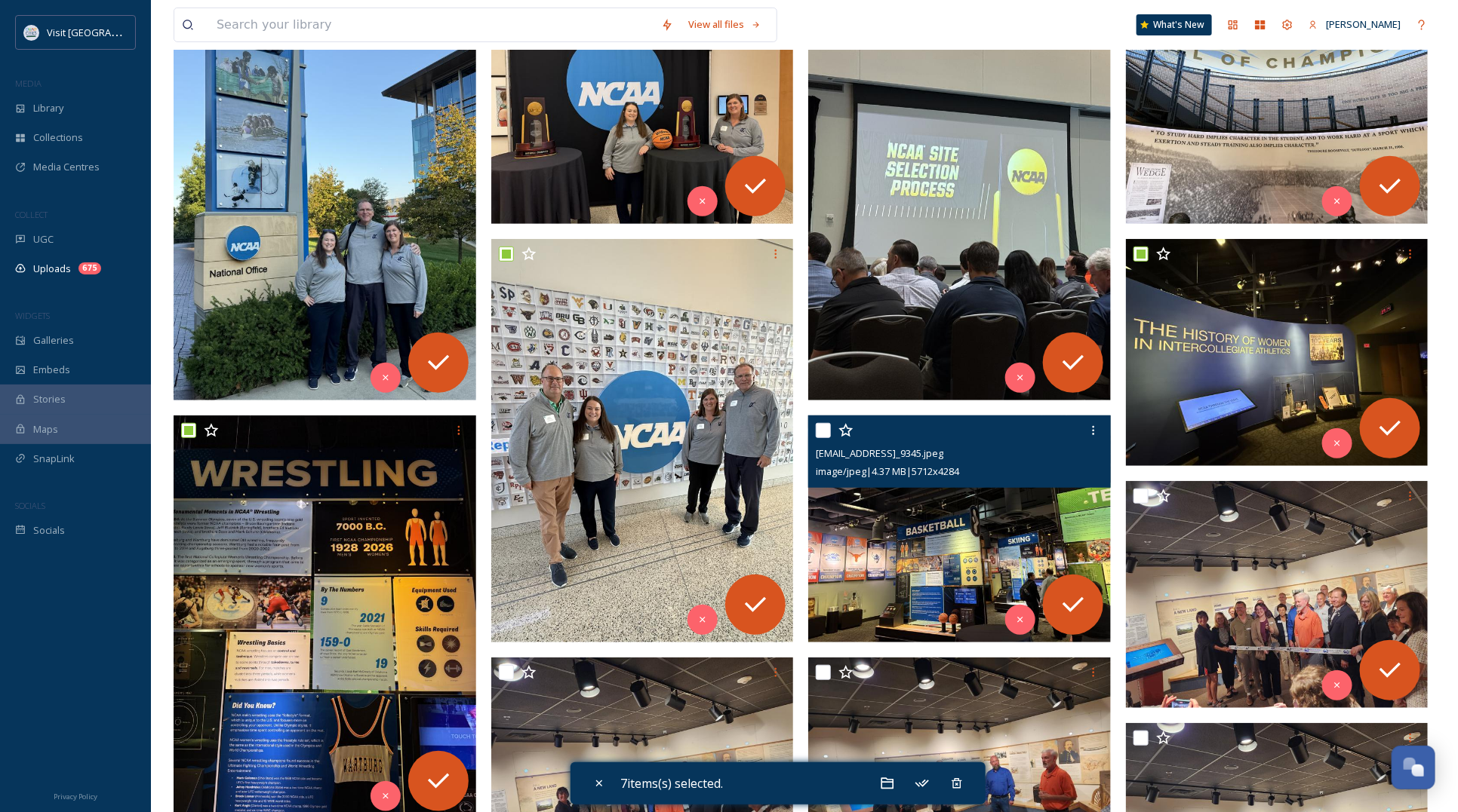
scroll to position [377, 0]
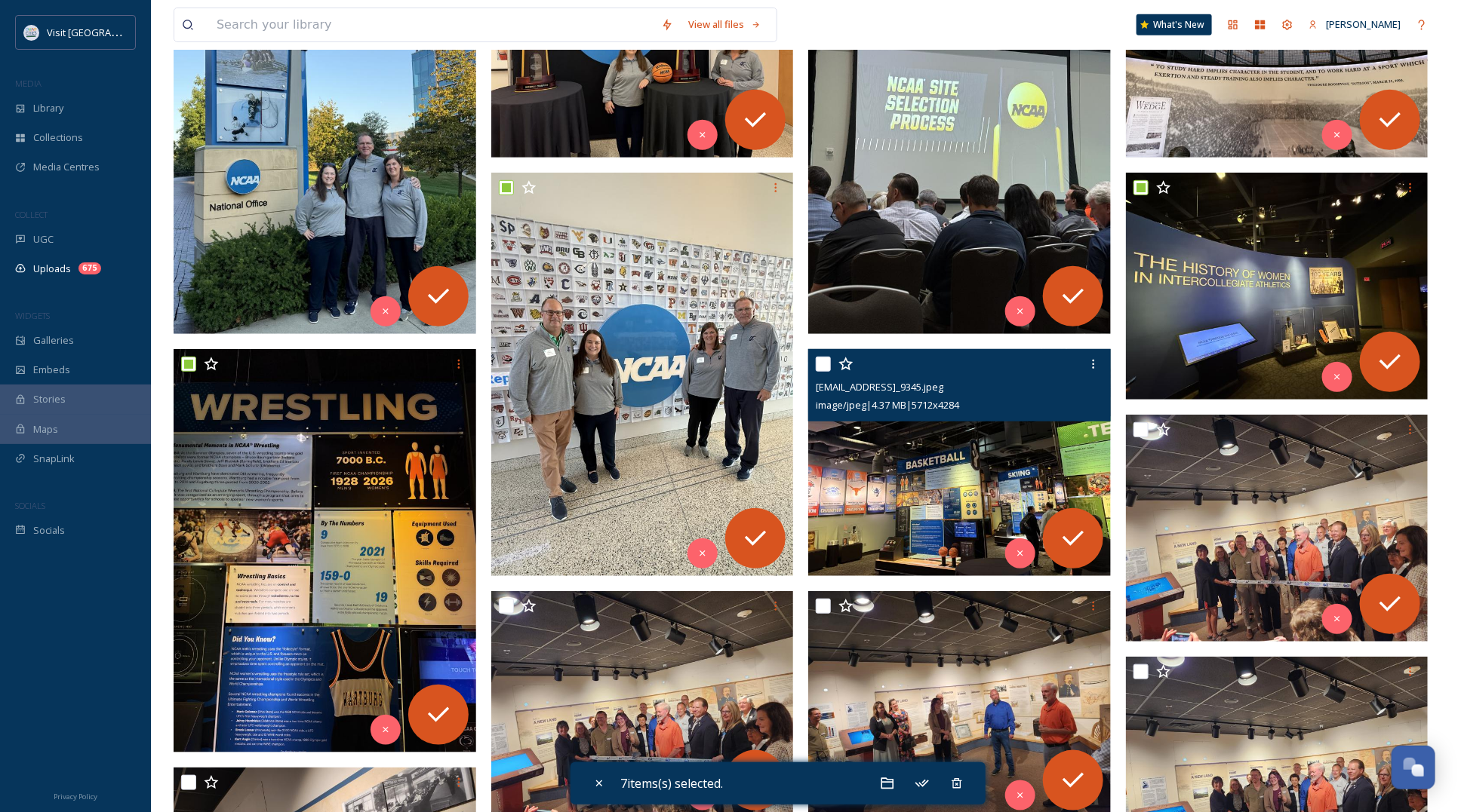
click at [828, 368] on input "checkbox" at bounding box center [823, 364] width 15 height 15
checkbox input "true"
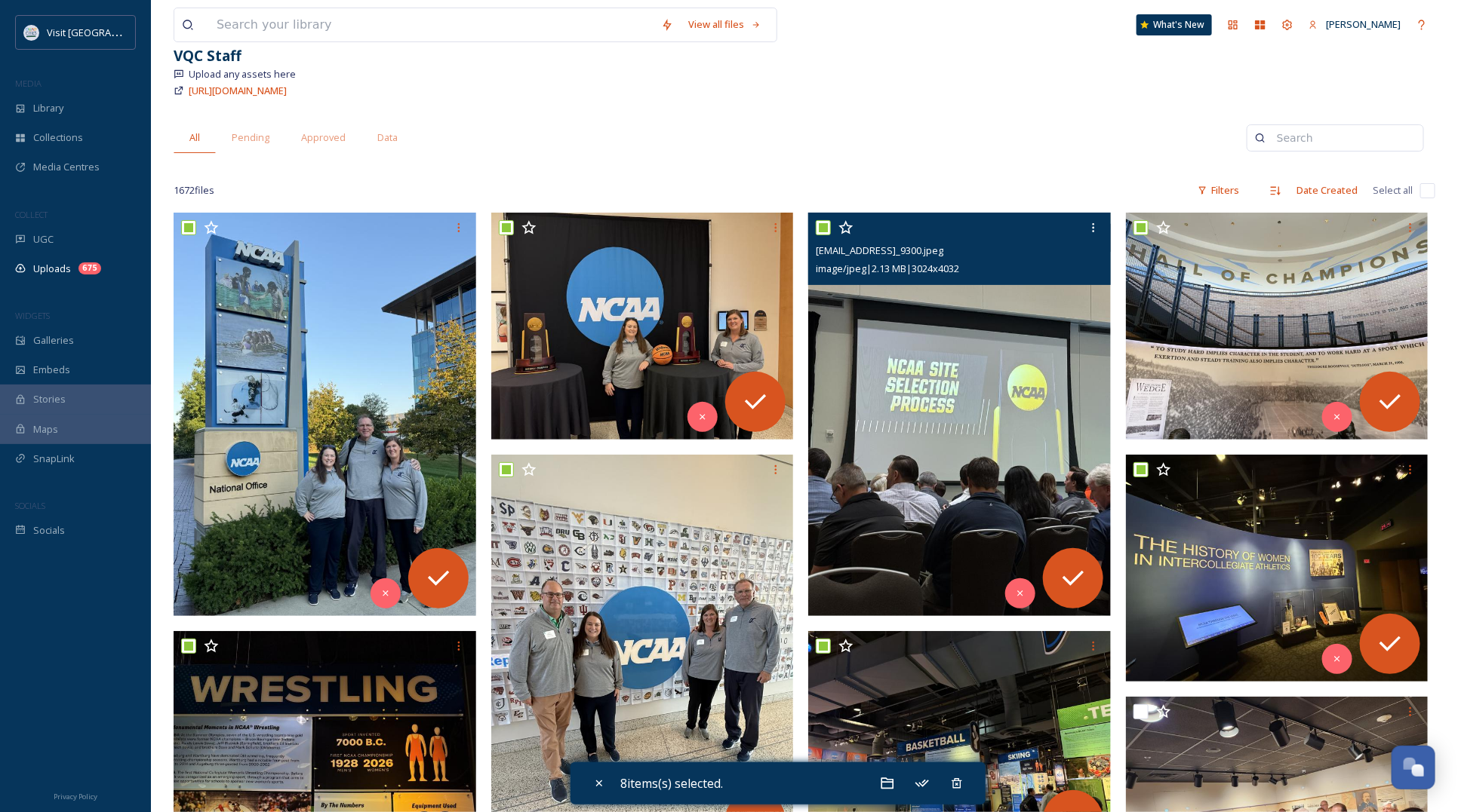
scroll to position [95, 0]
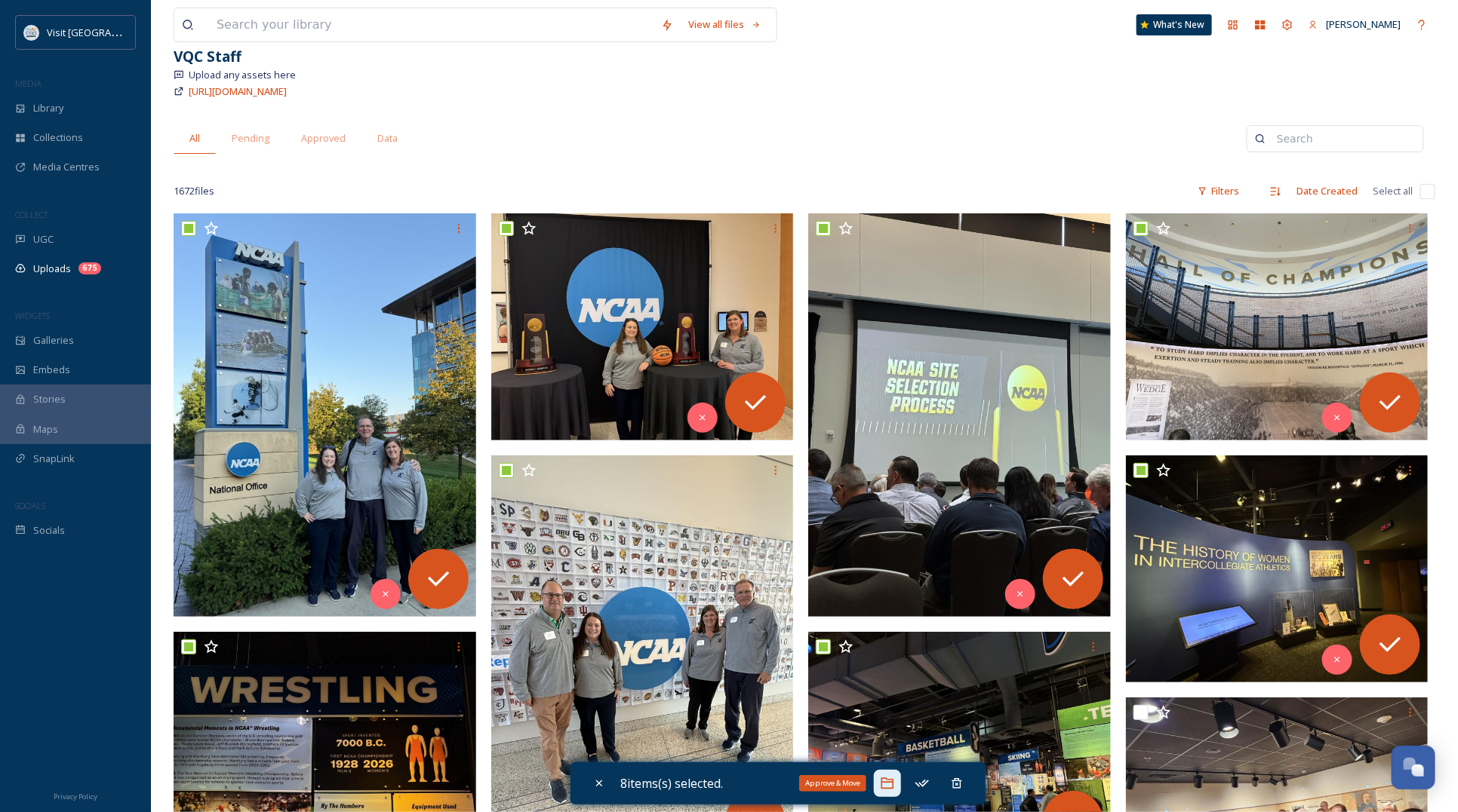
click at [884, 789] on icon at bounding box center [887, 783] width 15 height 15
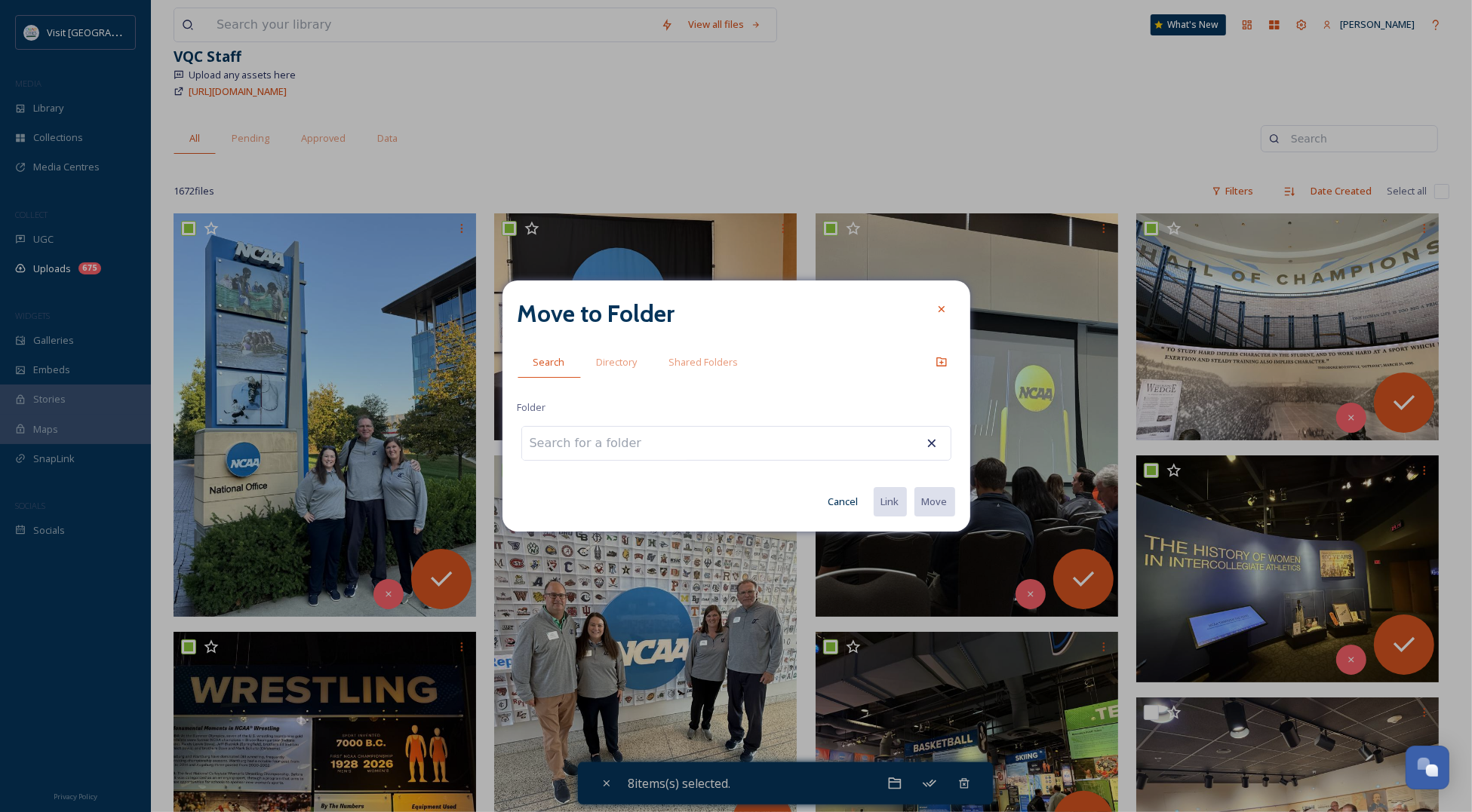
click at [689, 446] on div at bounding box center [736, 443] width 430 height 35
click at [689, 438] on div at bounding box center [736, 443] width 430 height 35
click at [554, 442] on input at bounding box center [605, 443] width 166 height 33
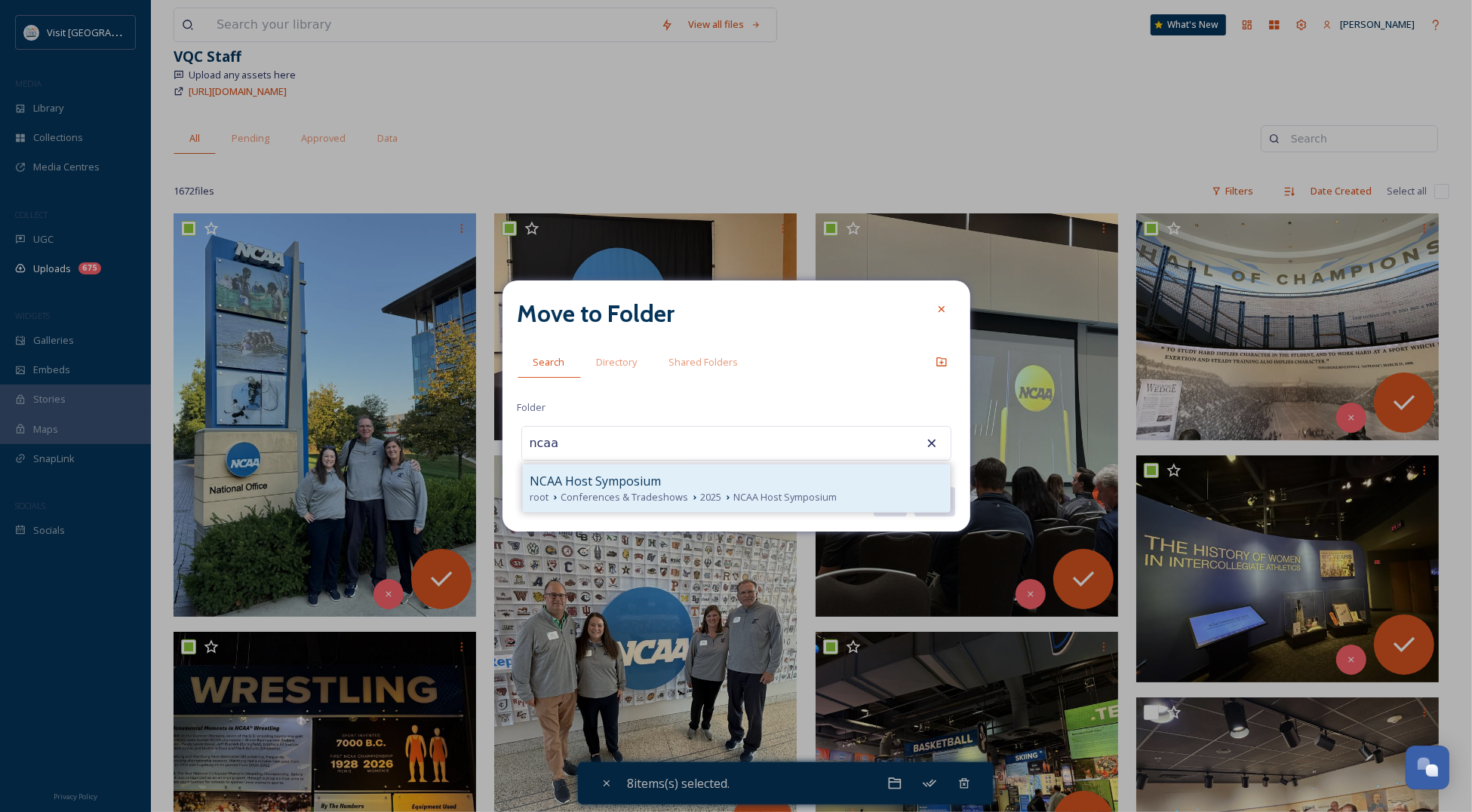
click at [639, 495] on span "Conferences & Tradeshows" at bounding box center [625, 497] width 127 height 14
type input "NCAA Host Symposium"
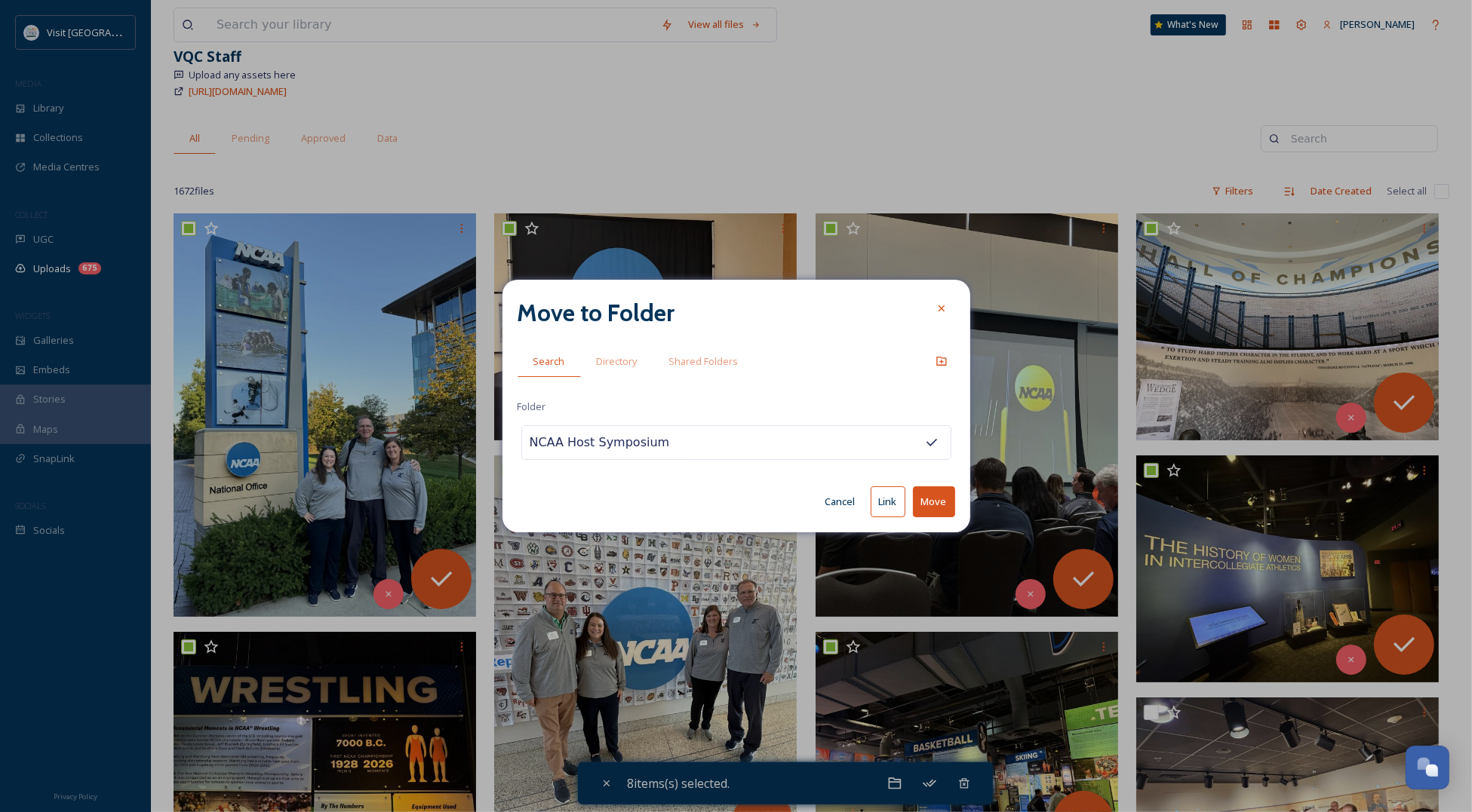
click at [943, 502] on button "Move" at bounding box center [934, 502] width 42 height 31
checkbox input "false"
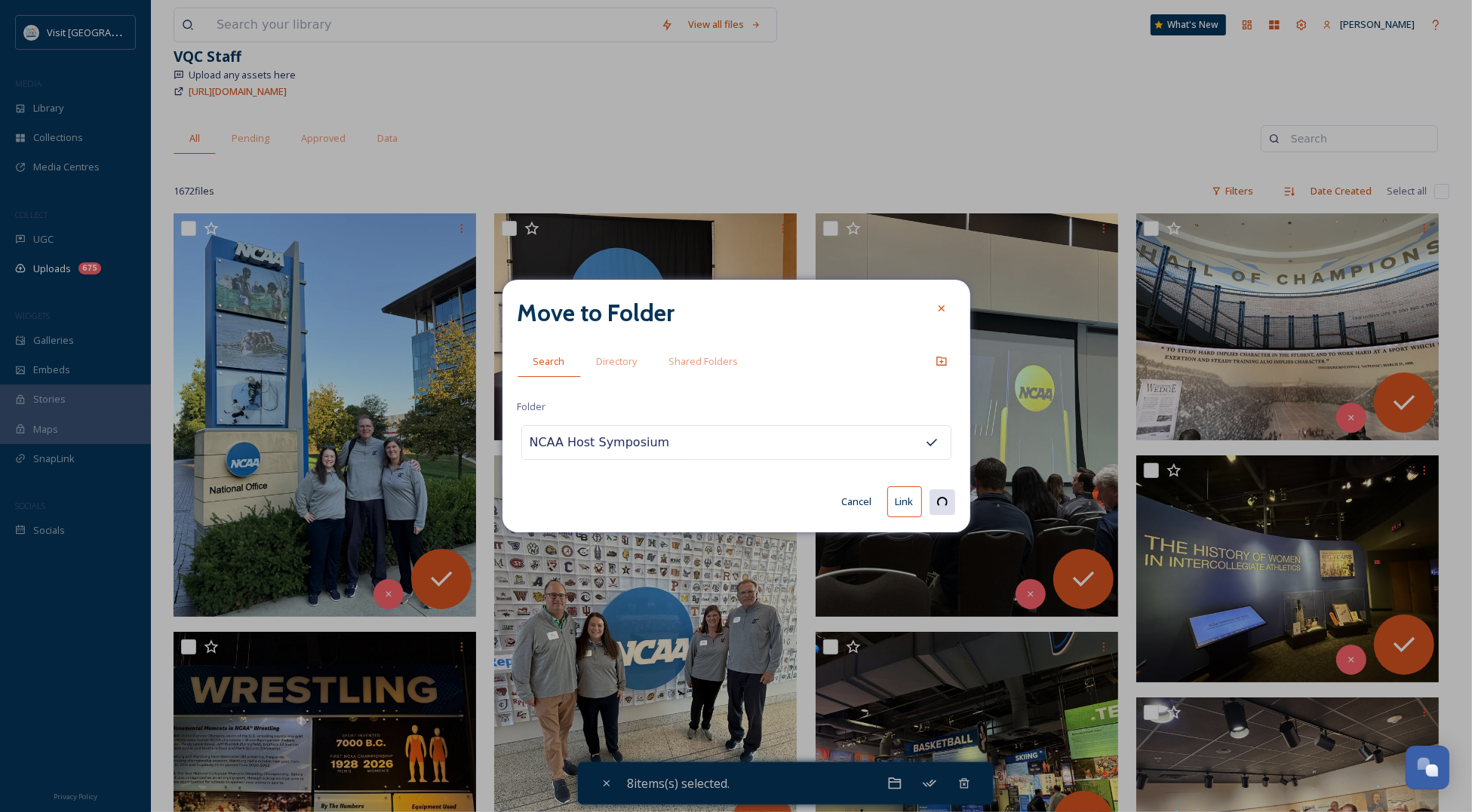
checkbox input "false"
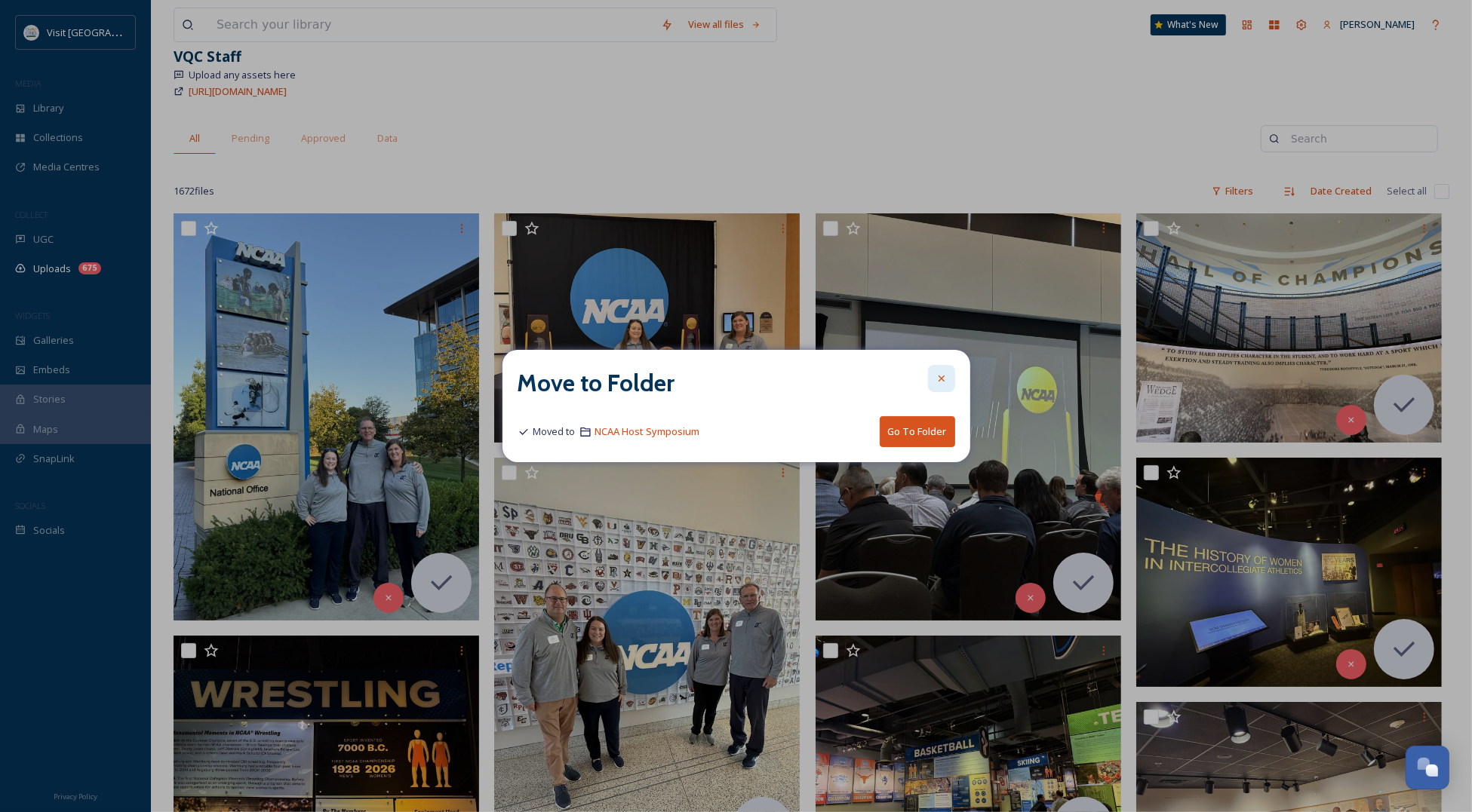
click at [933, 374] on div at bounding box center [941, 379] width 27 height 27
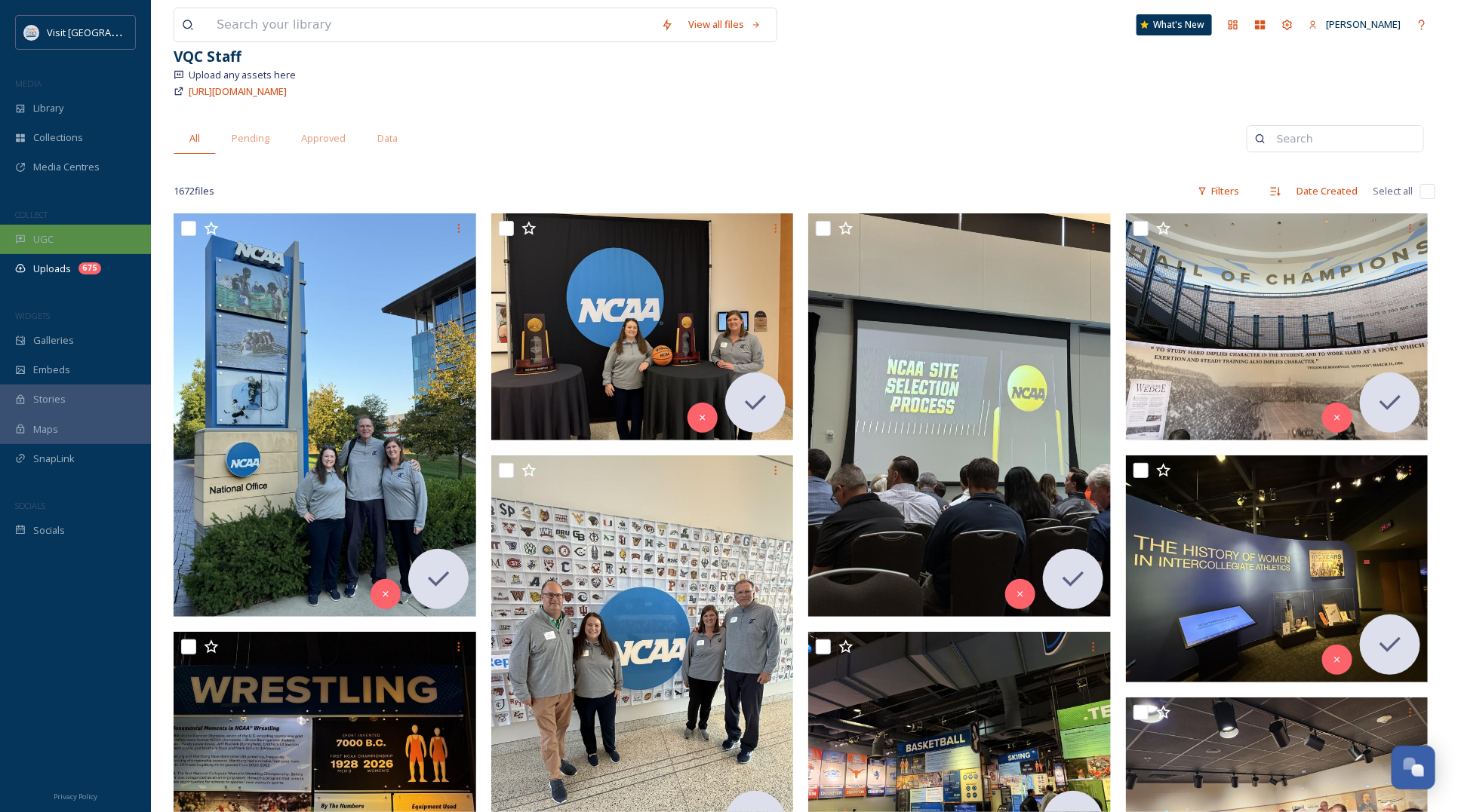
click at [47, 234] on span "UGC" at bounding box center [43, 240] width 21 height 14
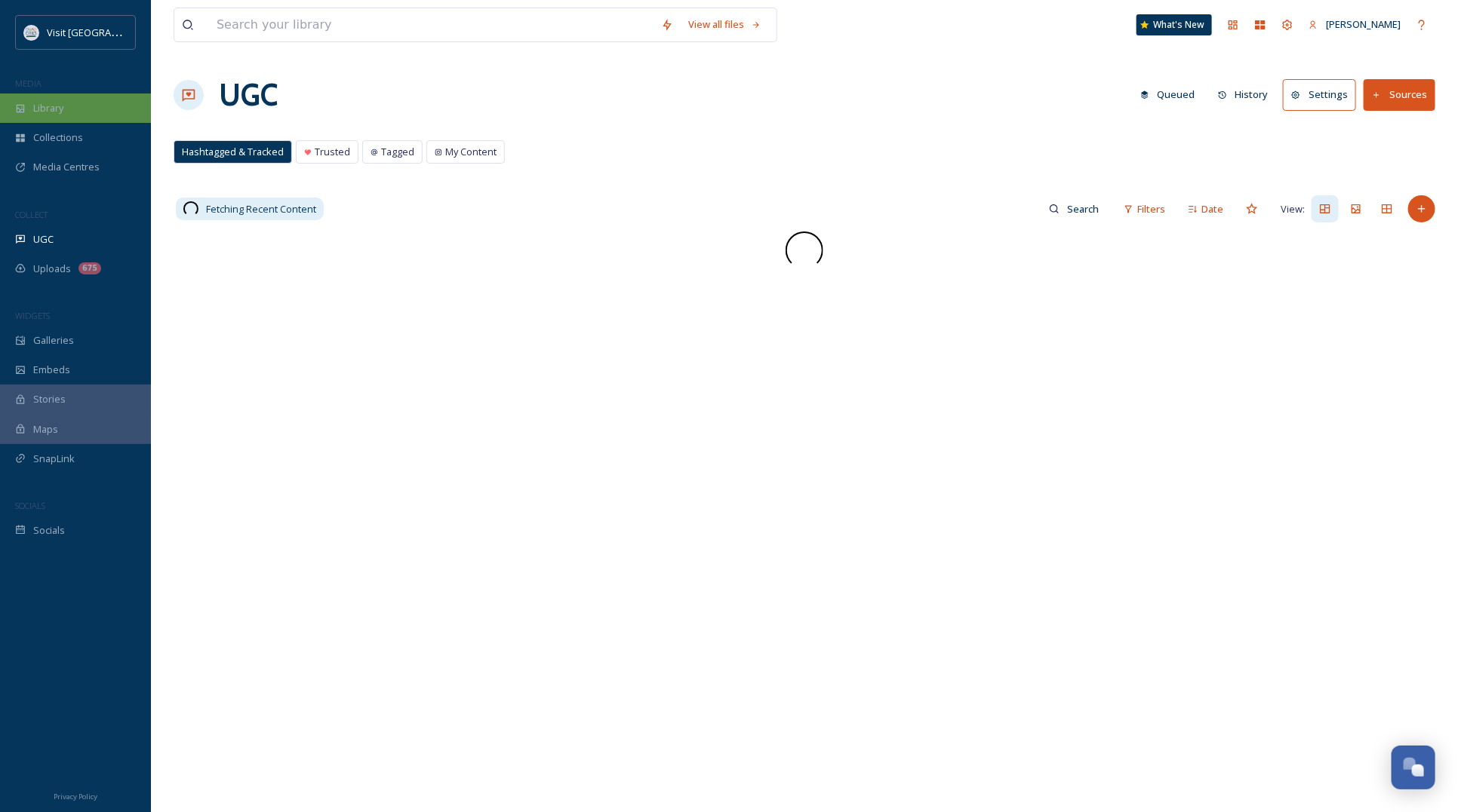
click at [54, 115] on span "Library" at bounding box center [48, 108] width 30 height 14
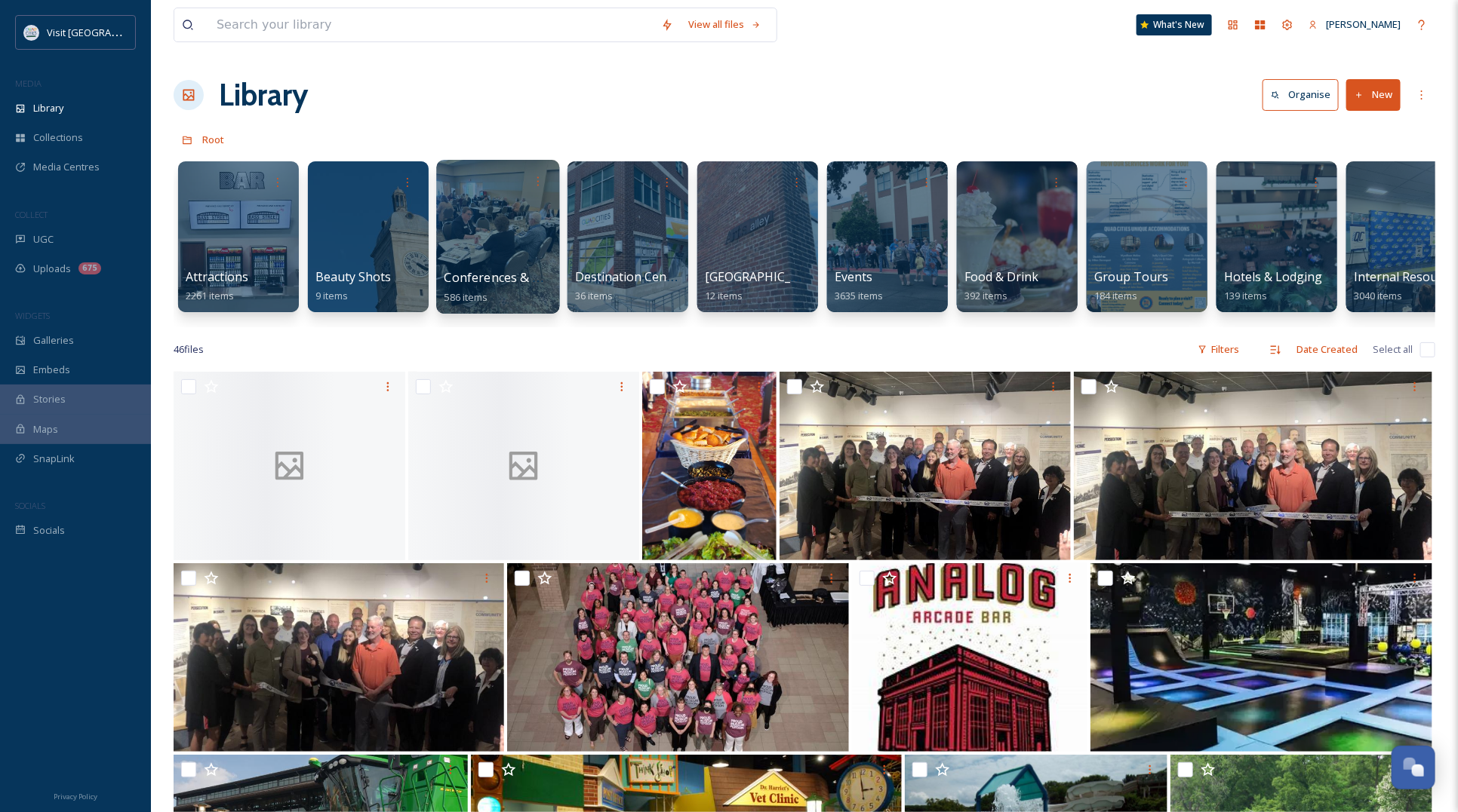
click at [511, 257] on div at bounding box center [498, 236] width 123 height 154
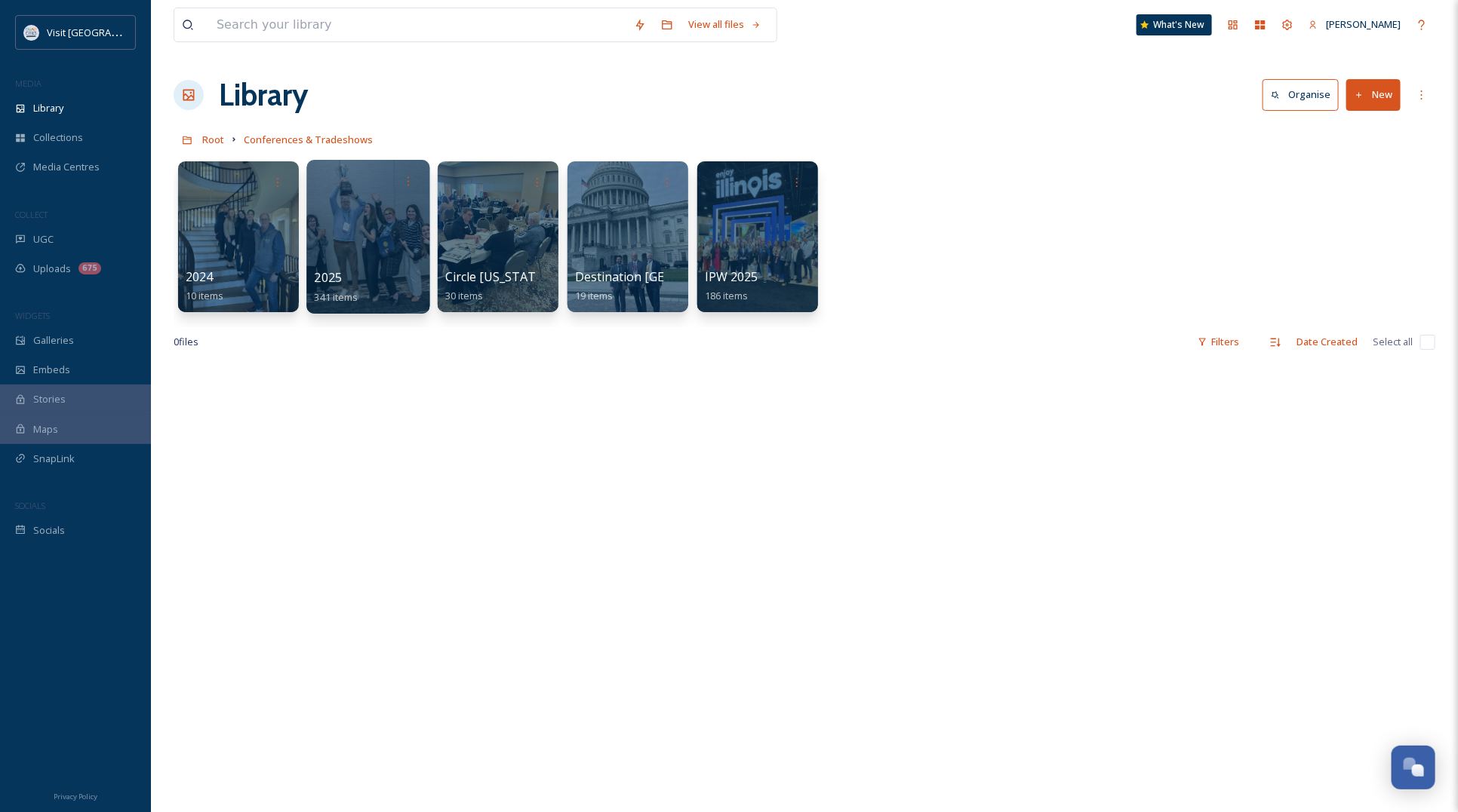
click at [378, 242] on div at bounding box center [368, 236] width 123 height 154
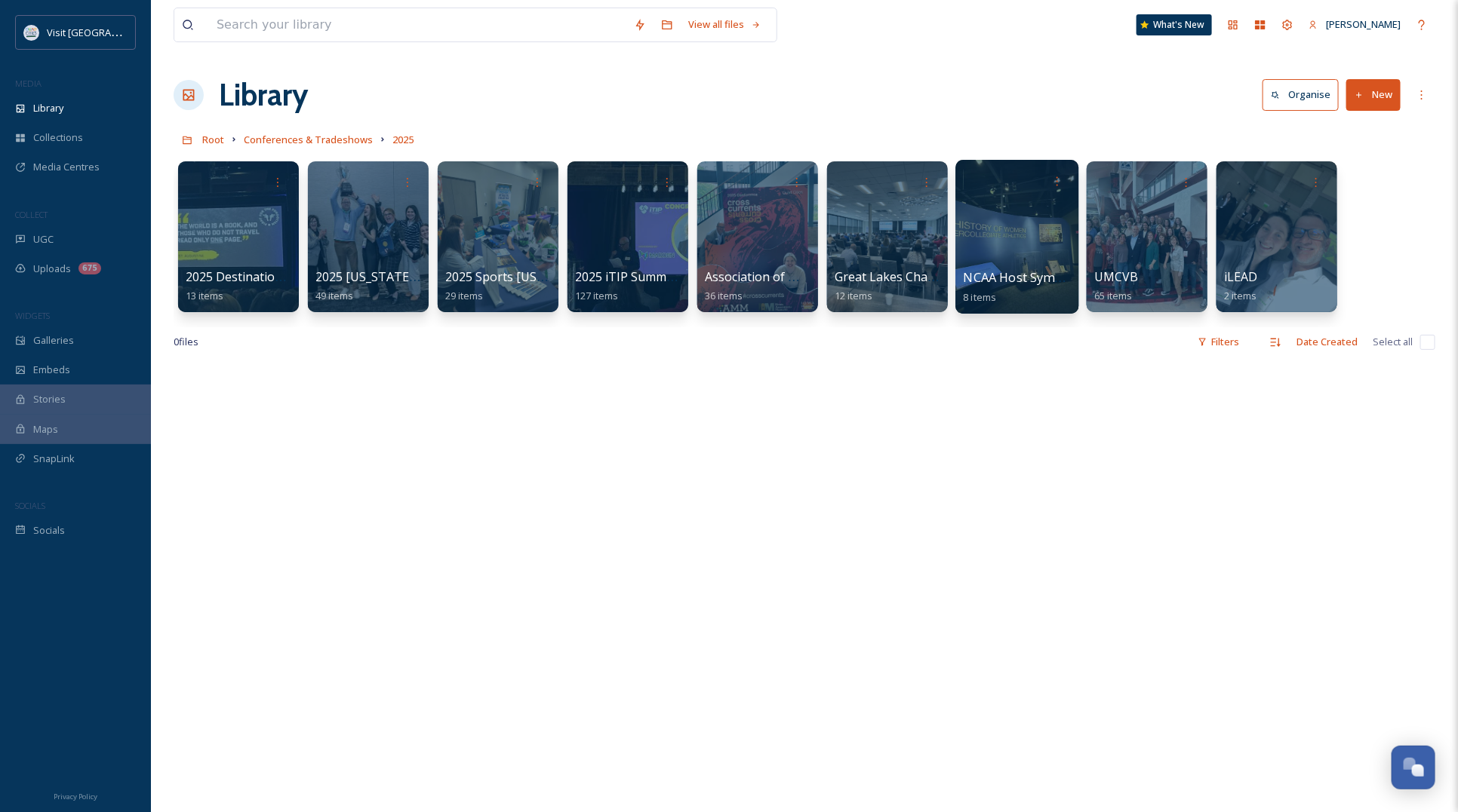
click at [1028, 238] on div at bounding box center [1017, 236] width 123 height 154
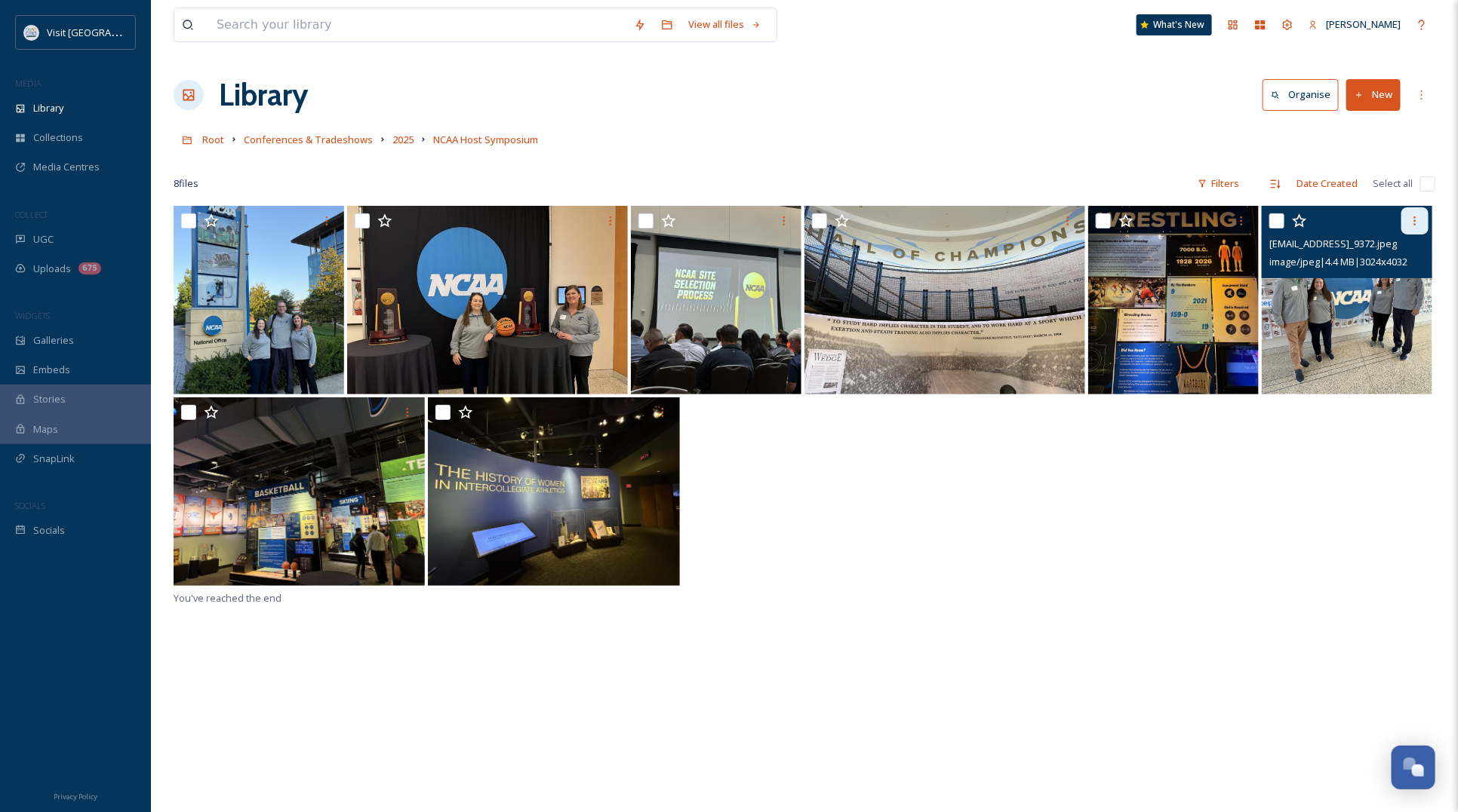
click at [1420, 214] on div at bounding box center [1415, 221] width 27 height 27
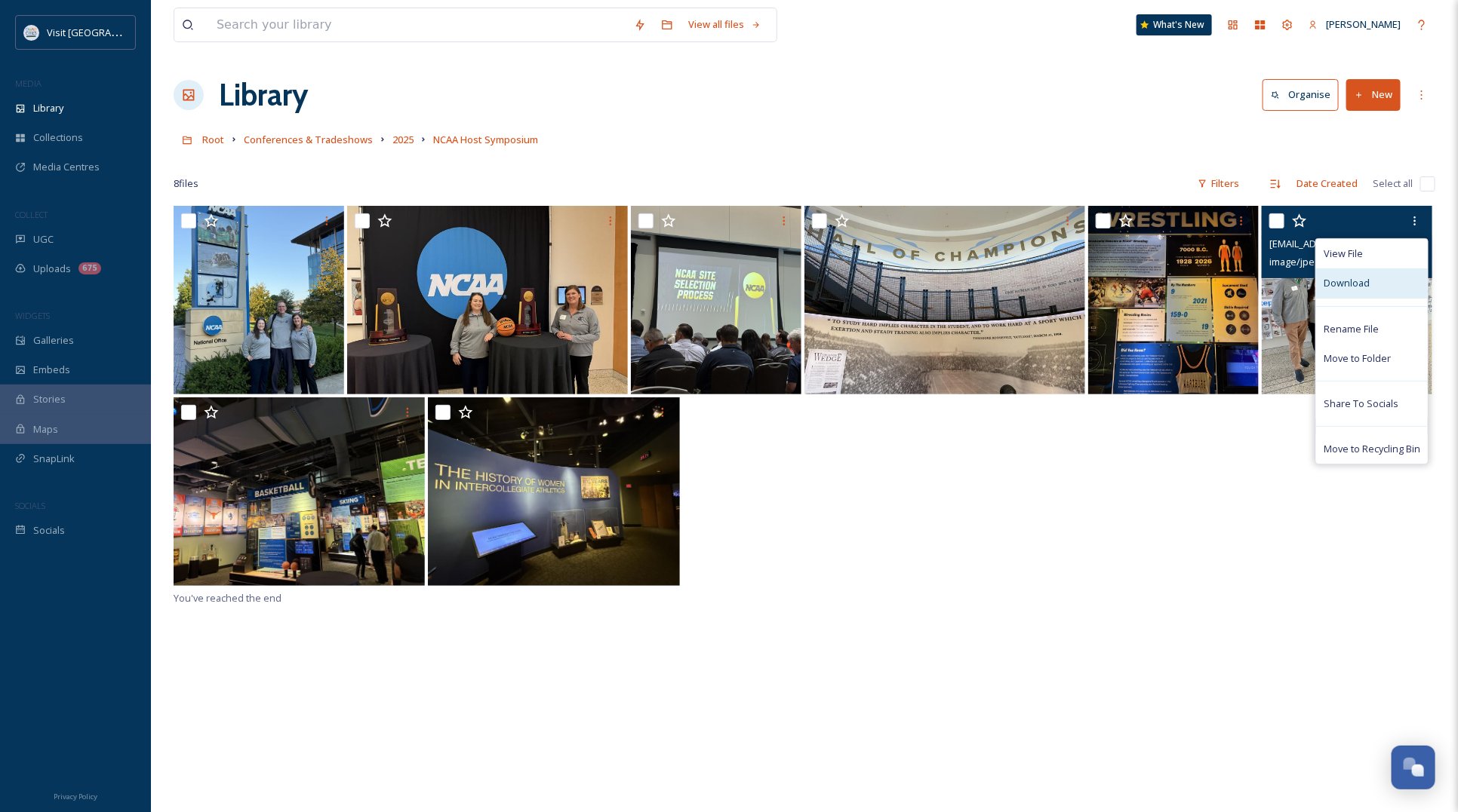
click at [1366, 280] on span "Download" at bounding box center [1346, 283] width 46 height 14
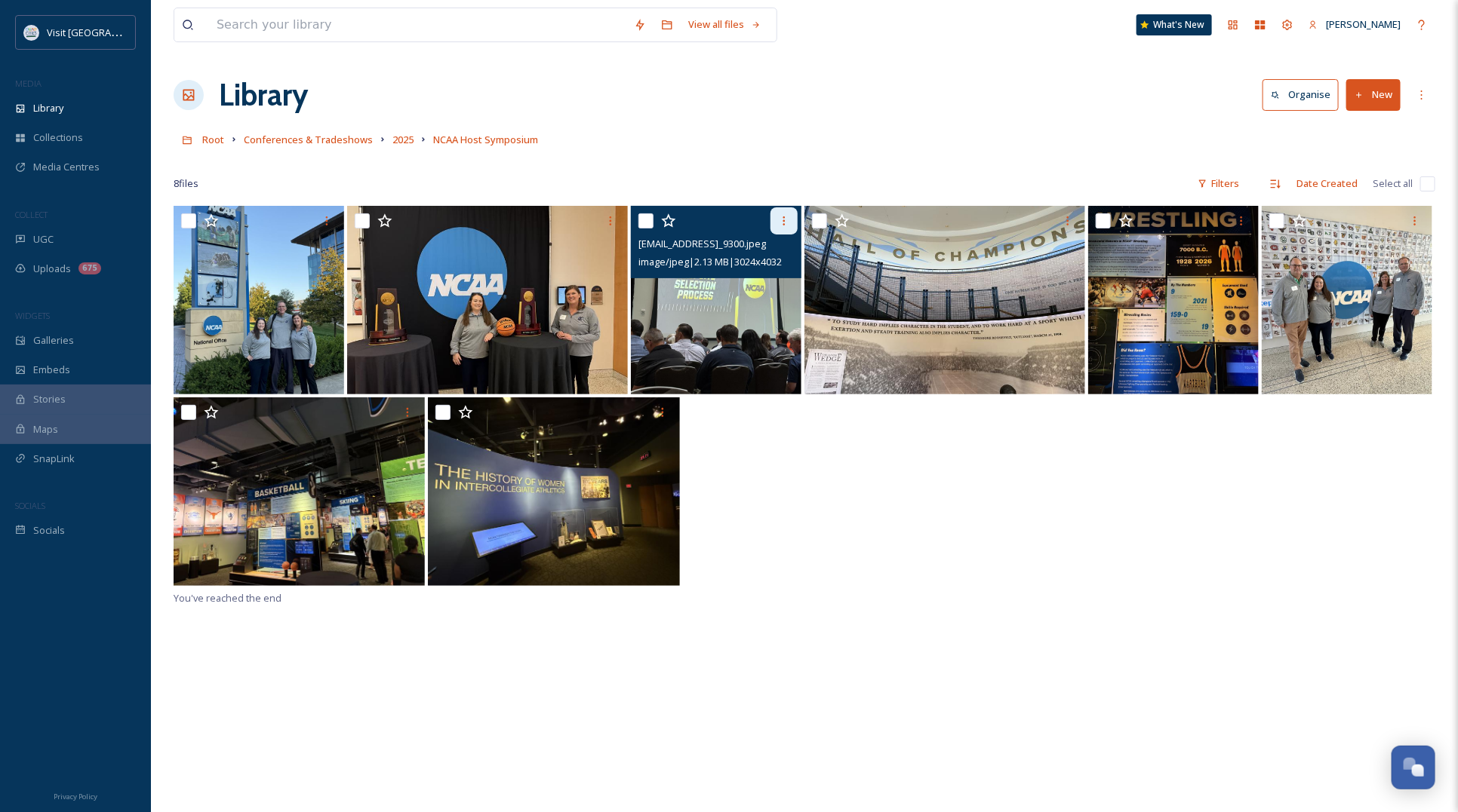
click at [787, 221] on icon at bounding box center [784, 221] width 12 height 12
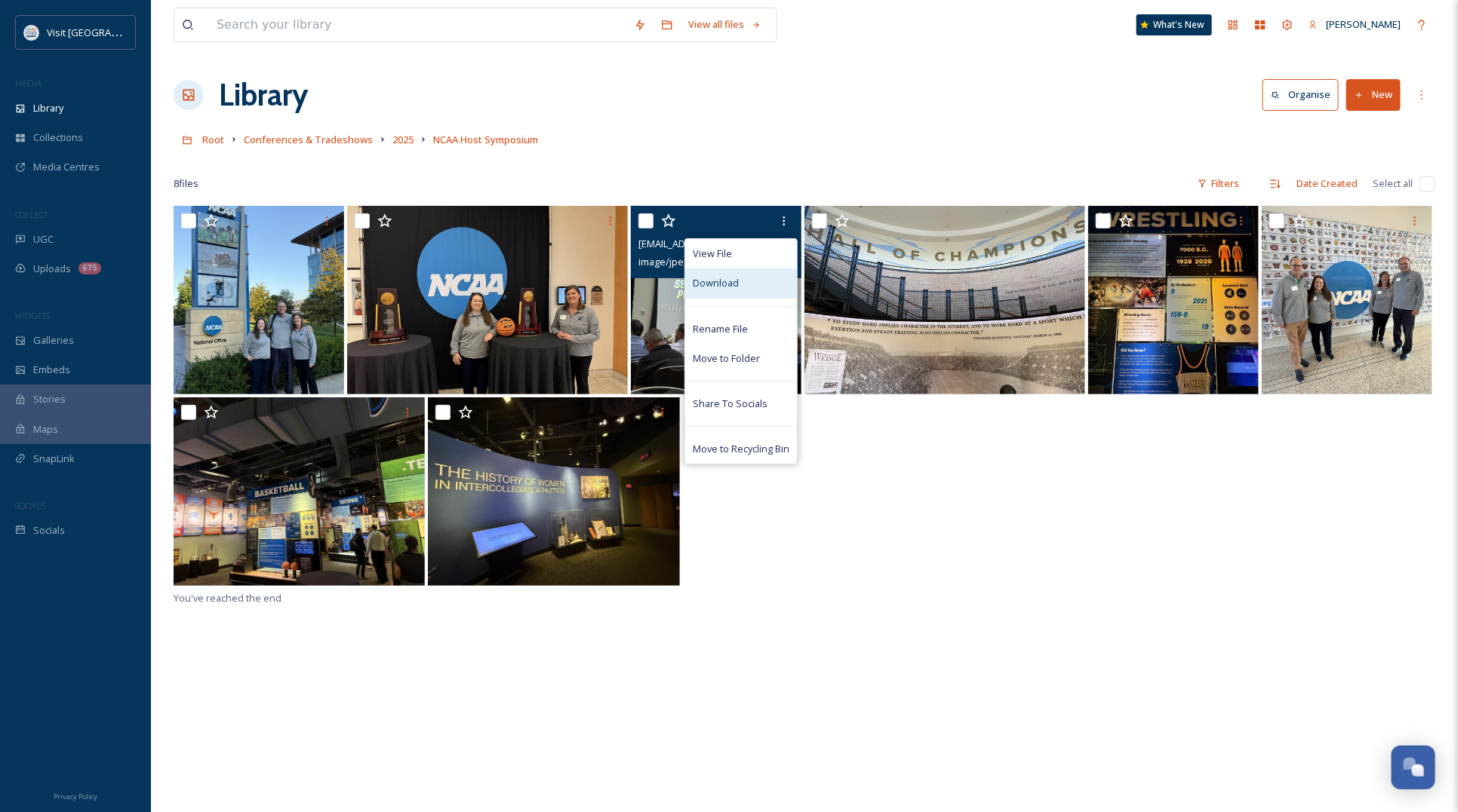
click at [734, 285] on span "Download" at bounding box center [715, 283] width 46 height 14
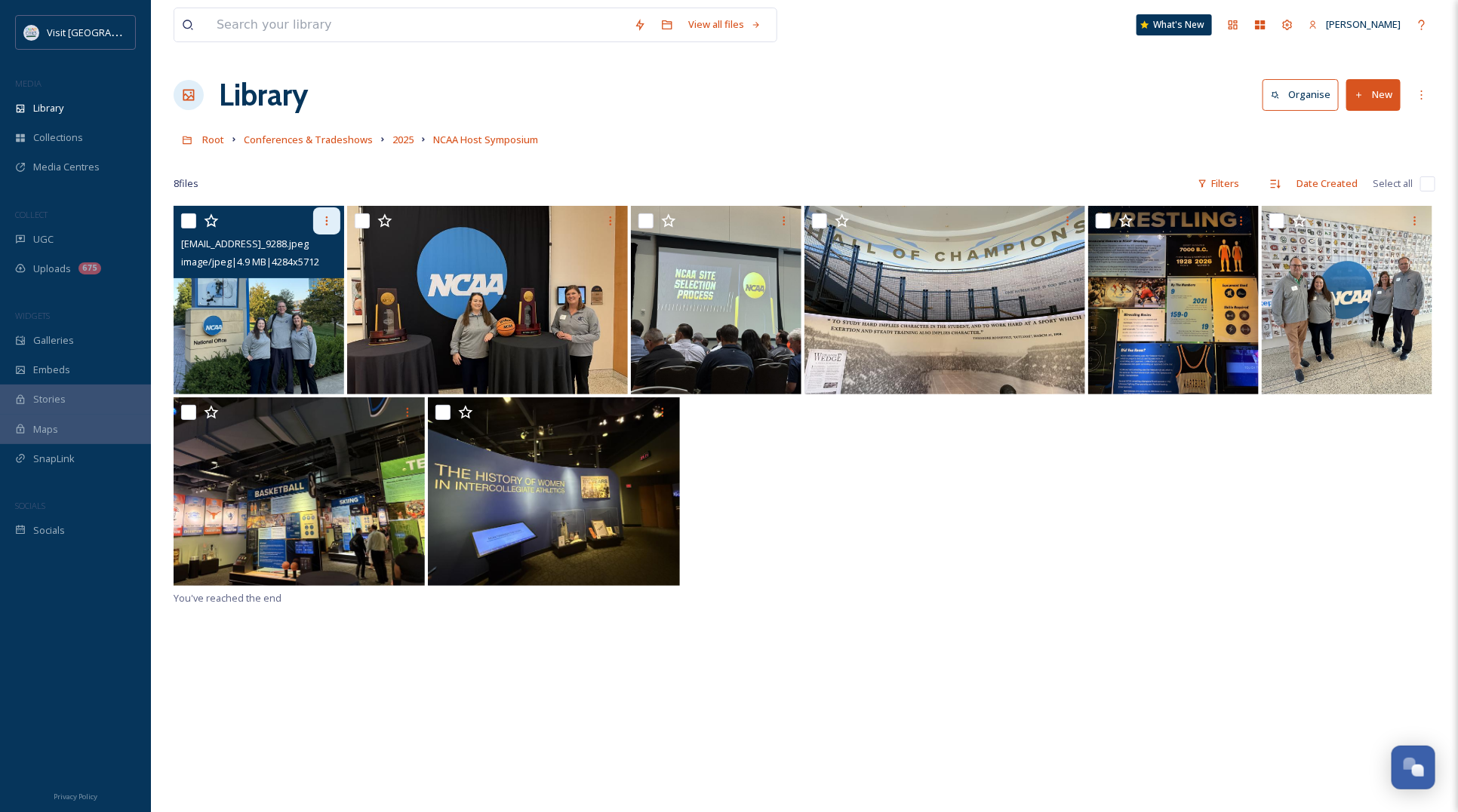
click at [318, 220] on div at bounding box center [326, 221] width 27 height 27
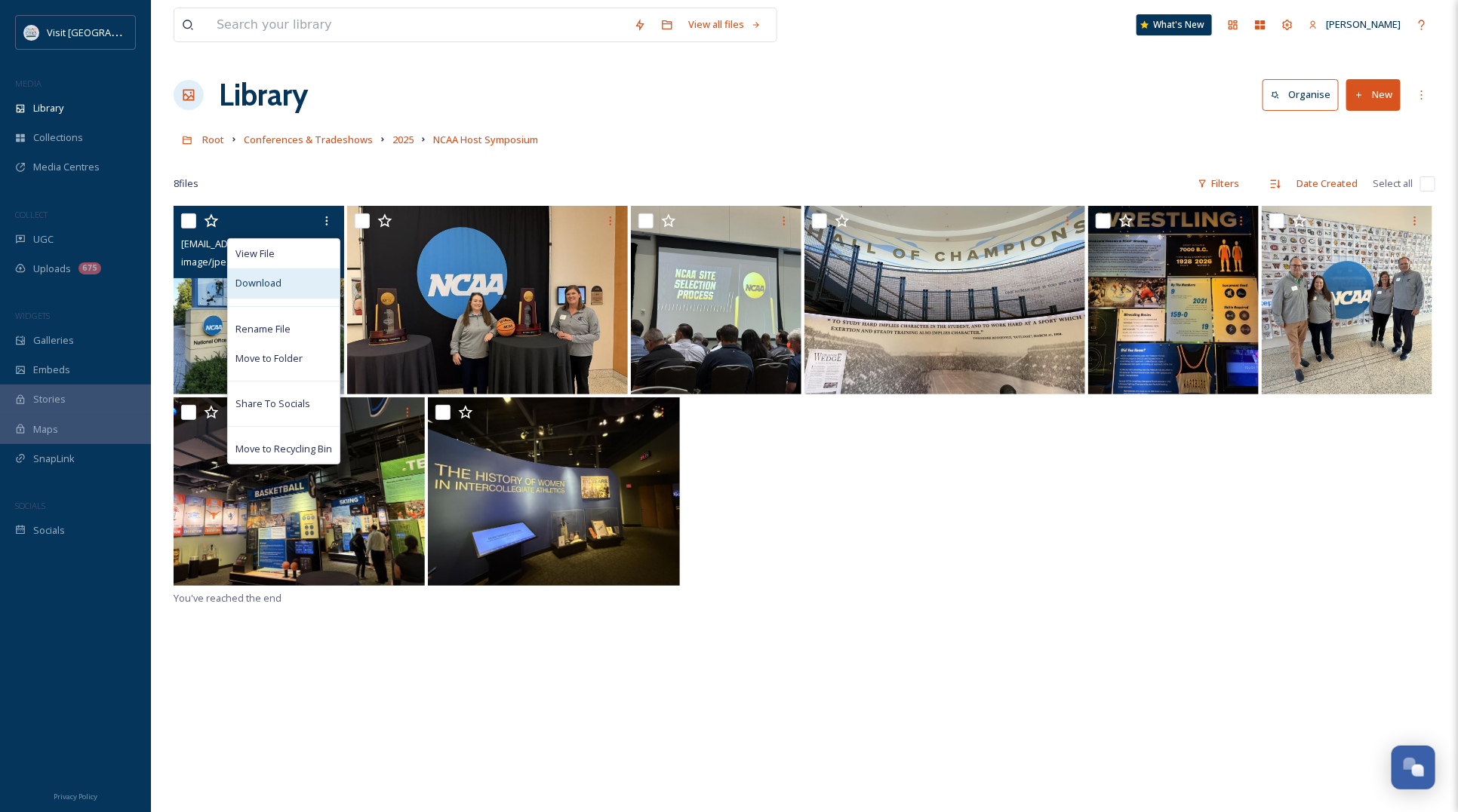
click at [284, 289] on div "Download" at bounding box center [284, 283] width 112 height 30
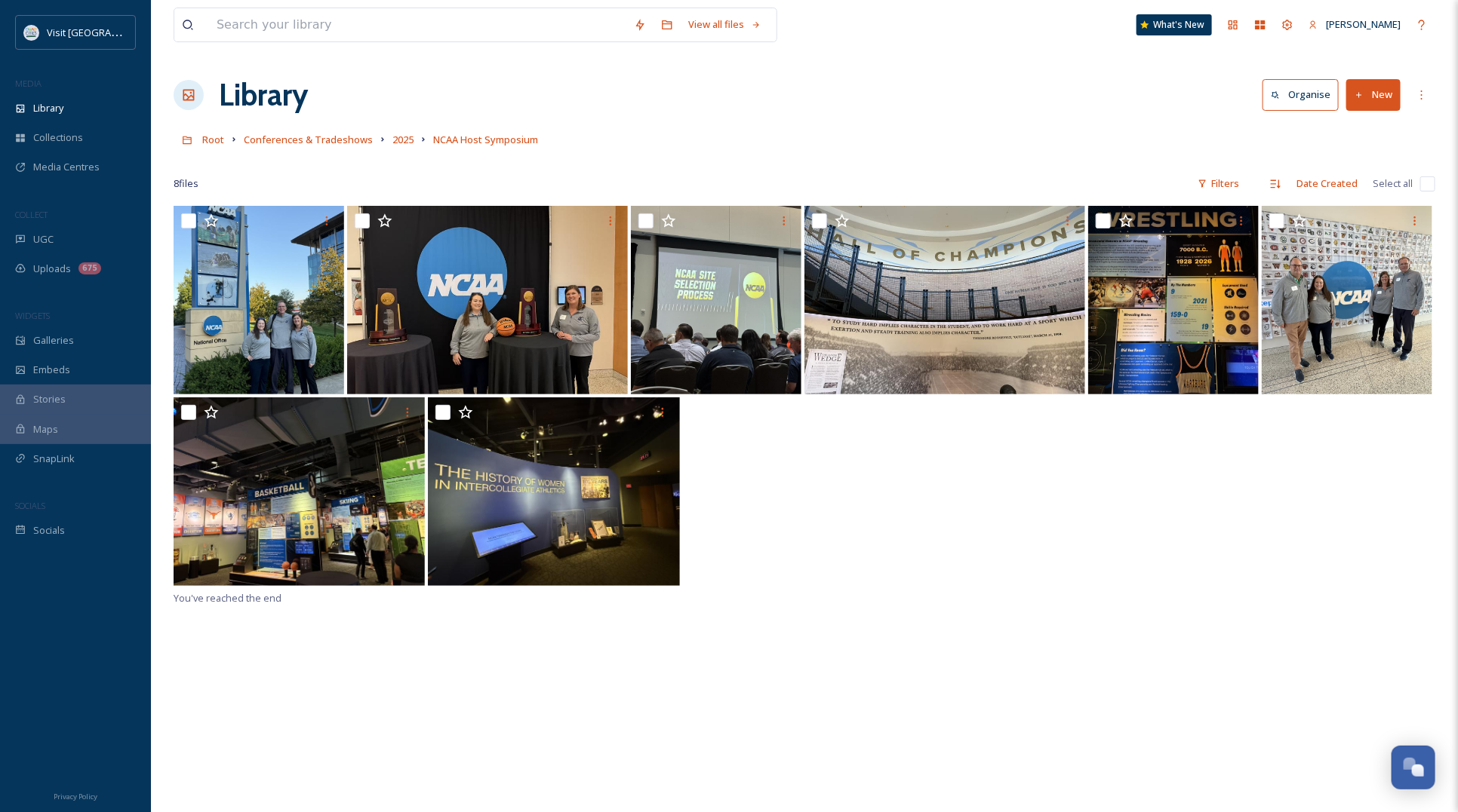
click at [930, 660] on div "You've reached the end" at bounding box center [804, 611] width 1261 height 812
